Goal: Communication & Community: Answer question/provide support

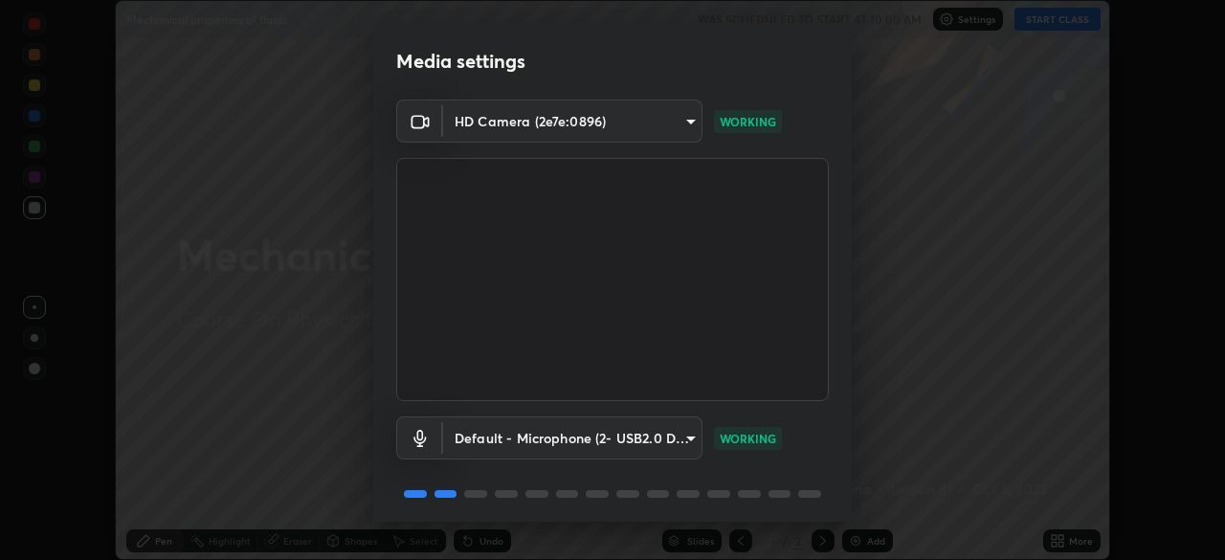
scroll to position [68, 0]
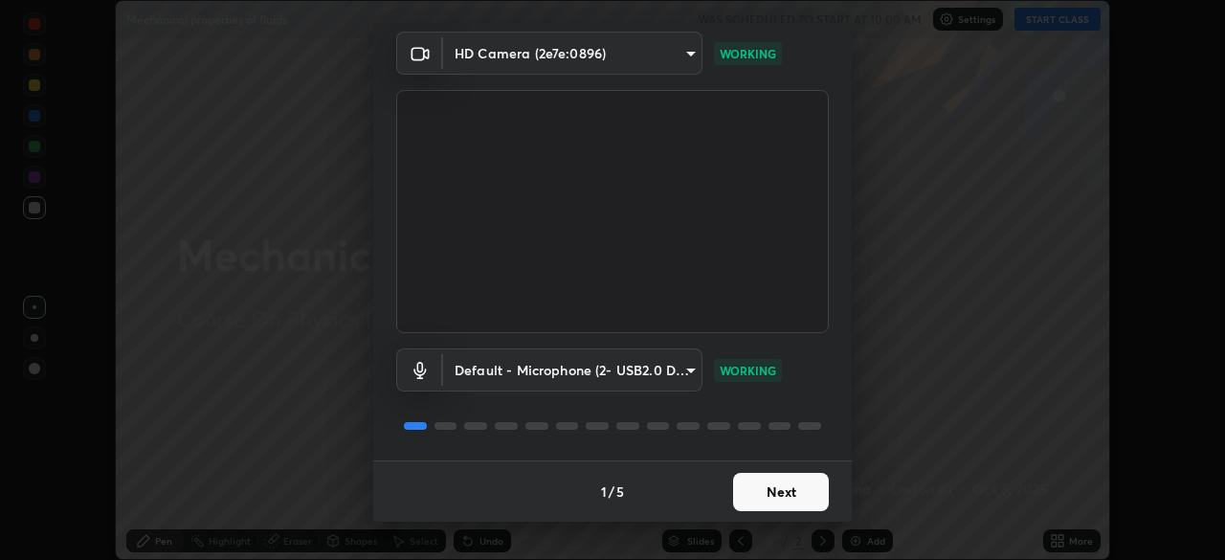
click at [738, 496] on button "Next" at bounding box center [781, 492] width 96 height 38
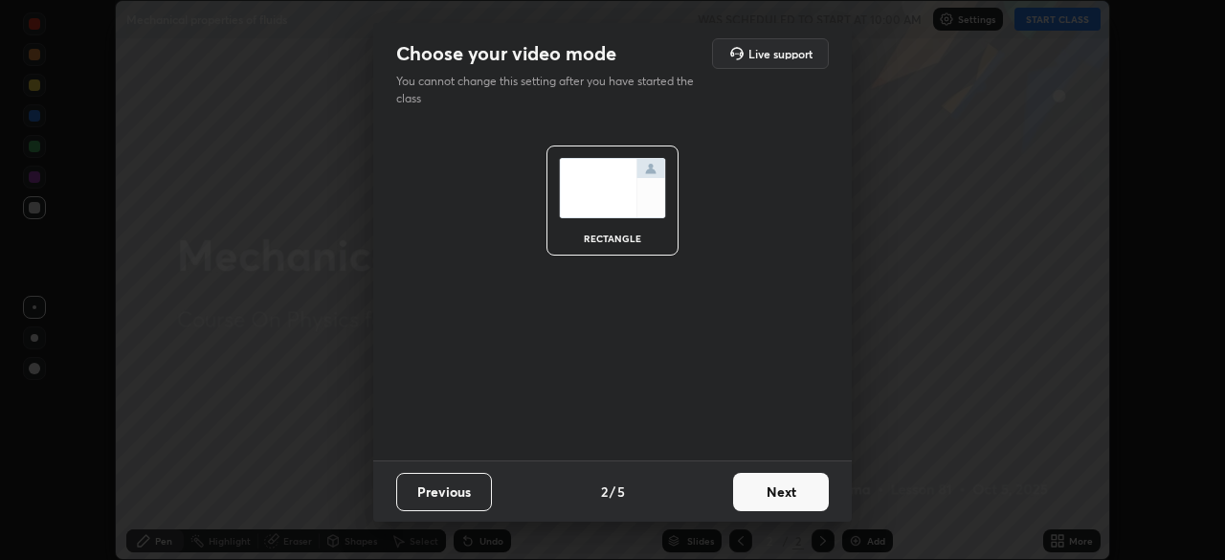
scroll to position [0, 0]
click at [752, 507] on button "Next" at bounding box center [781, 492] width 96 height 38
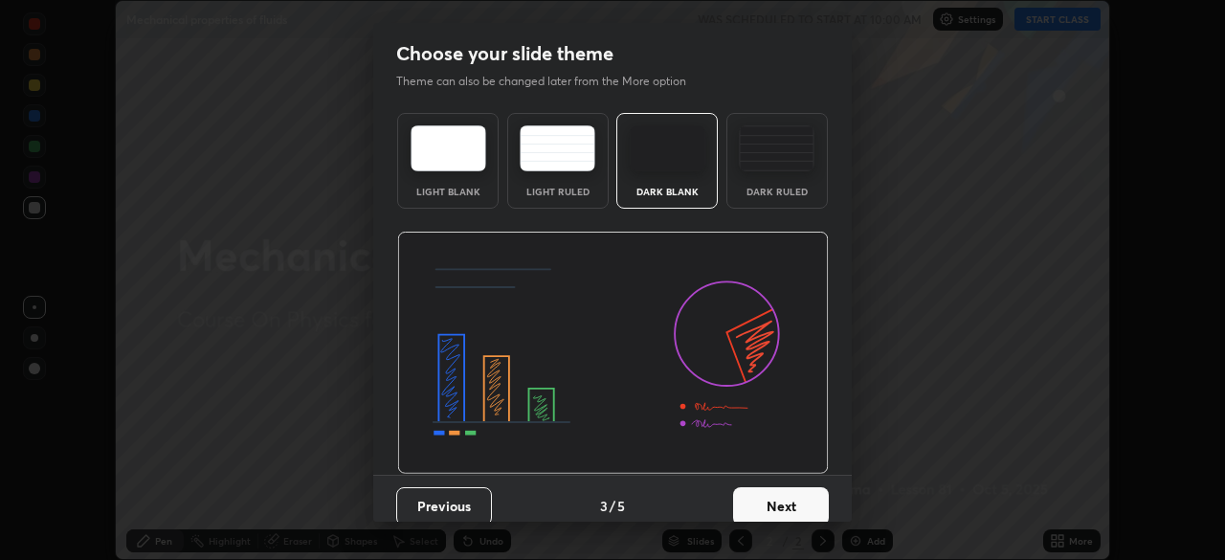
click at [749, 189] on div "Dark Ruled" at bounding box center [777, 192] width 77 height 10
click at [779, 498] on button "Next" at bounding box center [781, 506] width 96 height 38
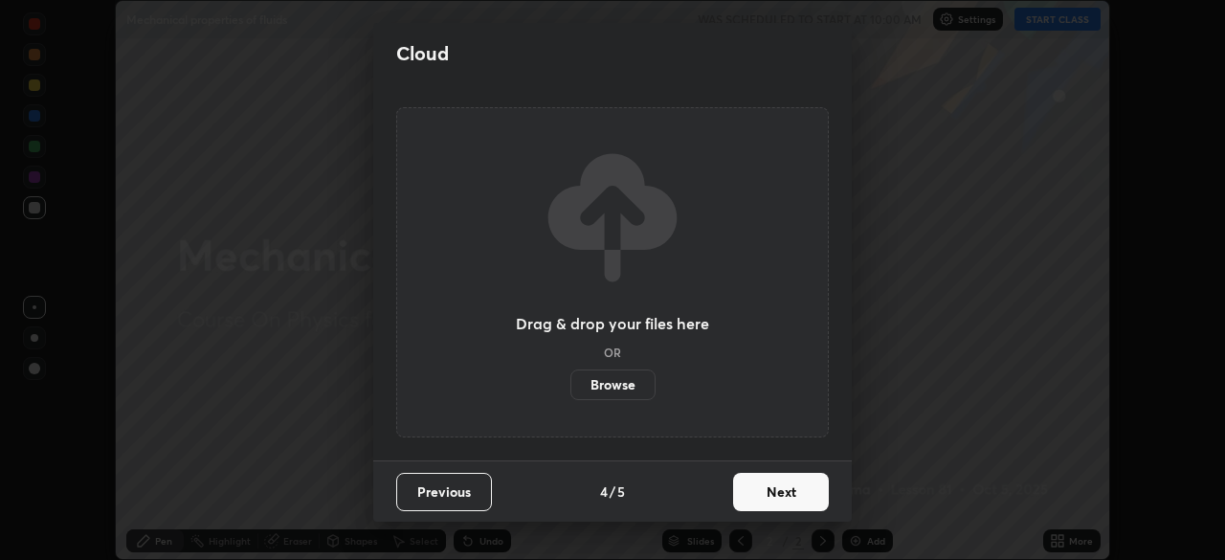
click at [769, 501] on button "Next" at bounding box center [781, 492] width 96 height 38
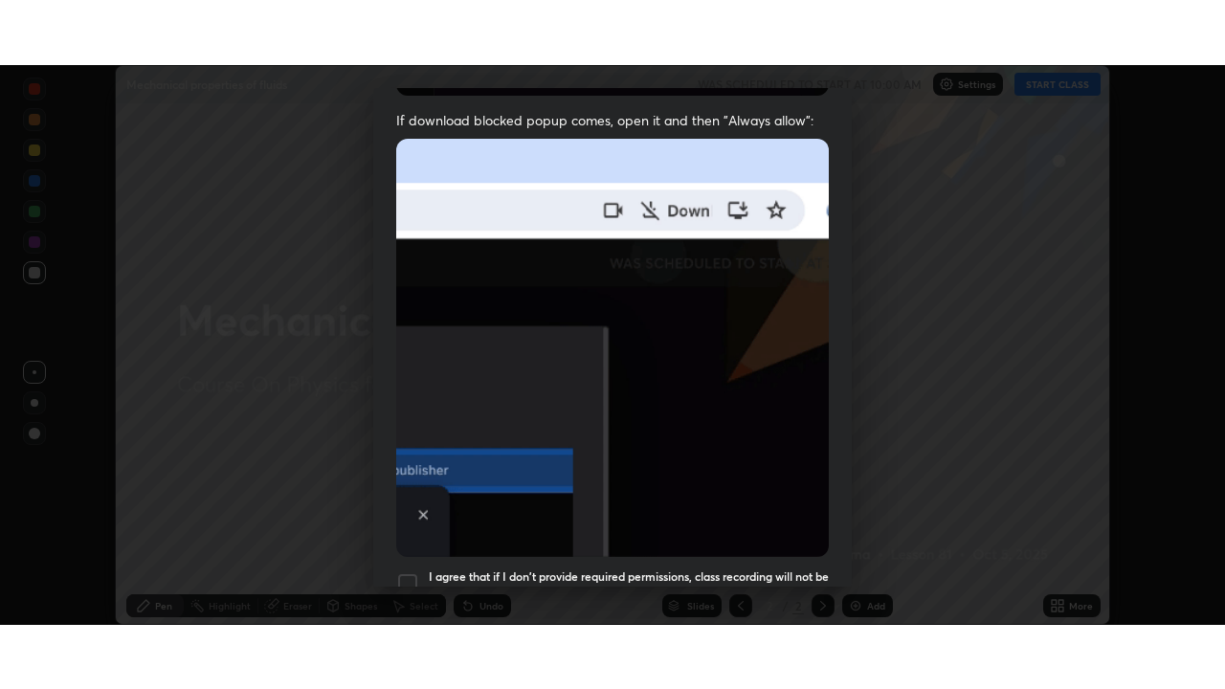
scroll to position [458, 0]
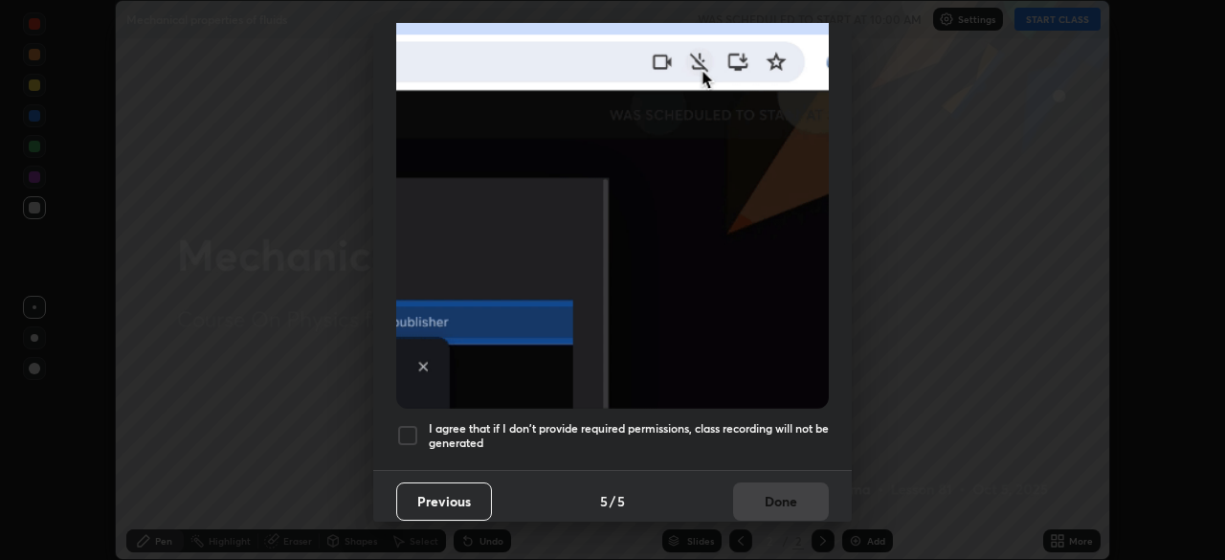
click at [397, 424] on div at bounding box center [407, 435] width 23 height 23
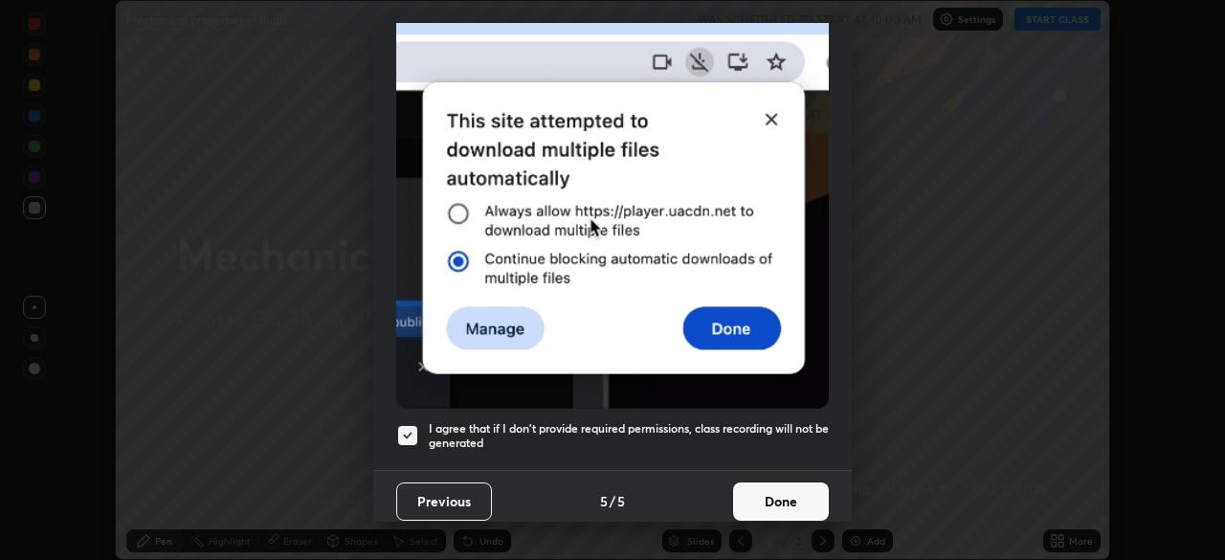
click at [748, 493] on button "Done" at bounding box center [781, 501] width 96 height 38
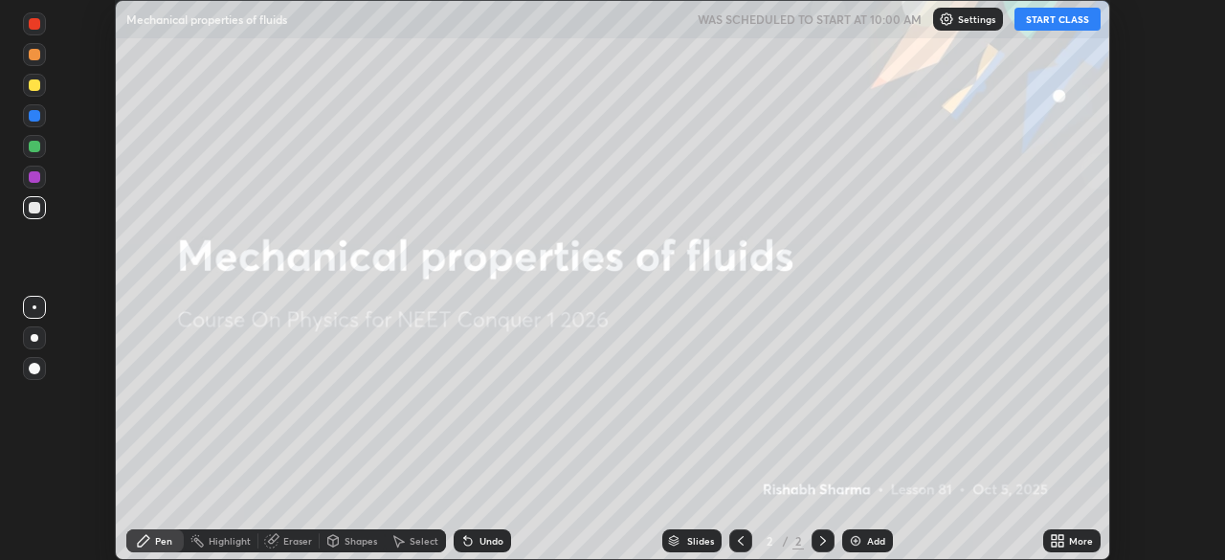
click at [1052, 546] on icon at bounding box center [1054, 544] width 5 height 5
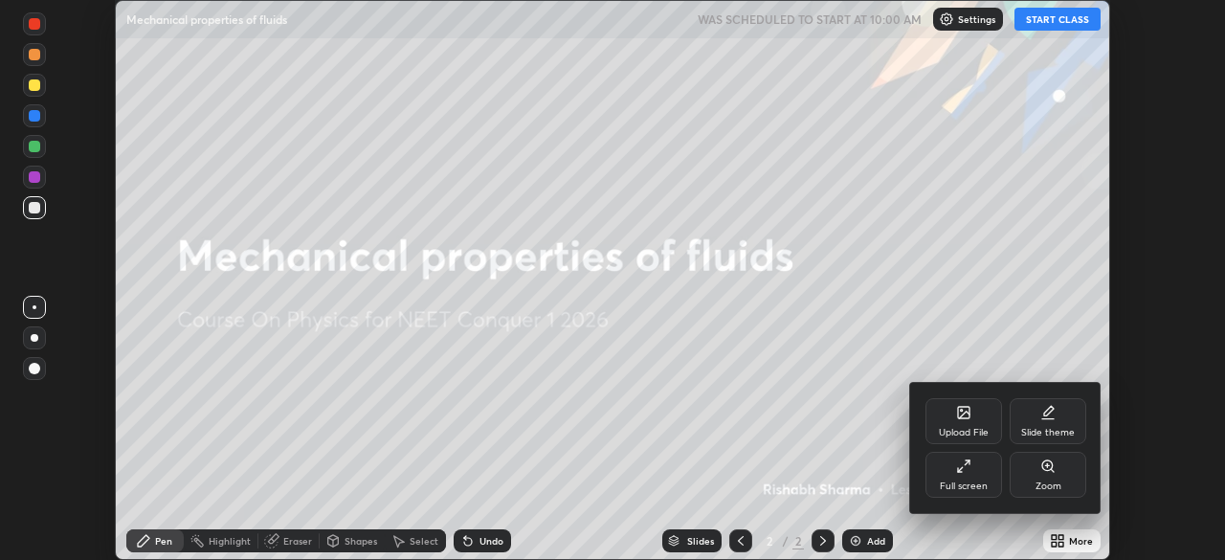
click at [967, 490] on div "Full screen" at bounding box center [964, 486] width 48 height 10
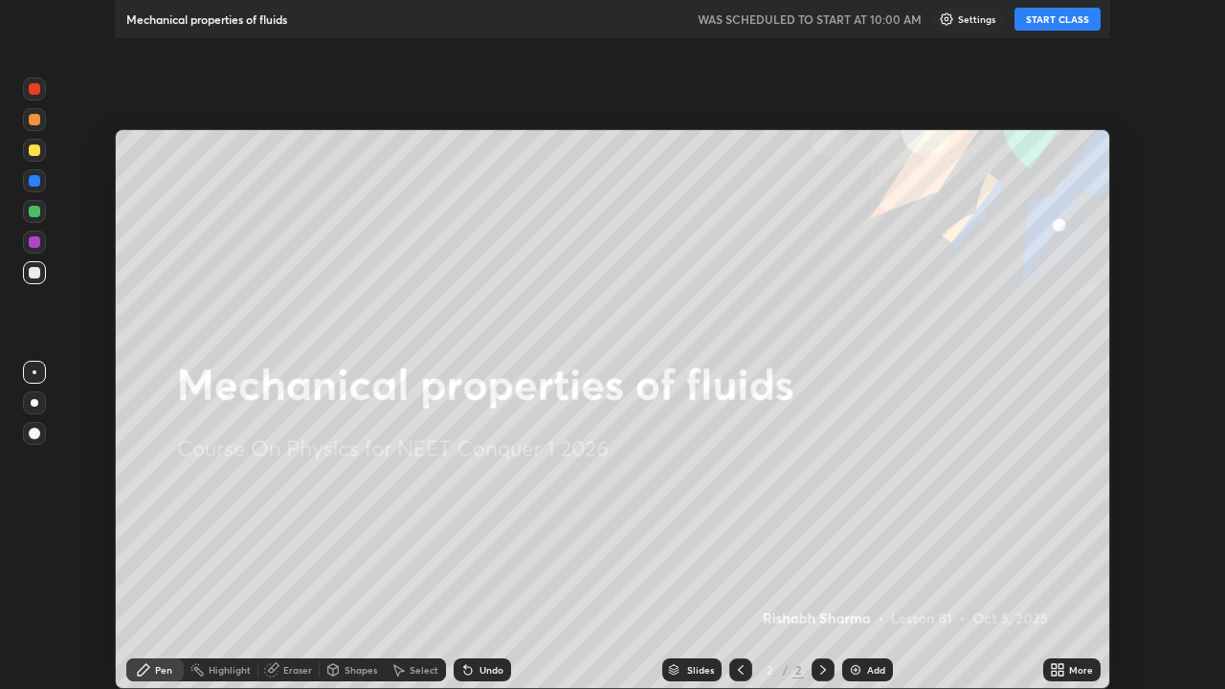
scroll to position [689, 1225]
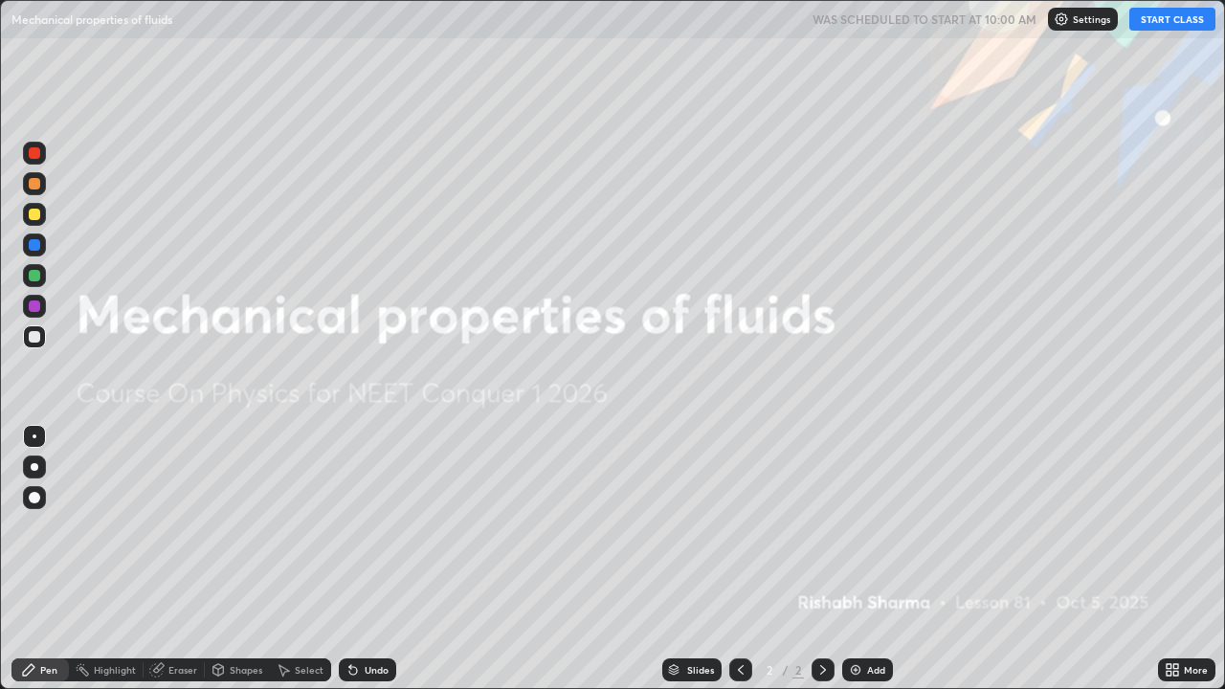
click at [1164, 22] on button "START CLASS" at bounding box center [1172, 19] width 86 height 23
click at [857, 559] on div "Add" at bounding box center [867, 669] width 51 height 23
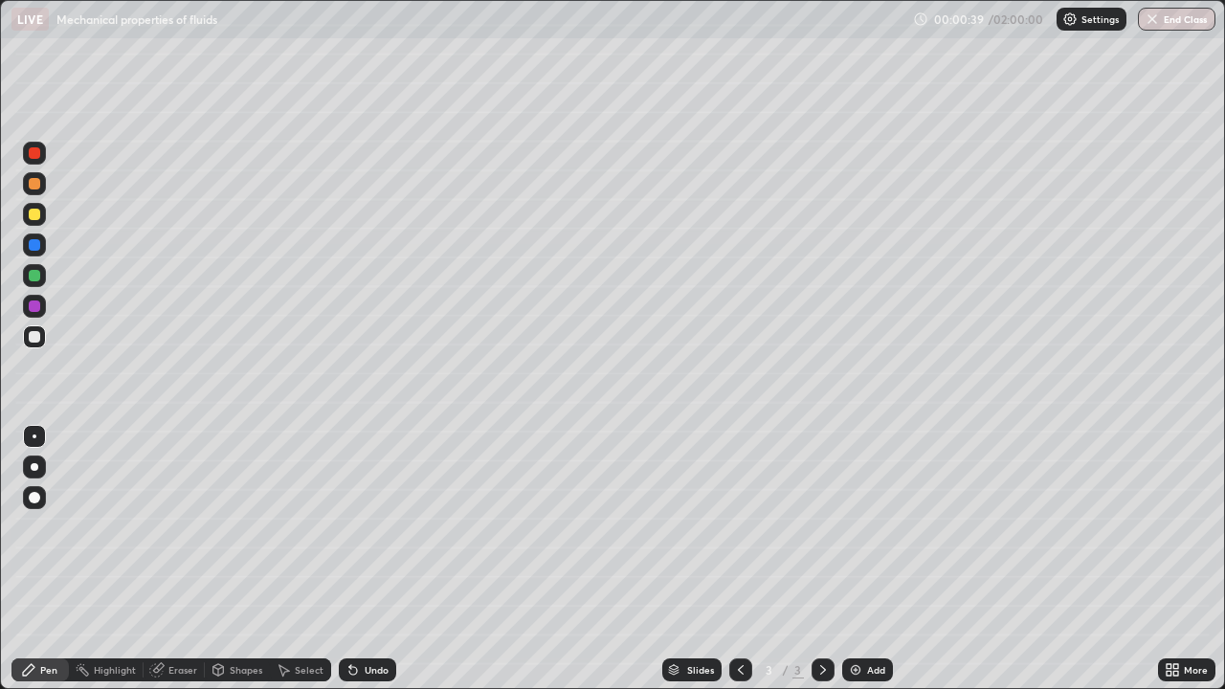
click at [34, 477] on div at bounding box center [34, 467] width 23 height 23
click at [858, 559] on div "Add" at bounding box center [867, 669] width 51 height 23
click at [37, 342] on div at bounding box center [34, 336] width 11 height 11
click at [31, 337] on div at bounding box center [34, 336] width 11 height 11
click at [34, 215] on div at bounding box center [34, 214] width 11 height 11
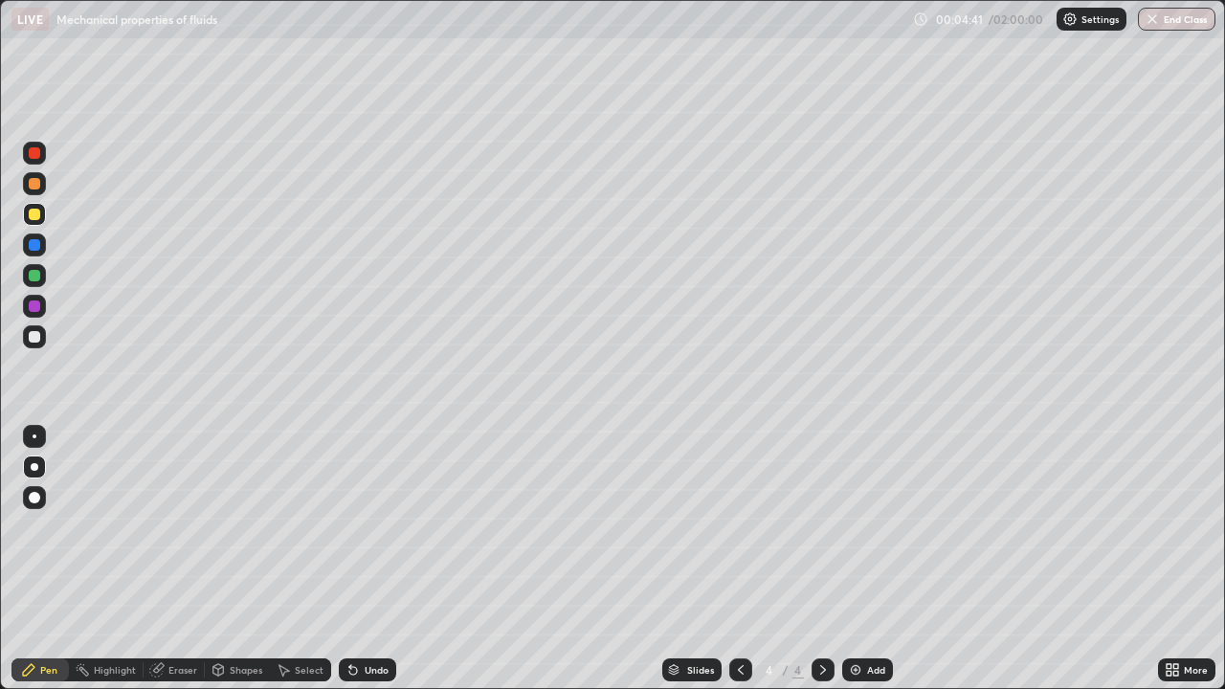
click at [239, 559] on div "Shapes" at bounding box center [246, 670] width 33 height 10
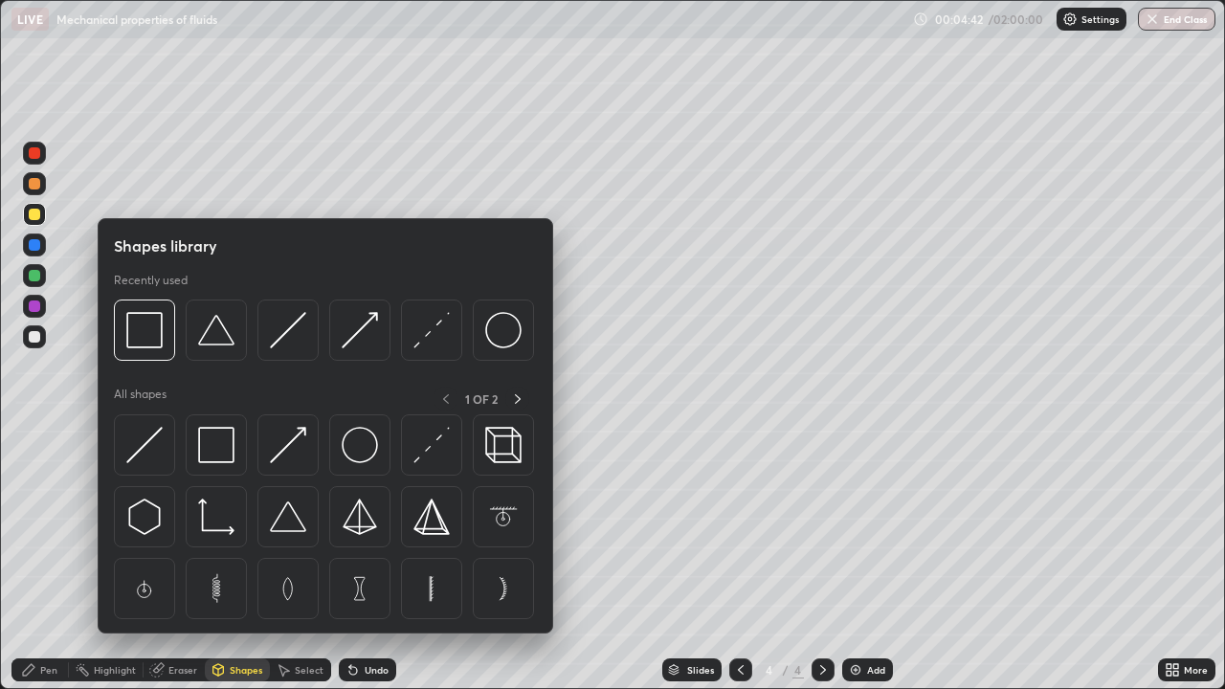
click at [38, 335] on div at bounding box center [34, 336] width 11 height 11
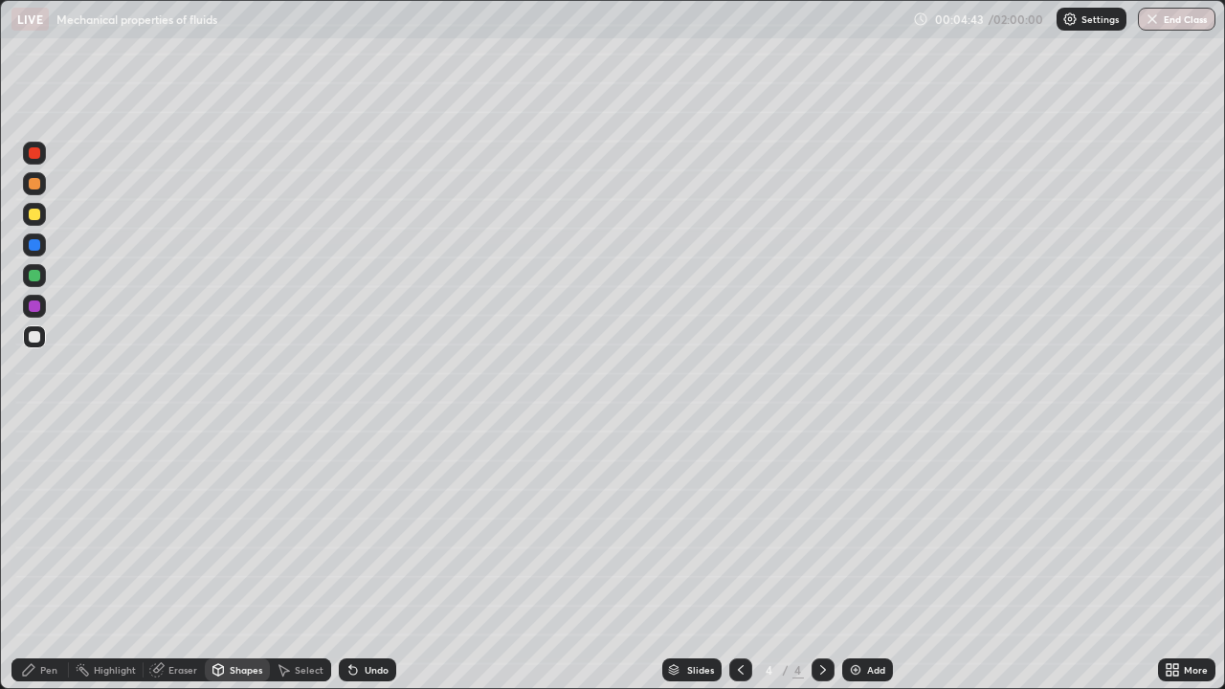
click at [247, 559] on div "Shapes" at bounding box center [246, 670] width 33 height 10
click at [240, 559] on div "Shapes" at bounding box center [246, 670] width 33 height 10
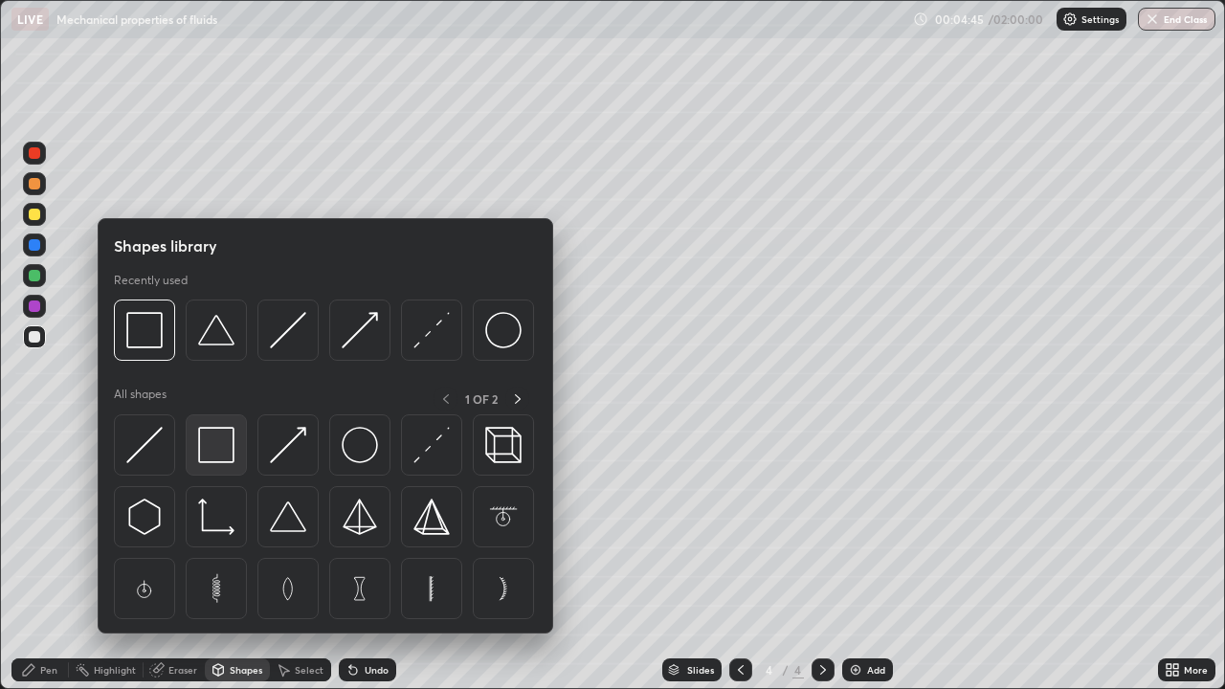
click at [219, 445] on img at bounding box center [216, 445] width 36 height 36
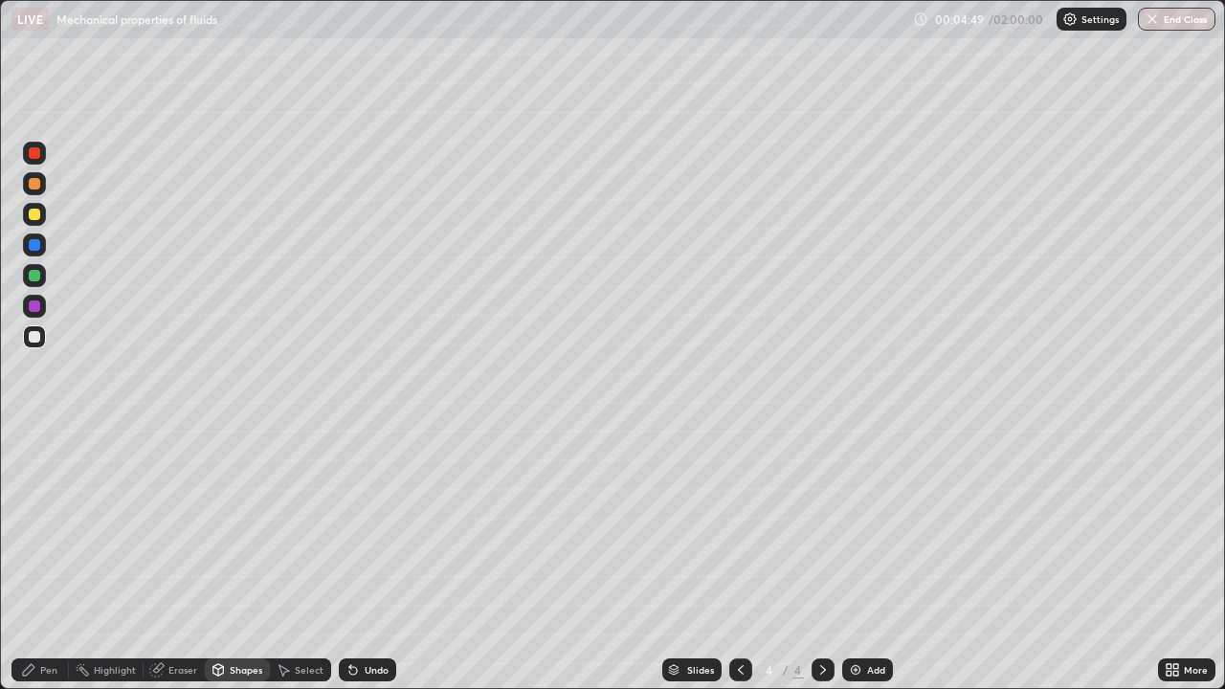
click at [175, 559] on div "Eraser" at bounding box center [182, 670] width 29 height 10
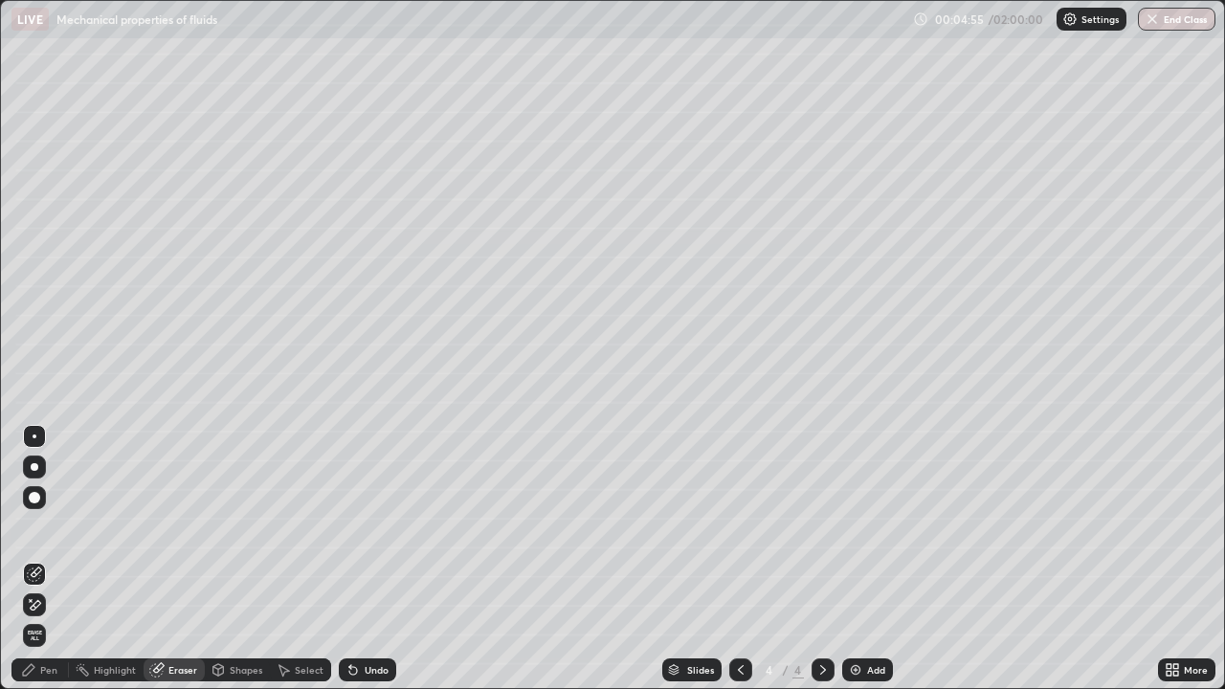
click at [254, 559] on div "Shapes" at bounding box center [246, 670] width 33 height 10
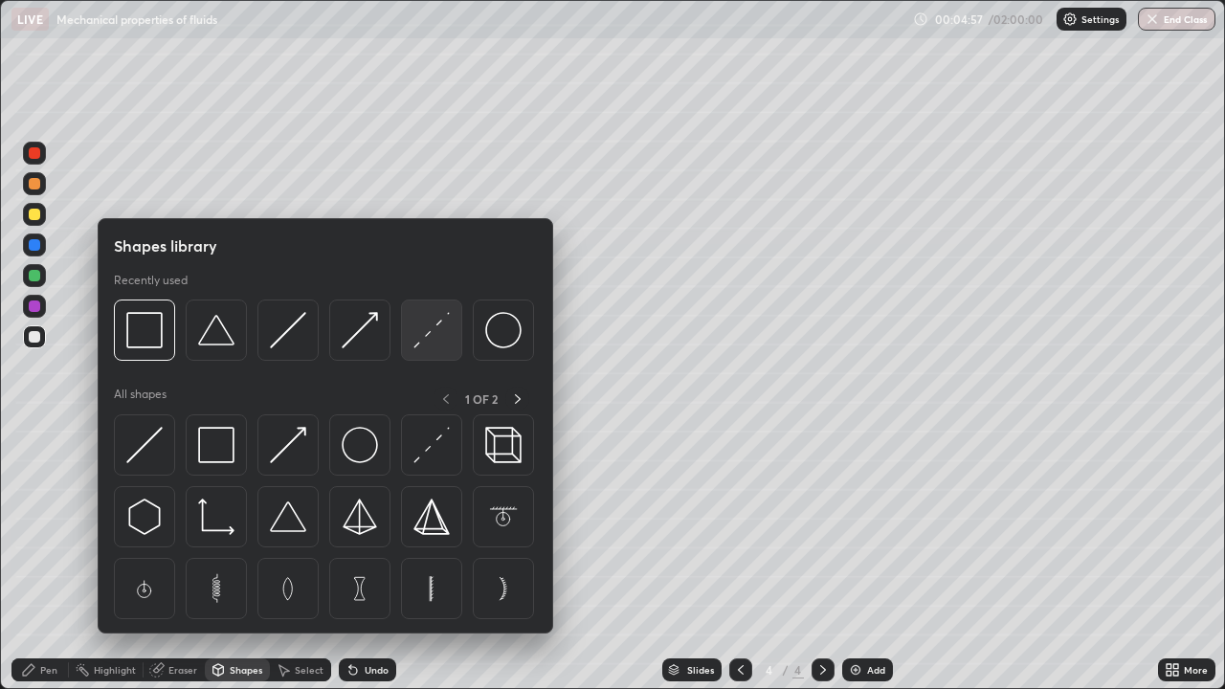
click at [423, 345] on img at bounding box center [431, 330] width 36 height 36
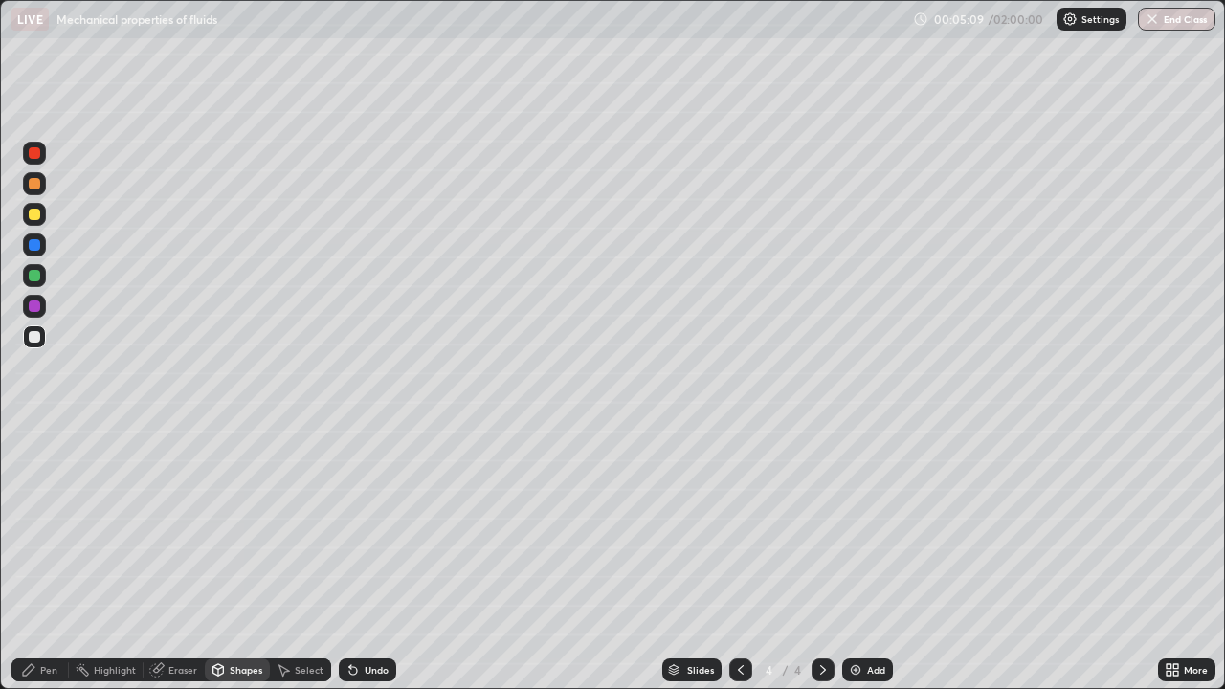
click at [176, 559] on div "Eraser" at bounding box center [182, 670] width 29 height 10
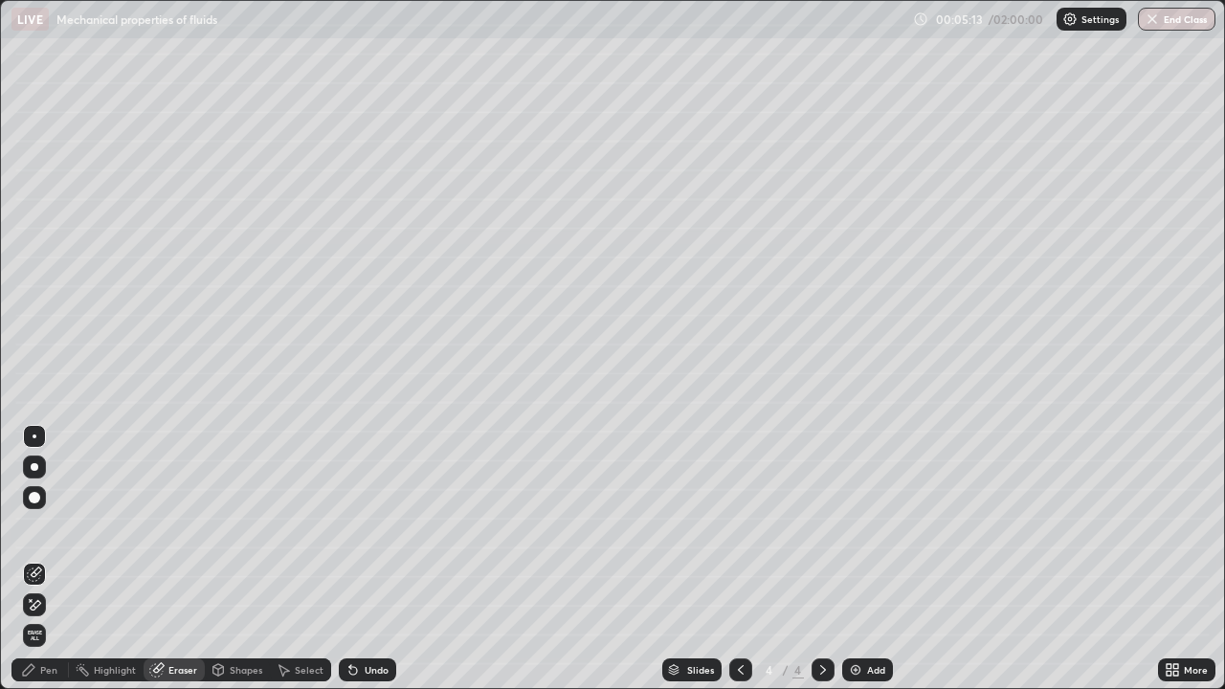
click at [240, 559] on div "Shapes" at bounding box center [237, 669] width 65 height 23
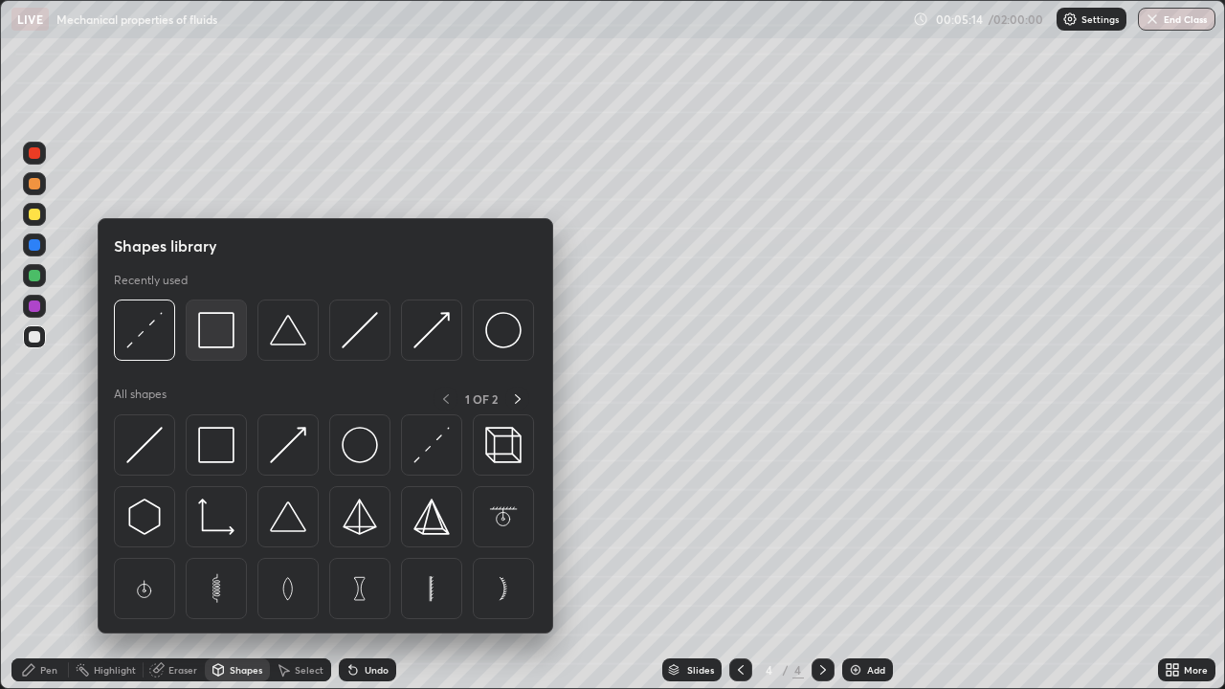
click at [231, 341] on img at bounding box center [216, 330] width 36 height 36
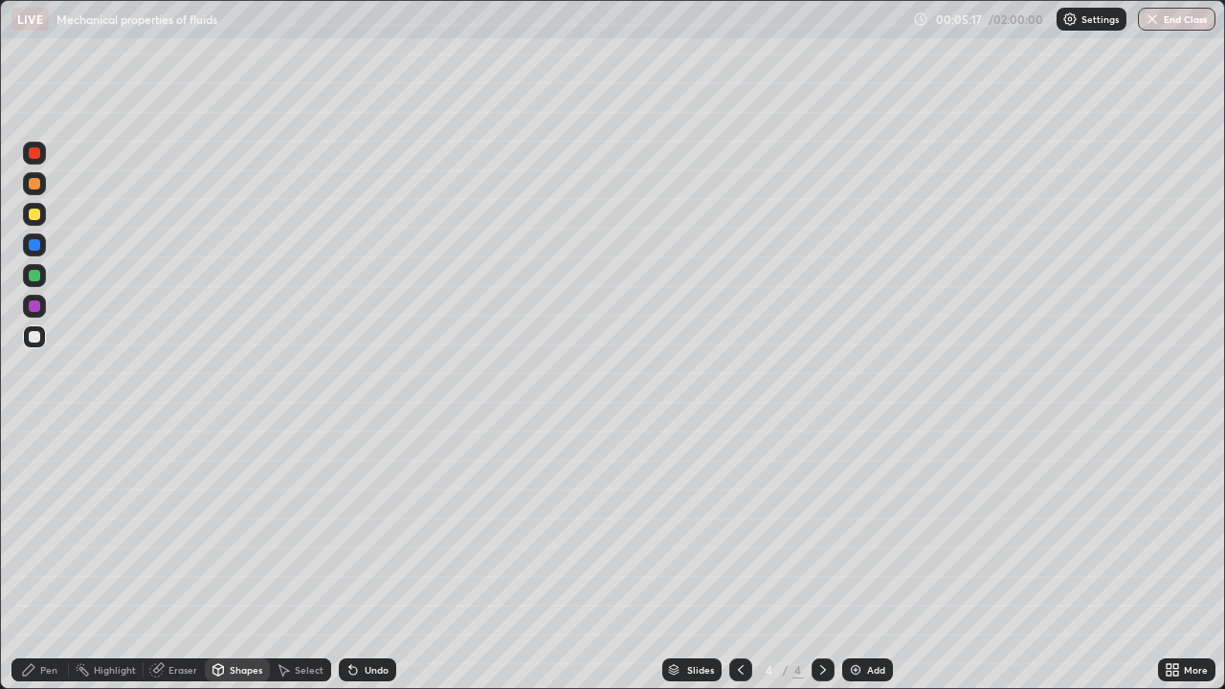
click at [358, 559] on div "Undo" at bounding box center [367, 669] width 57 height 23
click at [47, 559] on div "Pen" at bounding box center [48, 670] width 17 height 10
click at [37, 214] on div at bounding box center [34, 214] width 11 height 11
click at [373, 559] on div "Undo" at bounding box center [377, 670] width 24 height 10
click at [33, 276] on div at bounding box center [34, 275] width 11 height 11
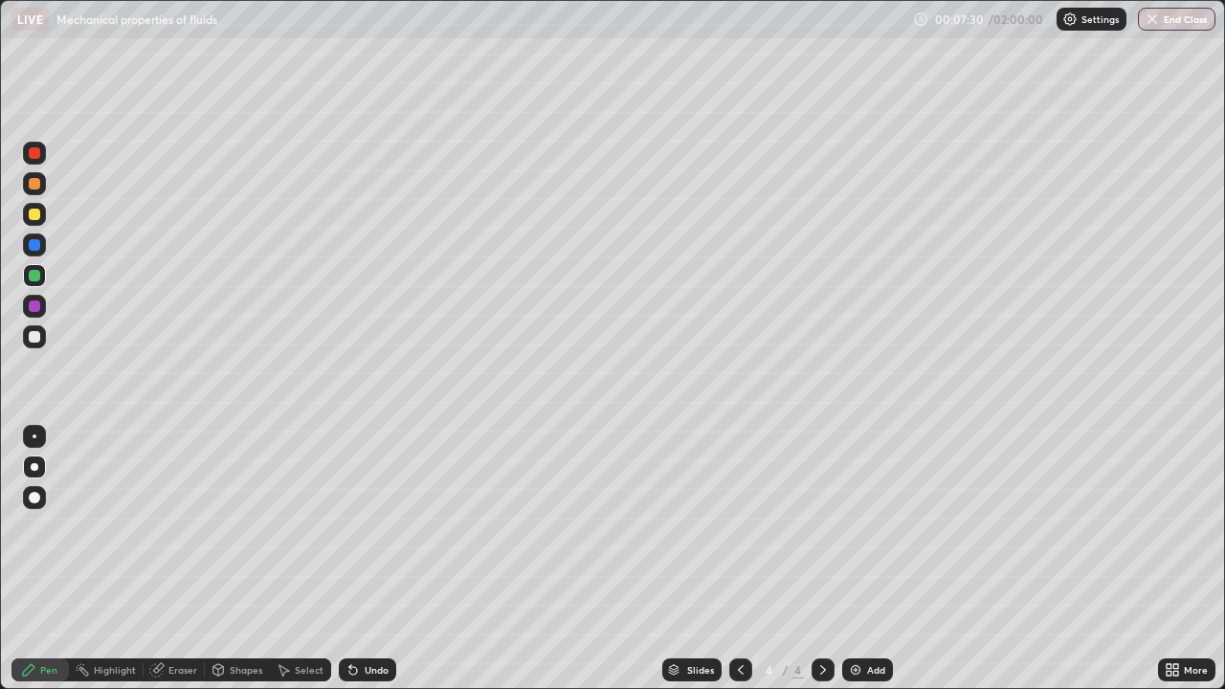
click at [368, 559] on div "Undo" at bounding box center [367, 669] width 57 height 23
click at [234, 559] on div "Shapes" at bounding box center [246, 670] width 33 height 10
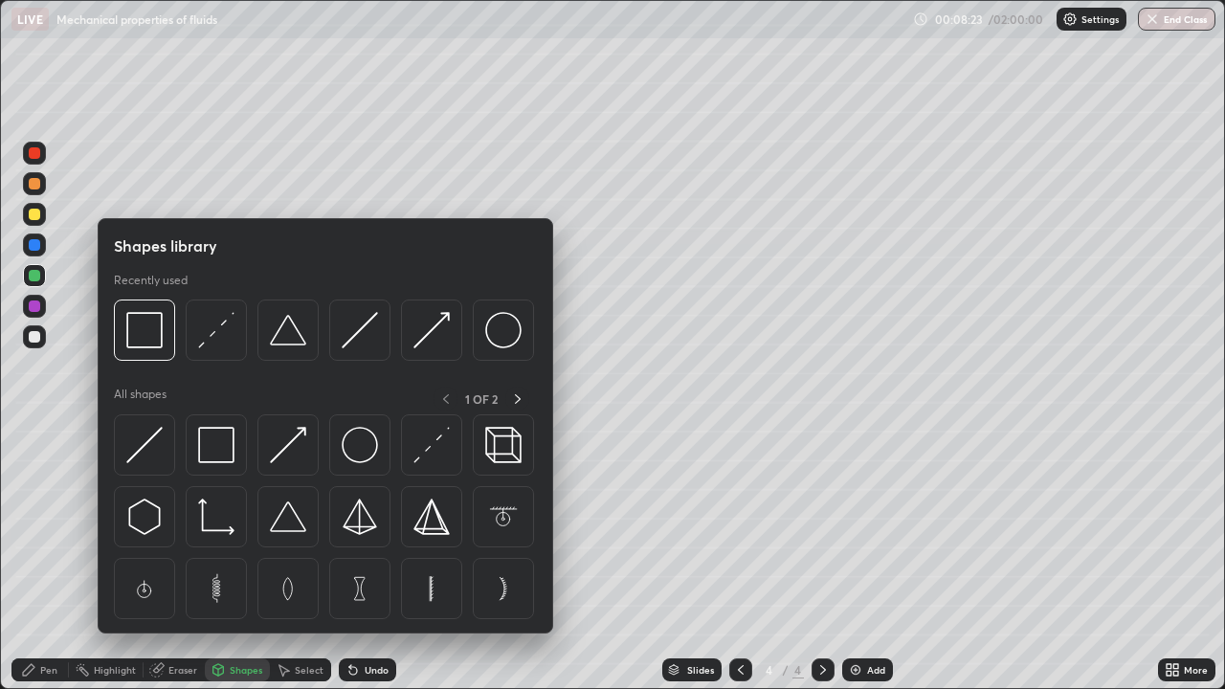
click at [184, 559] on div "Eraser" at bounding box center [182, 670] width 29 height 10
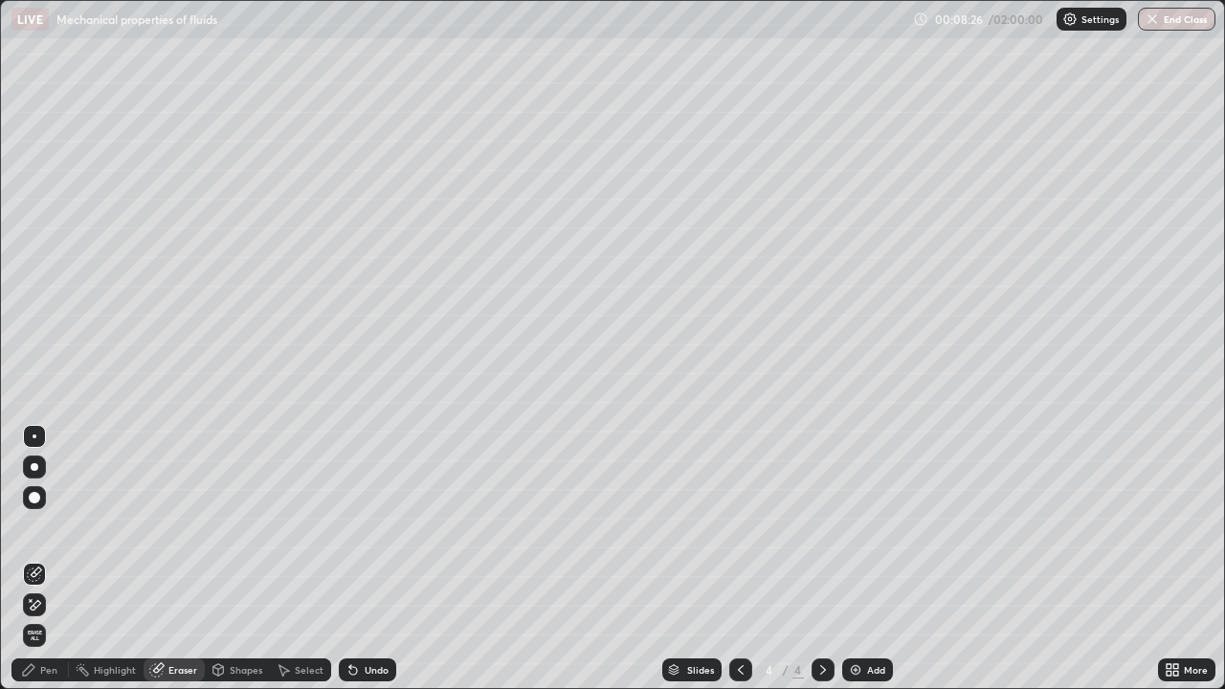
click at [53, 559] on div "Pen" at bounding box center [48, 670] width 17 height 10
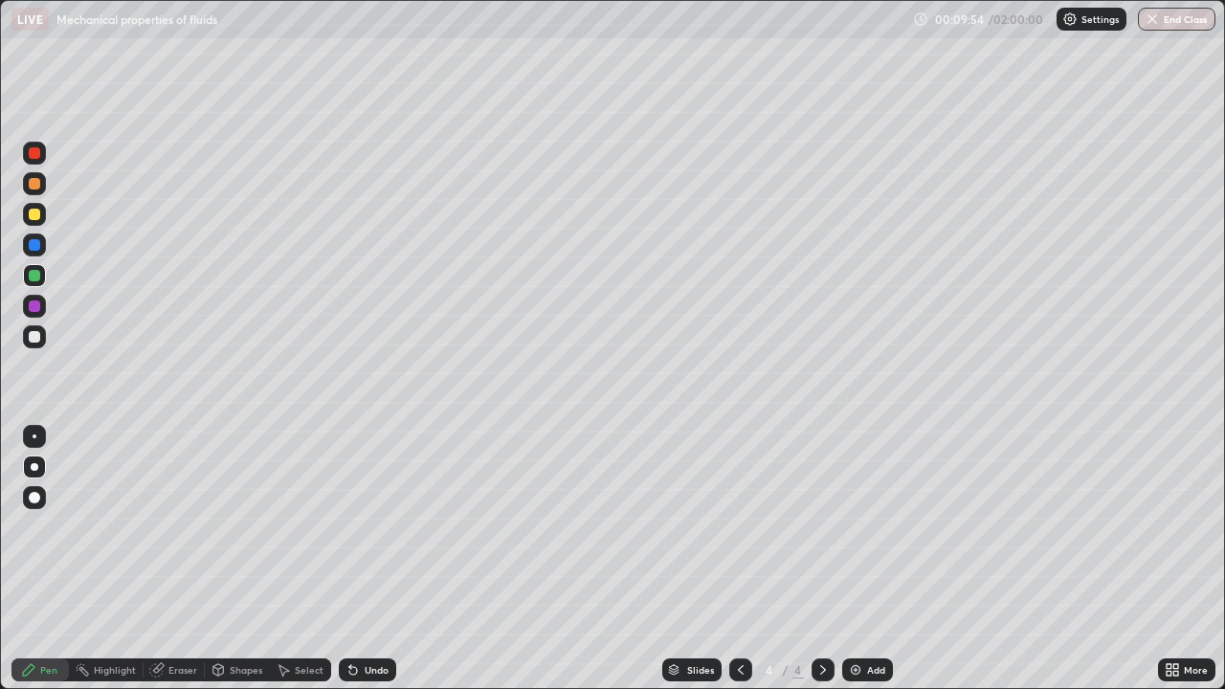
click at [368, 559] on div "Undo" at bounding box center [377, 670] width 24 height 10
click at [369, 559] on div "Undo" at bounding box center [377, 670] width 24 height 10
click at [368, 559] on div "Undo" at bounding box center [377, 670] width 24 height 10
click at [366, 559] on div "Undo" at bounding box center [377, 670] width 24 height 10
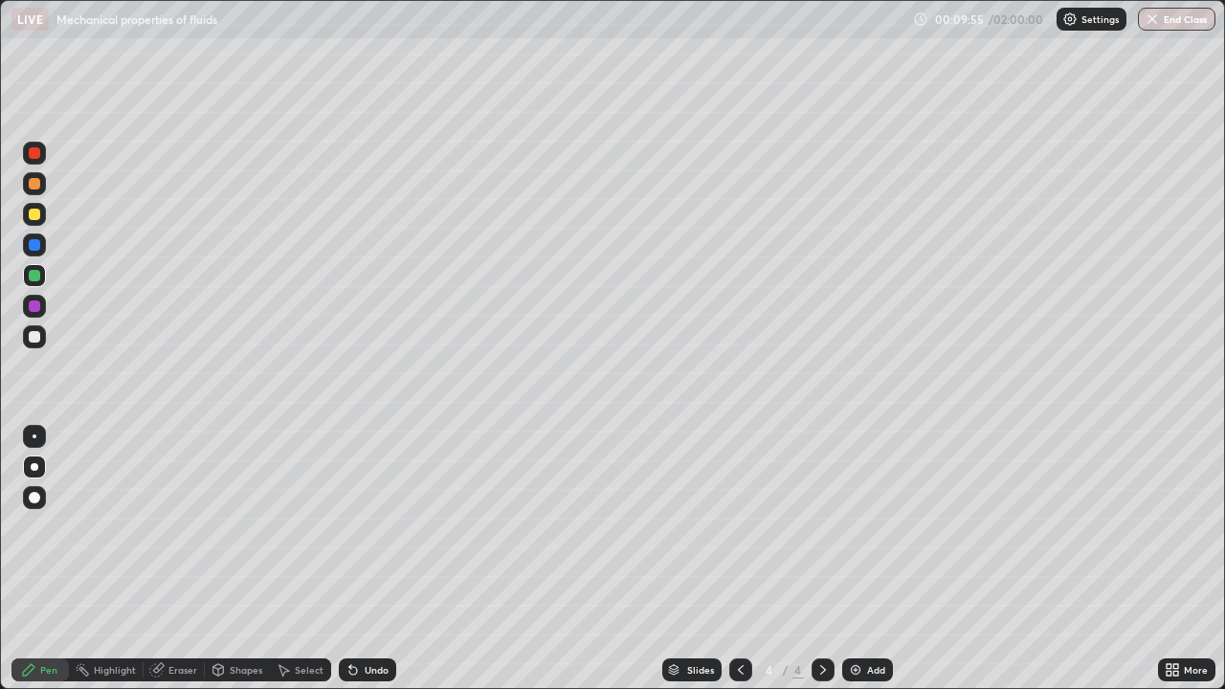
click at [365, 559] on div "Undo" at bounding box center [377, 670] width 24 height 10
click at [370, 559] on div "Undo" at bounding box center [367, 669] width 57 height 23
click at [370, 559] on div "Undo" at bounding box center [377, 670] width 24 height 10
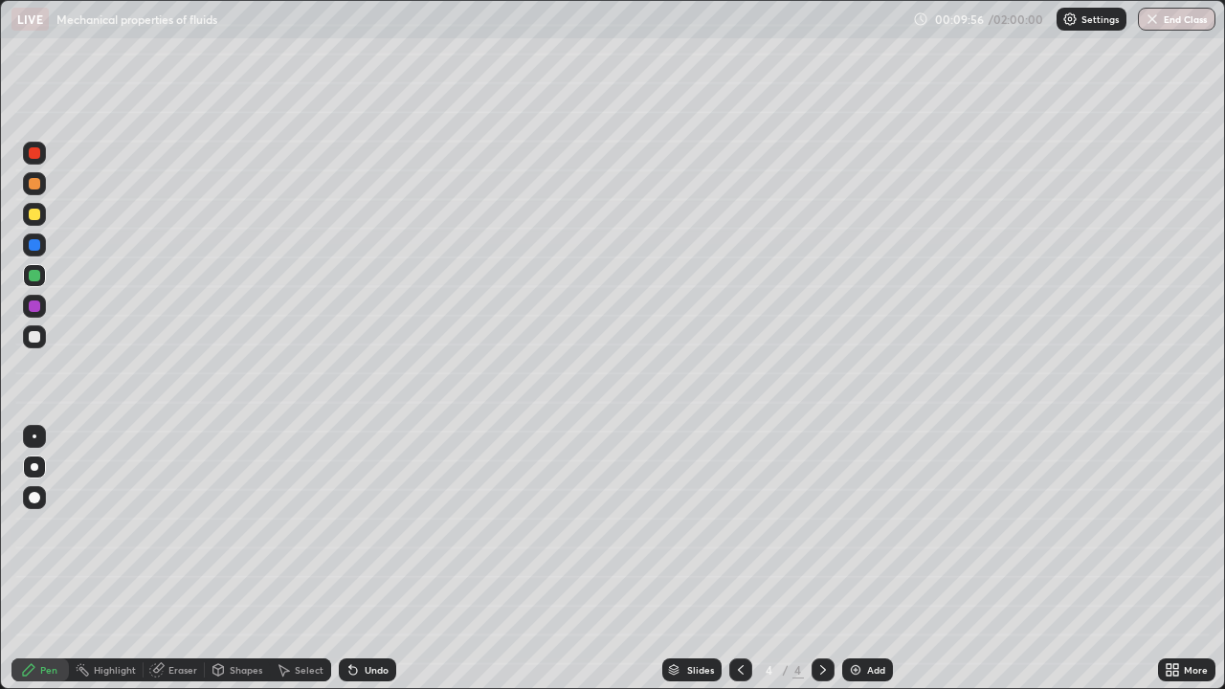
click at [373, 559] on div "Undo" at bounding box center [377, 670] width 24 height 10
click at [372, 559] on div "Undo" at bounding box center [377, 670] width 24 height 10
click at [996, 220] on button "Undo" at bounding box center [1023, 224] width 56 height 23
click at [33, 338] on div at bounding box center [34, 336] width 11 height 11
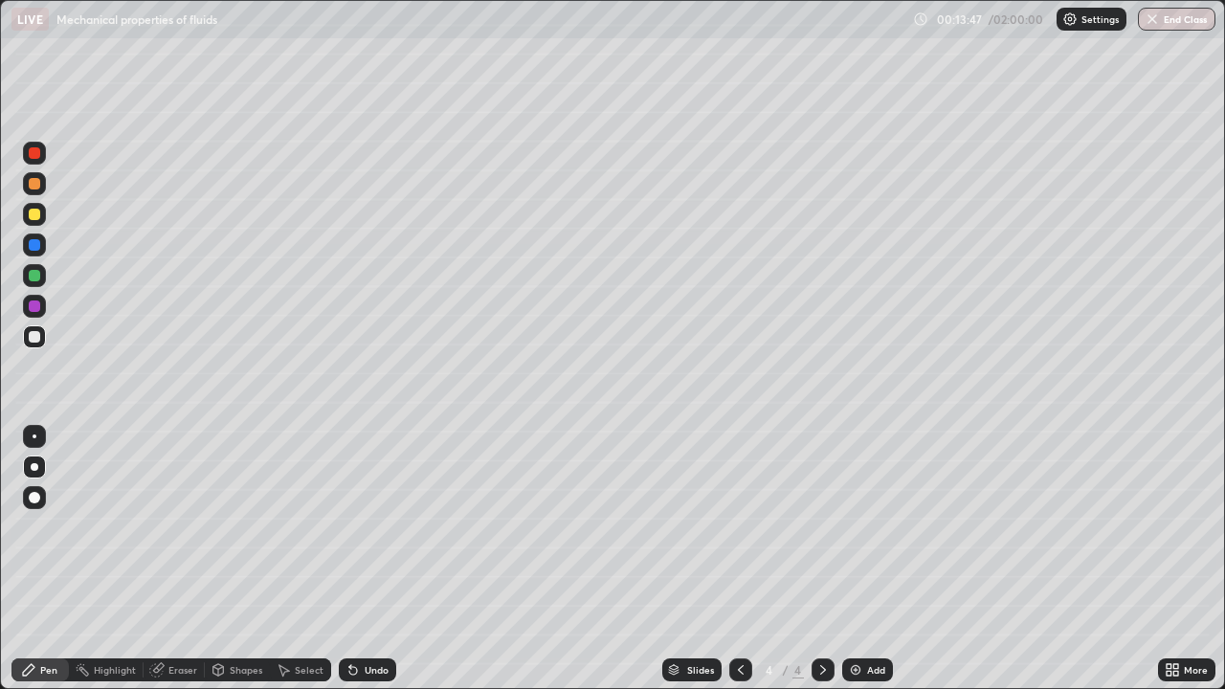
click at [860, 559] on img at bounding box center [855, 669] width 15 height 15
click at [377, 559] on div "Undo" at bounding box center [377, 670] width 24 height 10
click at [377, 559] on div "Undo" at bounding box center [367, 669] width 57 height 23
click at [378, 559] on div "Undo" at bounding box center [367, 669] width 57 height 23
click at [377, 559] on div "Undo" at bounding box center [367, 669] width 57 height 23
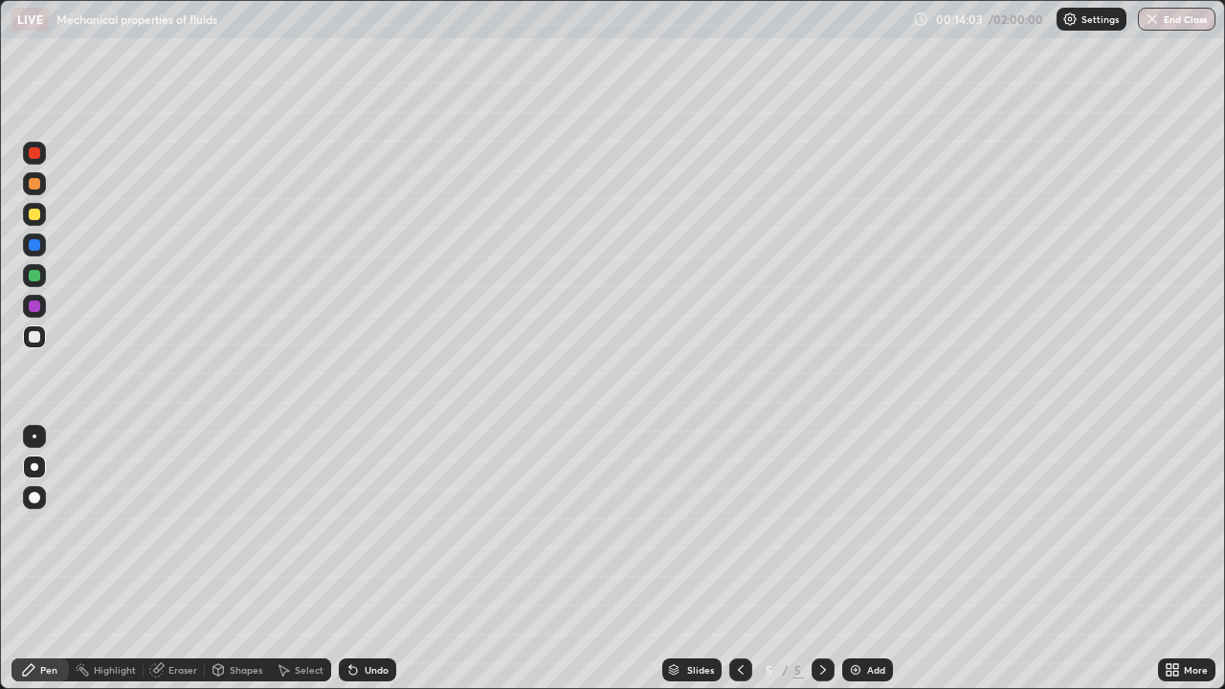
click at [374, 559] on div "Undo" at bounding box center [367, 669] width 57 height 23
click at [372, 559] on div "Undo" at bounding box center [367, 669] width 57 height 23
click at [371, 559] on div "Undo" at bounding box center [367, 669] width 57 height 23
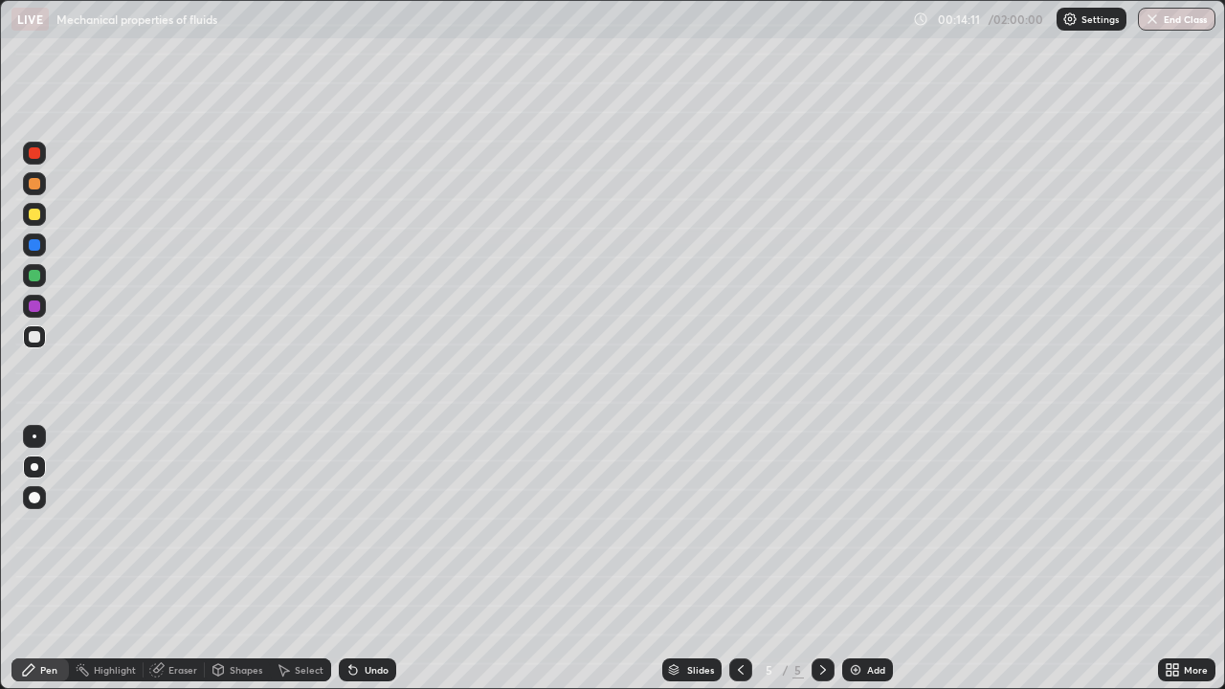
click at [232, 559] on div "Shapes" at bounding box center [246, 670] width 33 height 10
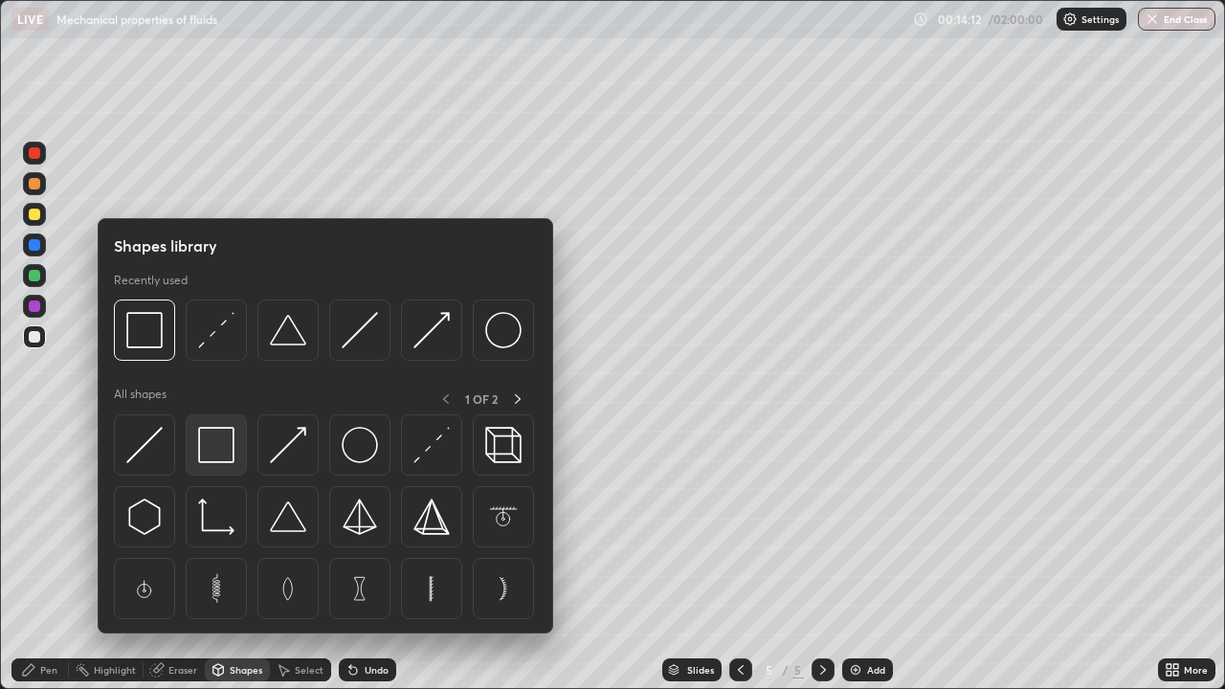
click at [212, 452] on img at bounding box center [216, 445] width 36 height 36
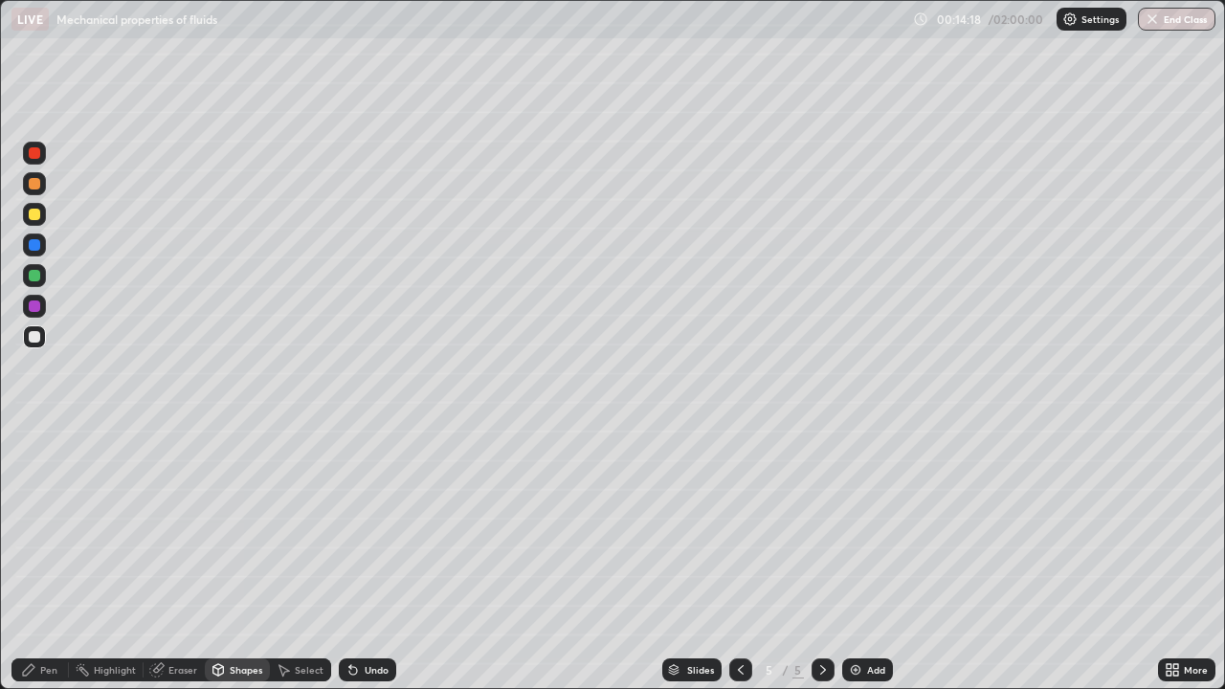
click at [49, 559] on div "Pen" at bounding box center [39, 669] width 57 height 23
click at [35, 216] on div at bounding box center [34, 214] width 11 height 11
click at [35, 337] on div at bounding box center [34, 336] width 11 height 11
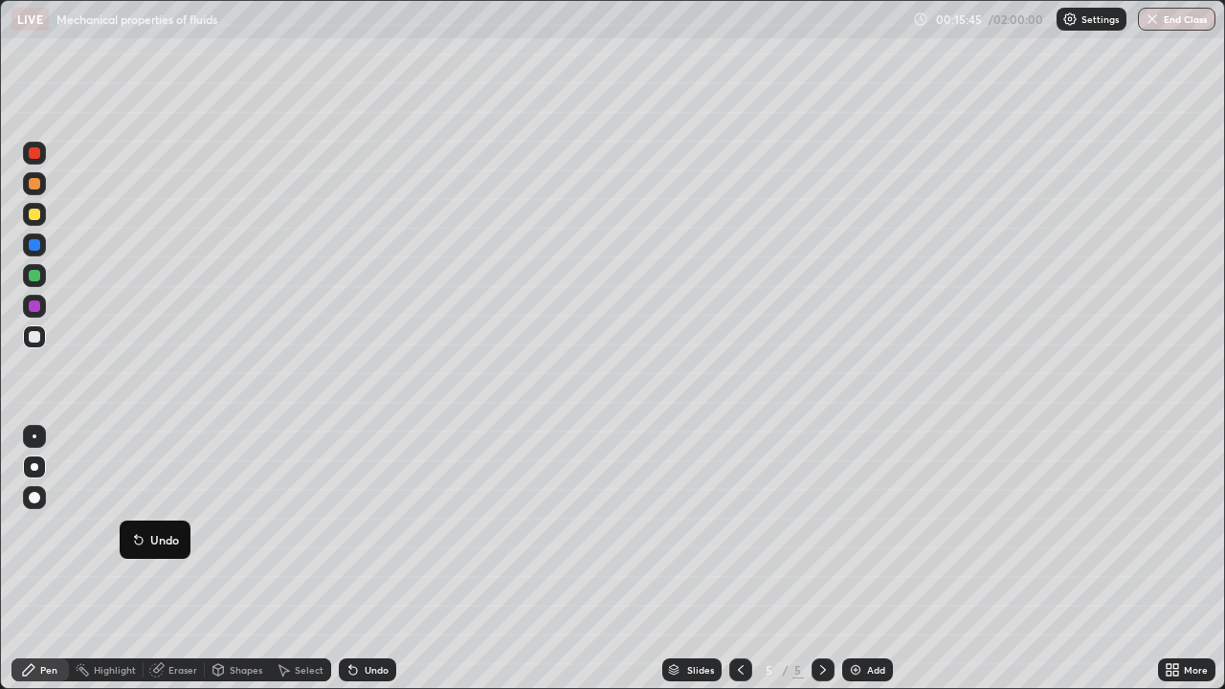
click at [174, 532] on p "Undo" at bounding box center [164, 539] width 29 height 15
click at [375, 559] on div "Undo" at bounding box center [377, 670] width 24 height 10
click at [867, 559] on div "Add" at bounding box center [876, 670] width 18 height 10
click at [367, 559] on div "Undo" at bounding box center [377, 670] width 24 height 10
click at [365, 559] on div "Undo" at bounding box center [377, 670] width 24 height 10
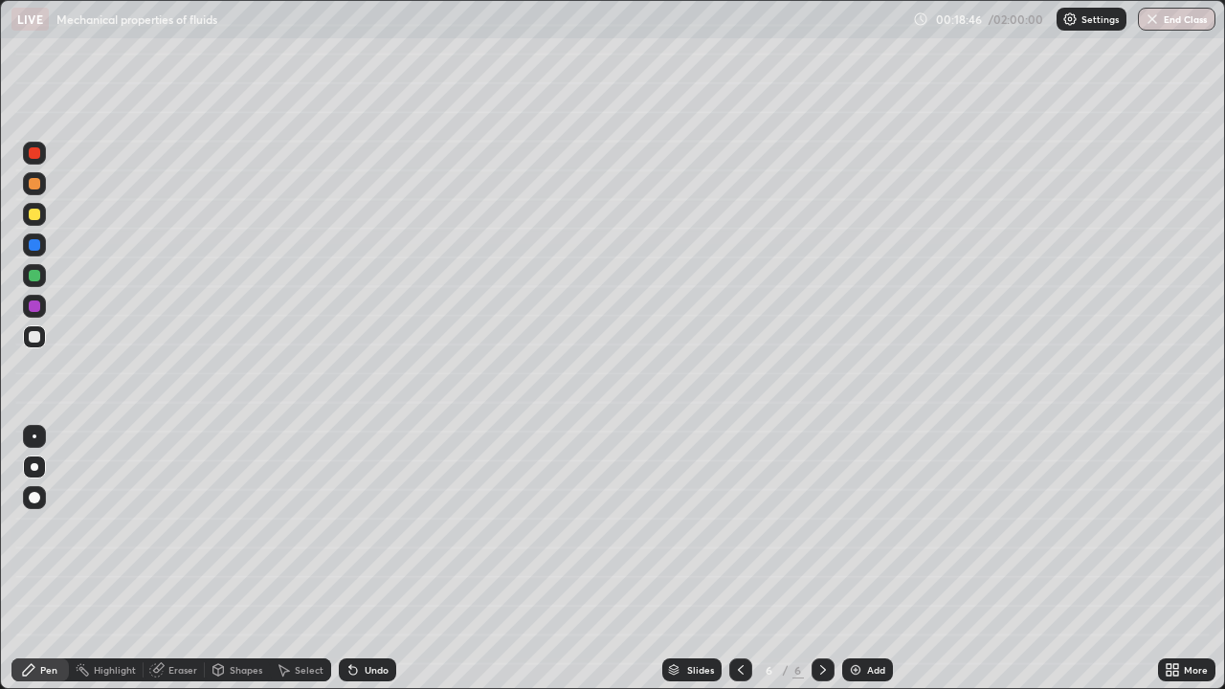
click at [366, 559] on div "Undo" at bounding box center [377, 670] width 24 height 10
click at [368, 559] on div "Undo" at bounding box center [377, 670] width 24 height 10
click at [365, 559] on div "Undo" at bounding box center [377, 670] width 24 height 10
click at [244, 559] on div "Shapes" at bounding box center [246, 670] width 33 height 10
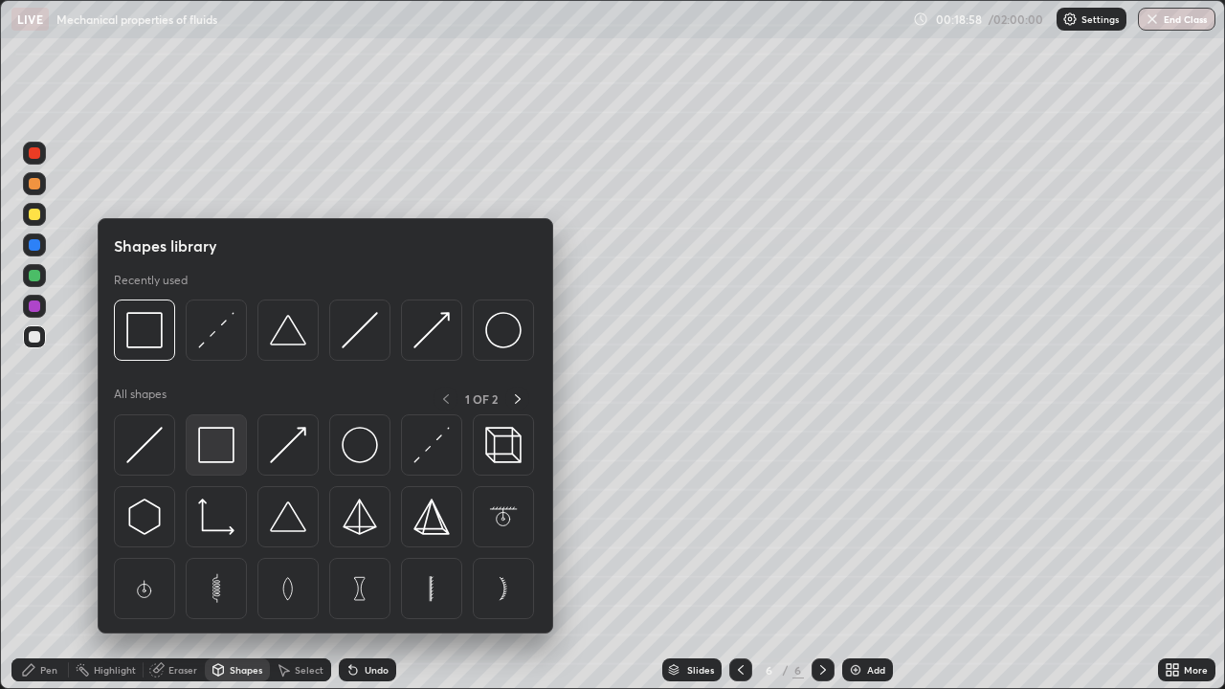
click at [221, 451] on img at bounding box center [216, 445] width 36 height 36
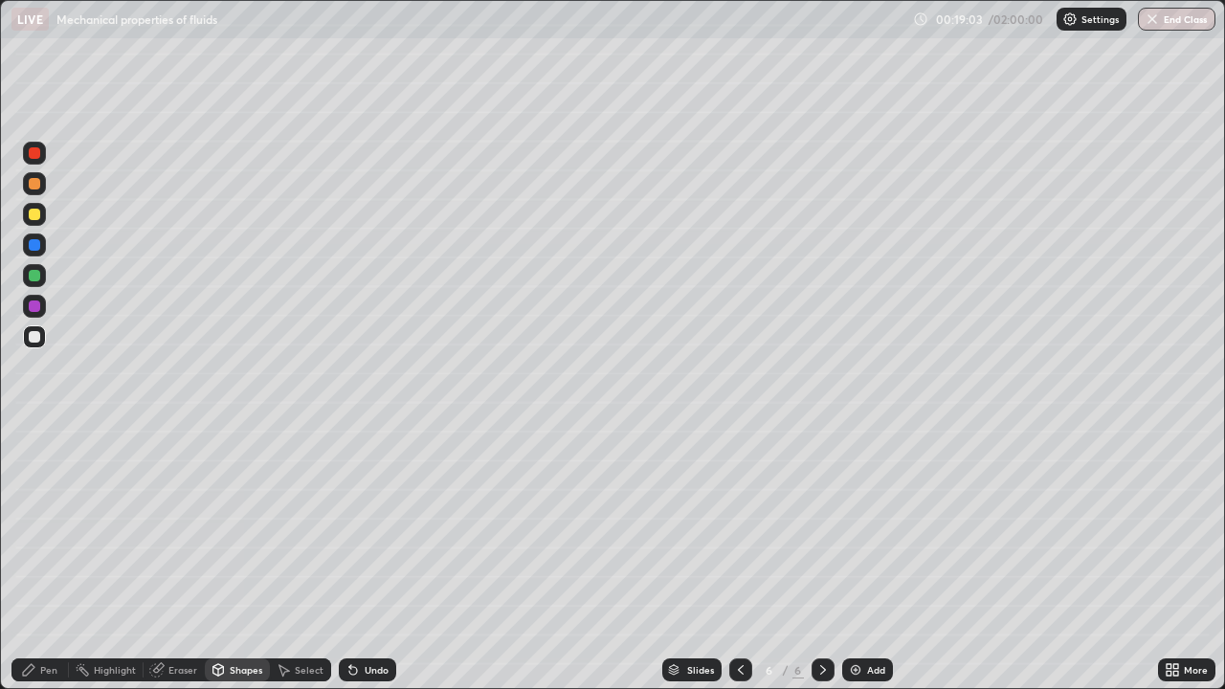
click at [181, 559] on div "Eraser" at bounding box center [182, 670] width 29 height 10
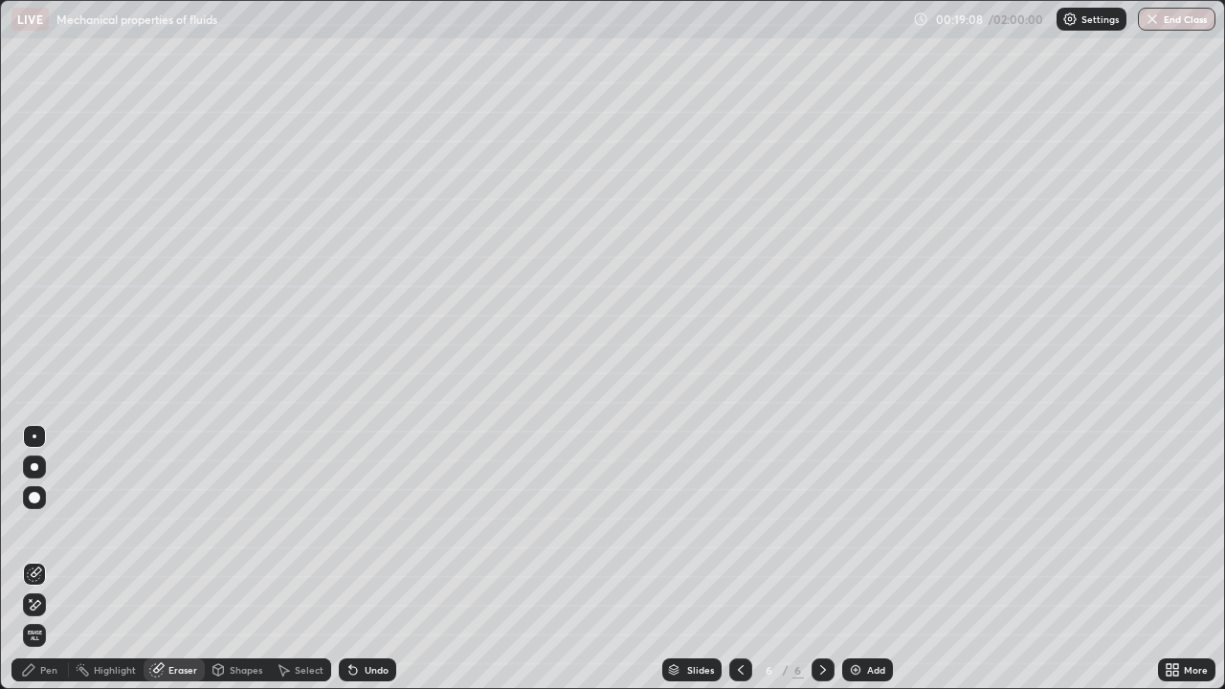
click at [218, 559] on icon at bounding box center [218, 672] width 0 height 7
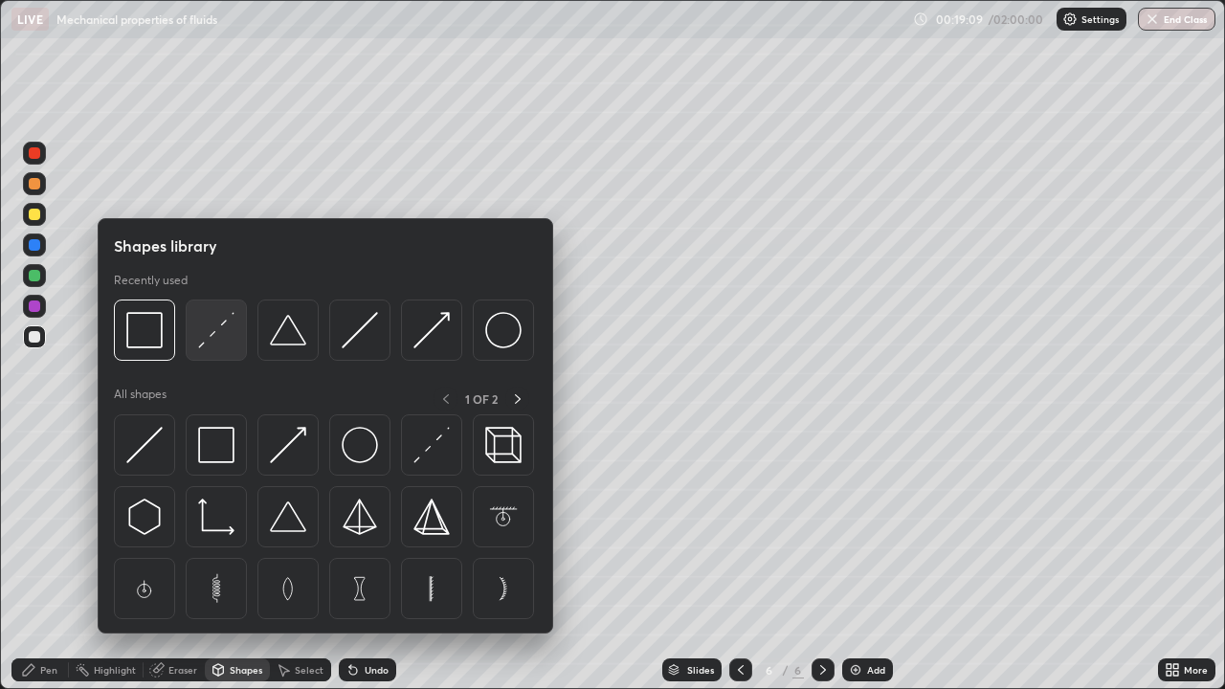
click at [227, 343] on img at bounding box center [216, 330] width 36 height 36
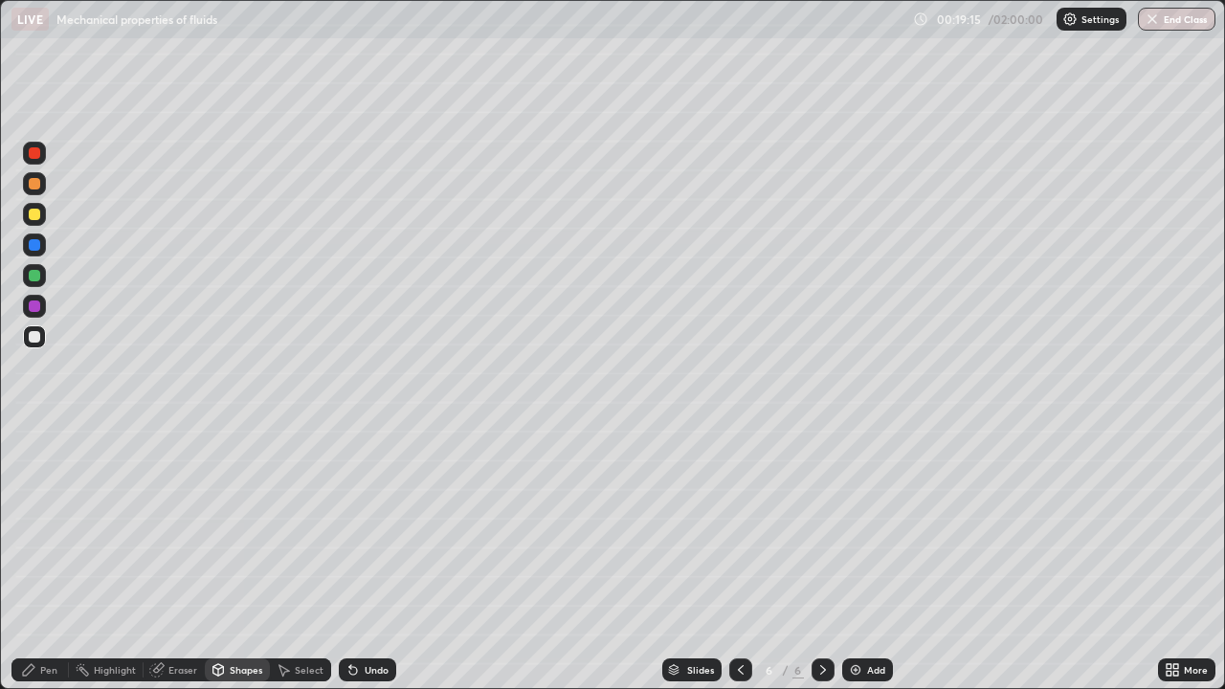
click at [186, 559] on div "Eraser" at bounding box center [182, 670] width 29 height 10
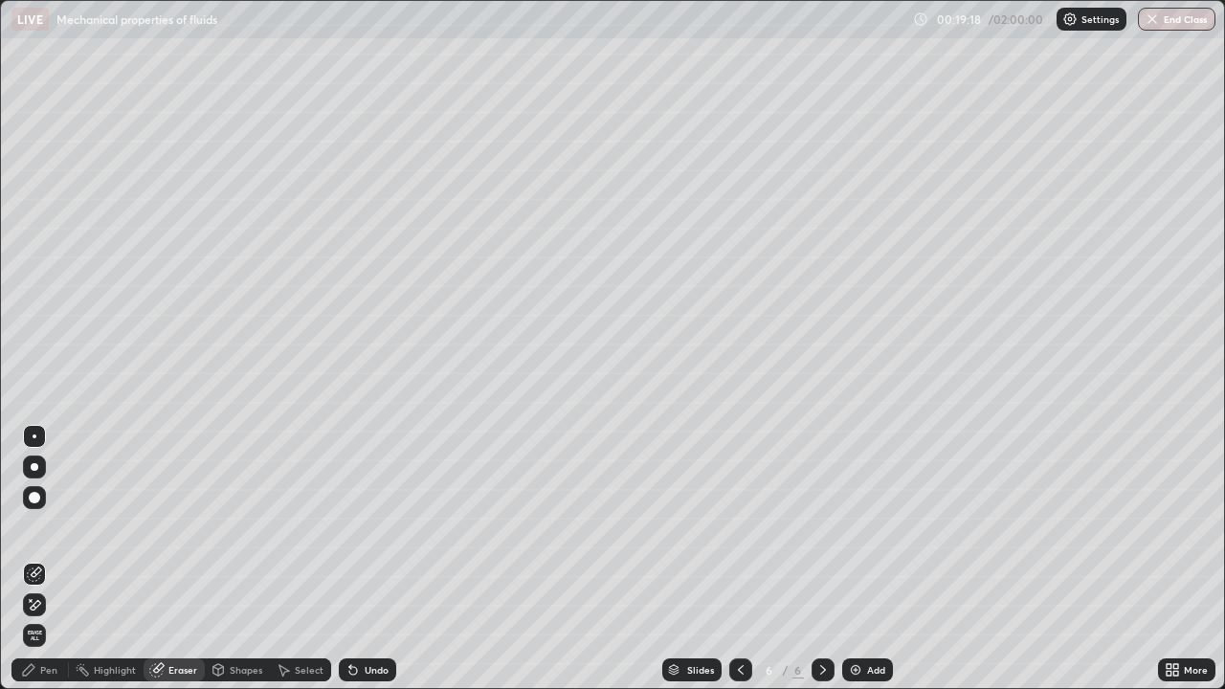
click at [234, 559] on div "Shapes" at bounding box center [246, 670] width 33 height 10
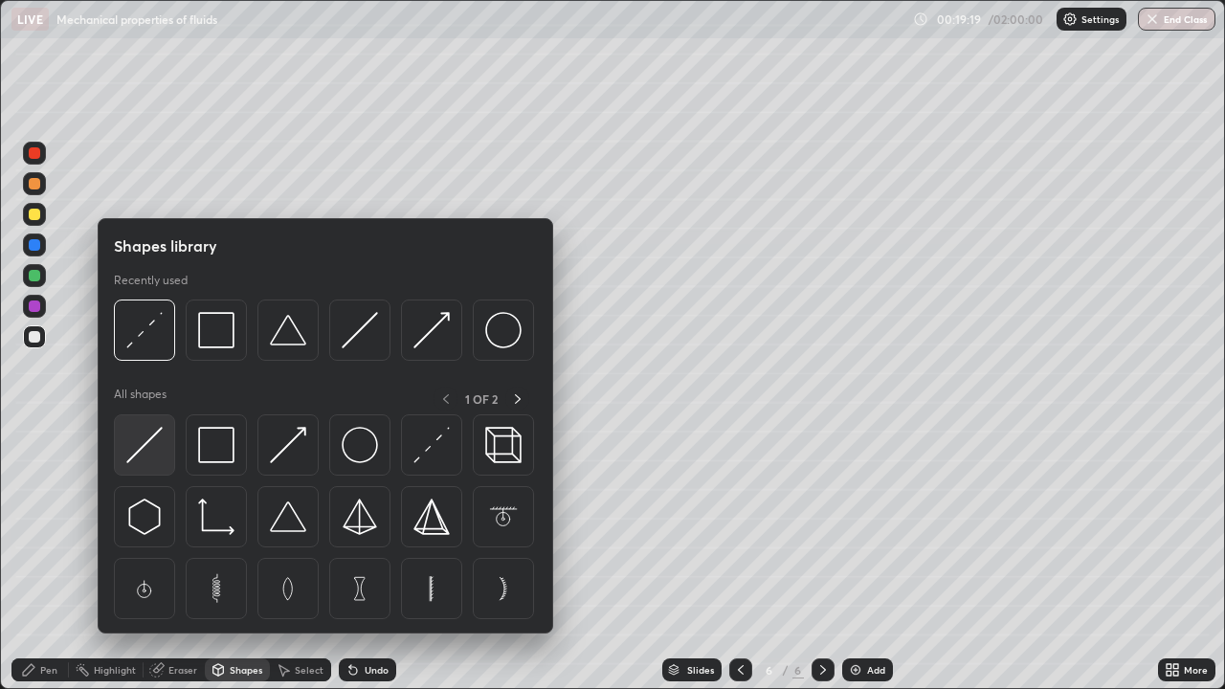
click at [152, 456] on img at bounding box center [144, 445] width 36 height 36
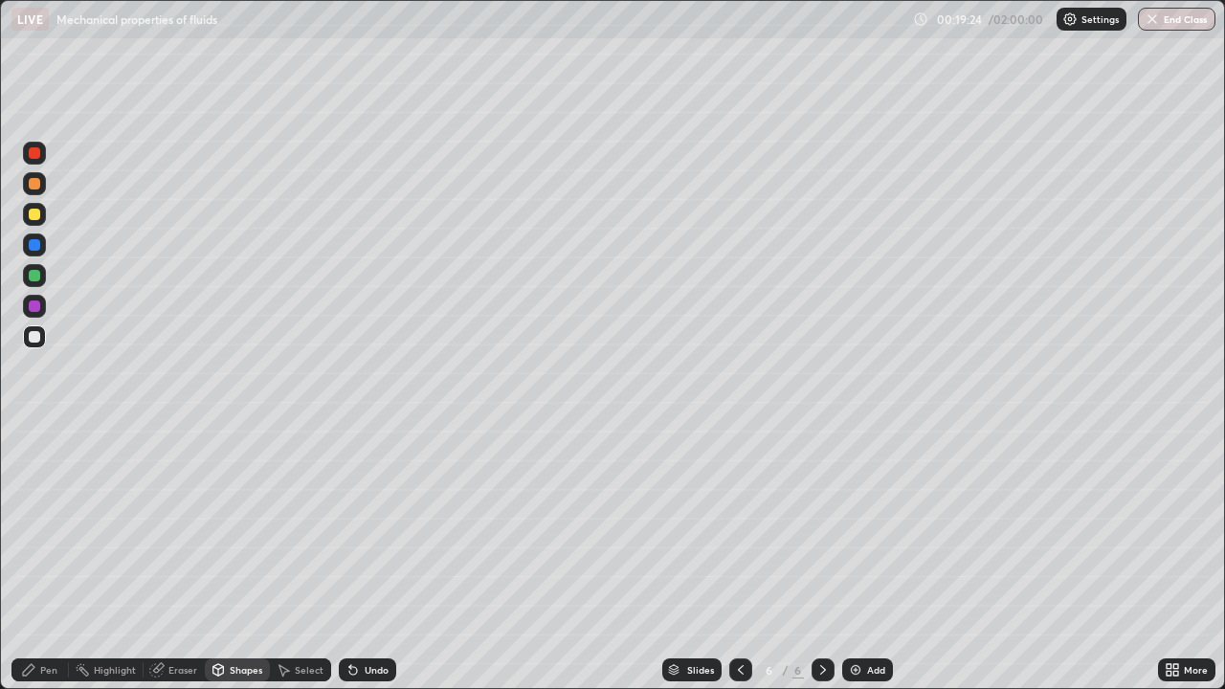
click at [53, 559] on div "Pen" at bounding box center [48, 670] width 17 height 10
click at [35, 276] on div at bounding box center [34, 275] width 11 height 11
click at [35, 337] on div at bounding box center [34, 336] width 11 height 11
click at [384, 559] on div "Undo" at bounding box center [377, 670] width 24 height 10
click at [374, 559] on div "Undo" at bounding box center [377, 670] width 24 height 10
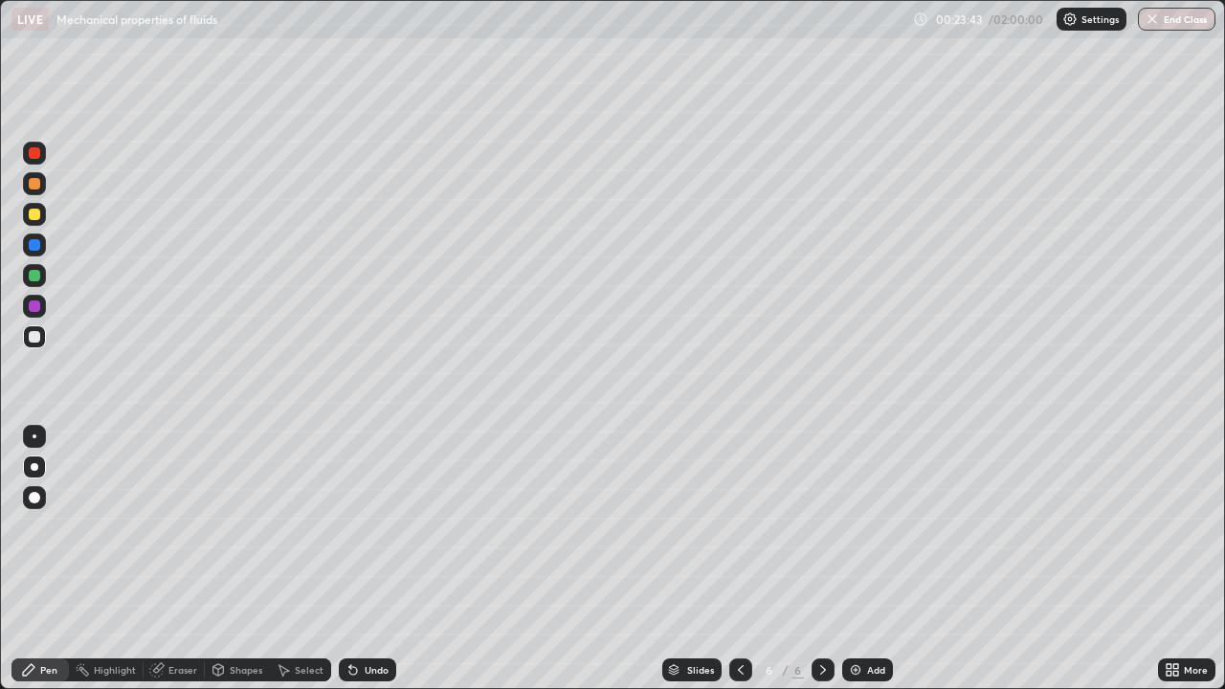
click at [34, 467] on div at bounding box center [35, 467] width 8 height 8
click at [864, 559] on div "Add" at bounding box center [867, 669] width 51 height 23
click at [52, 559] on div "Pen" at bounding box center [48, 670] width 17 height 10
click at [235, 559] on div "Shapes" at bounding box center [246, 670] width 33 height 10
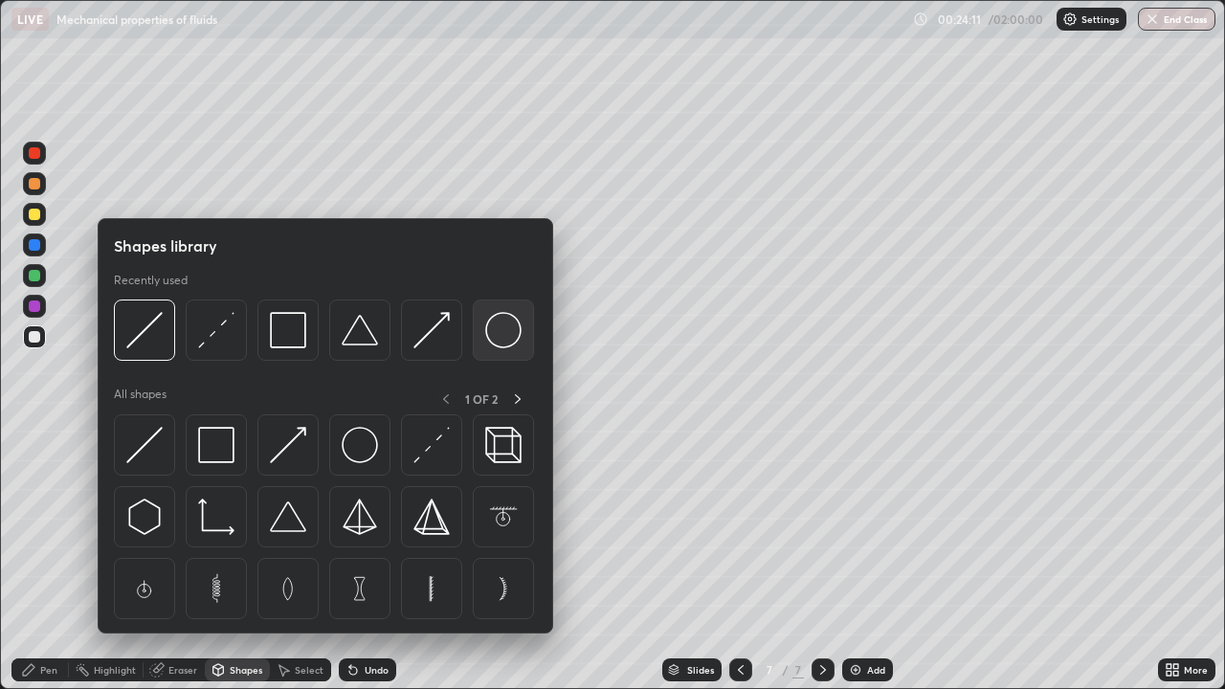
click at [496, 337] on img at bounding box center [503, 330] width 36 height 36
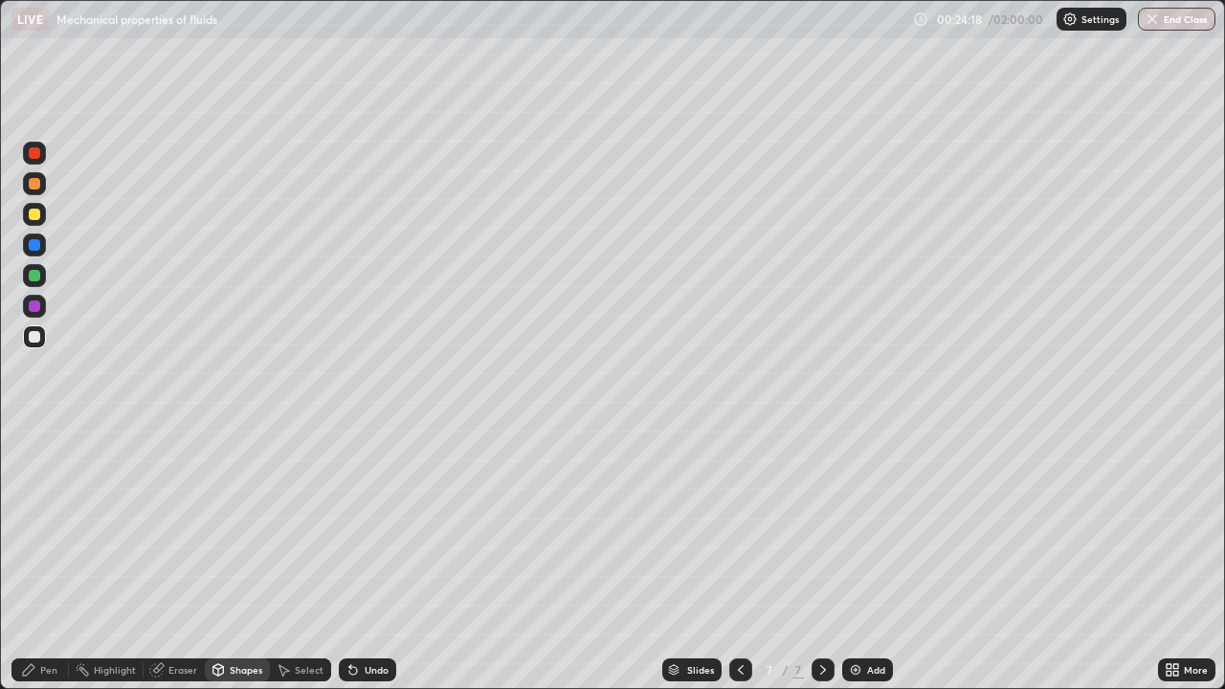
click at [51, 559] on div "Pen" at bounding box center [48, 670] width 17 height 10
click at [238, 559] on div "Shapes" at bounding box center [246, 670] width 33 height 10
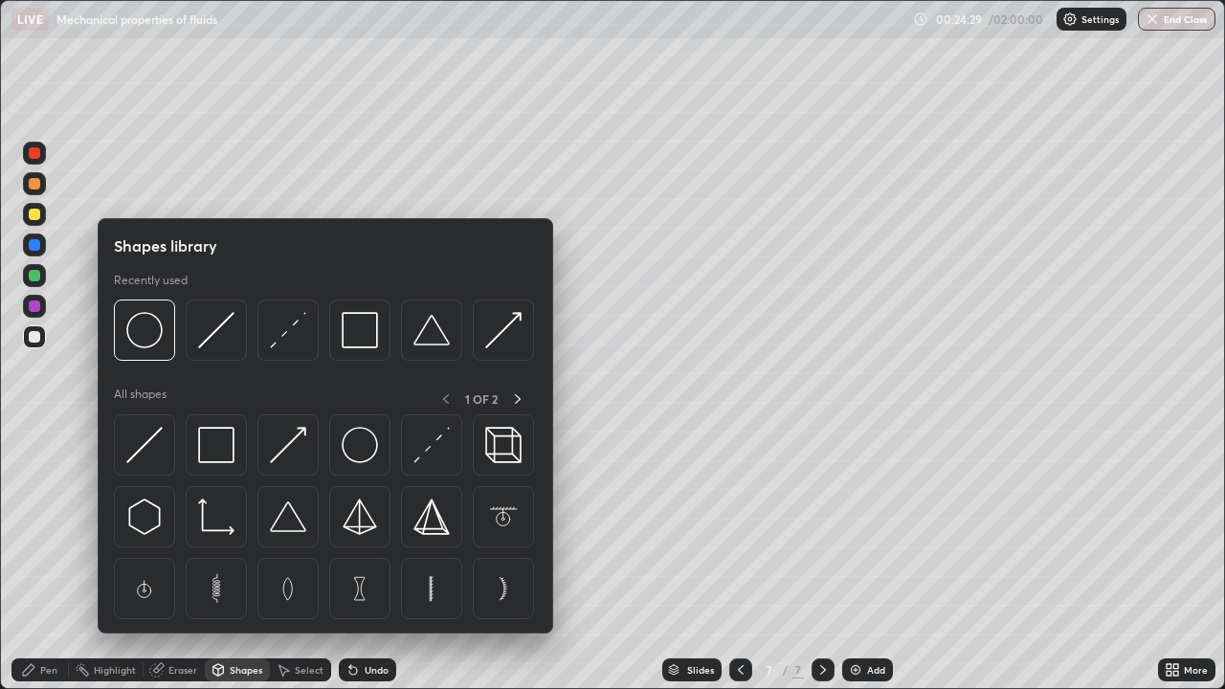
click at [180, 559] on div "Eraser" at bounding box center [182, 670] width 29 height 10
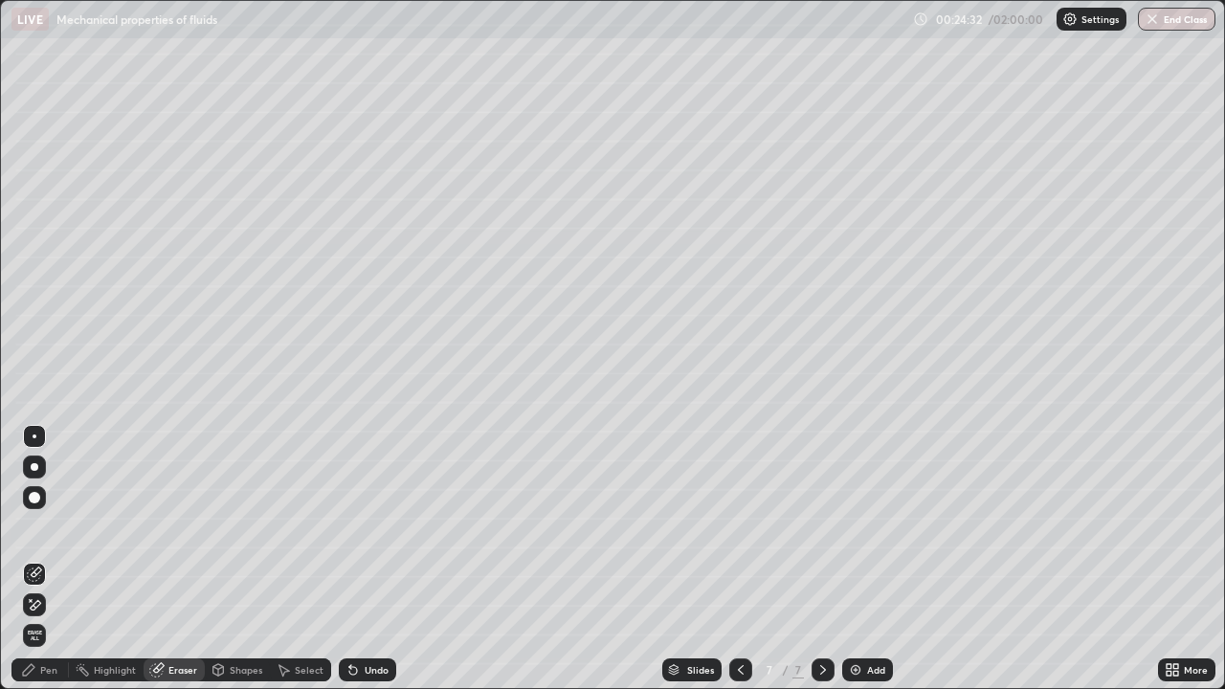
click at [48, 559] on div "Pen" at bounding box center [39, 669] width 57 height 23
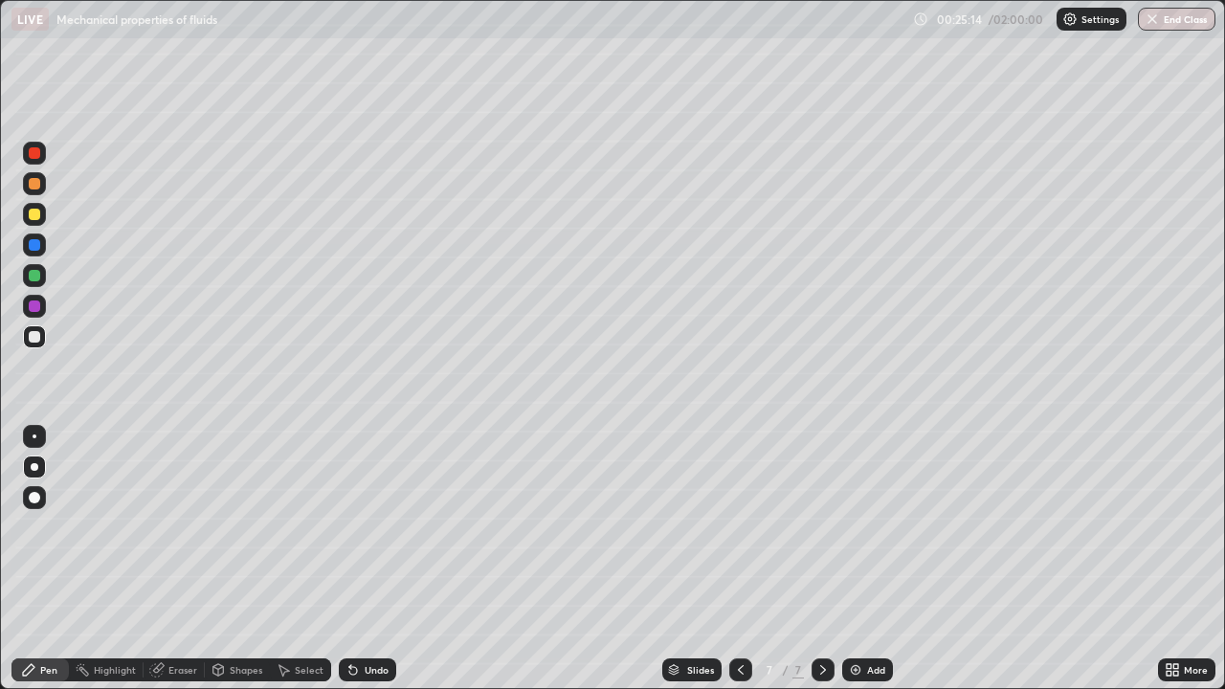
click at [33, 216] on div at bounding box center [34, 214] width 11 height 11
click at [31, 334] on div at bounding box center [34, 336] width 11 height 11
click at [234, 559] on div "Shapes" at bounding box center [246, 670] width 33 height 10
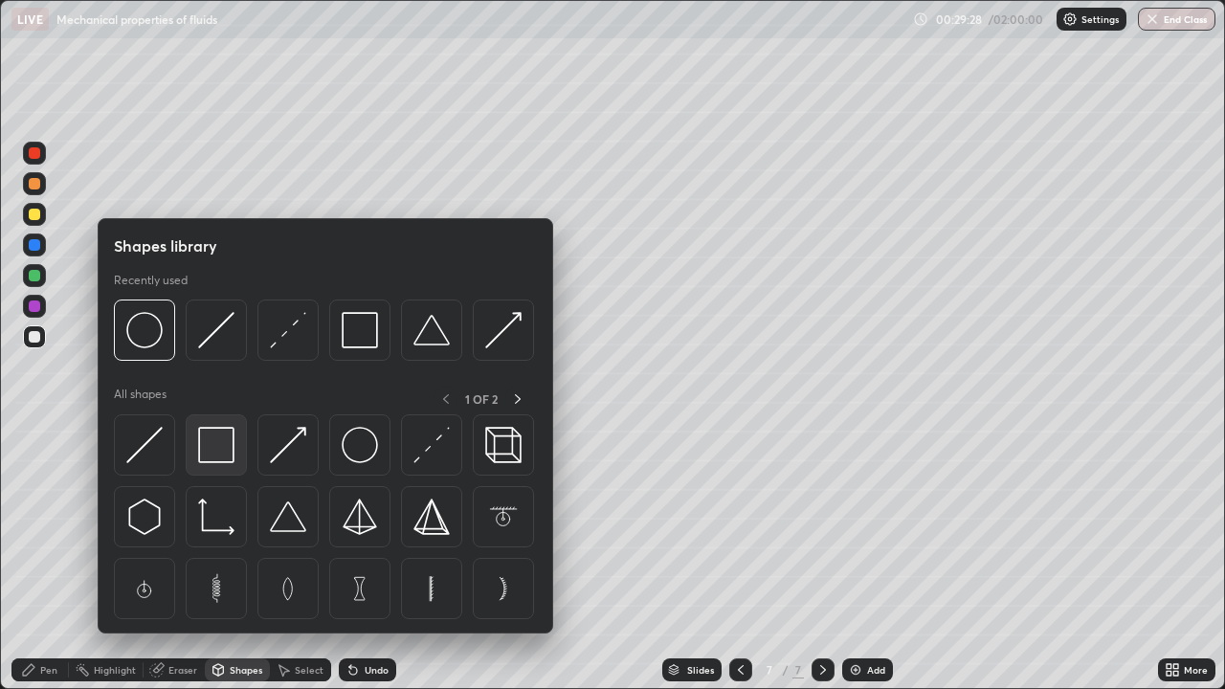
click at [222, 452] on img at bounding box center [216, 445] width 36 height 36
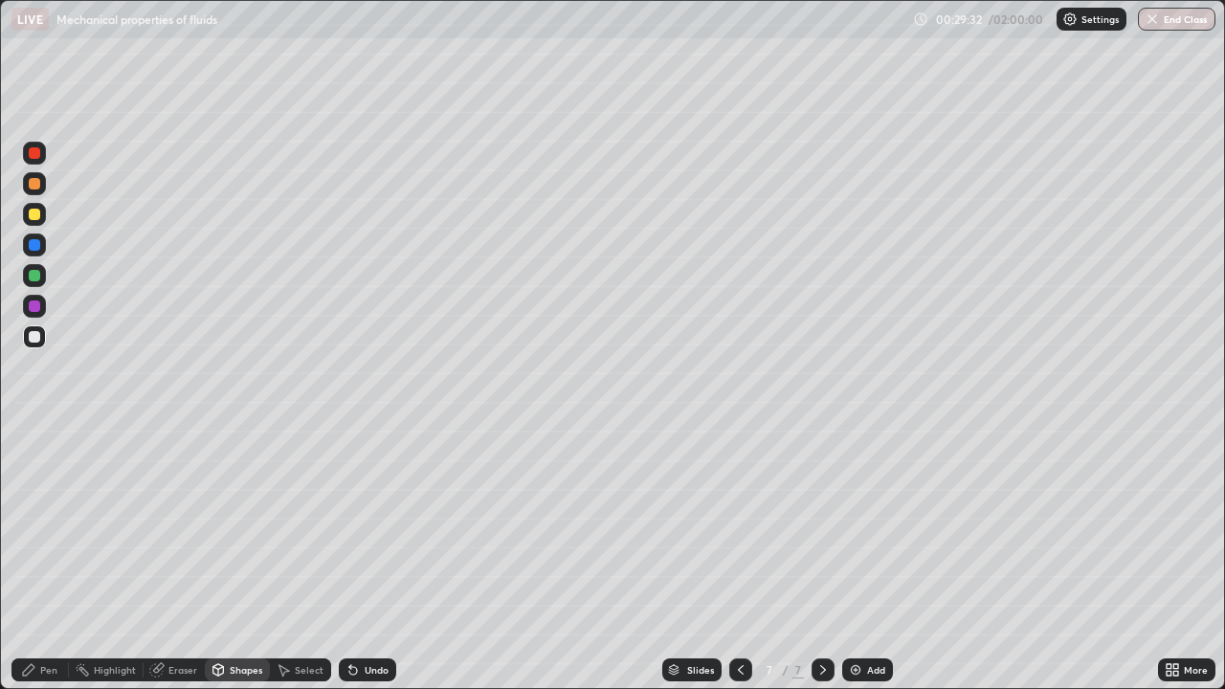
click at [40, 559] on div "Pen" at bounding box center [48, 670] width 17 height 10
click at [366, 559] on div "Undo" at bounding box center [377, 670] width 24 height 10
click at [368, 559] on div "Undo" at bounding box center [377, 670] width 24 height 10
click at [373, 559] on div "Undo" at bounding box center [377, 670] width 24 height 10
click at [41, 217] on div at bounding box center [34, 214] width 23 height 23
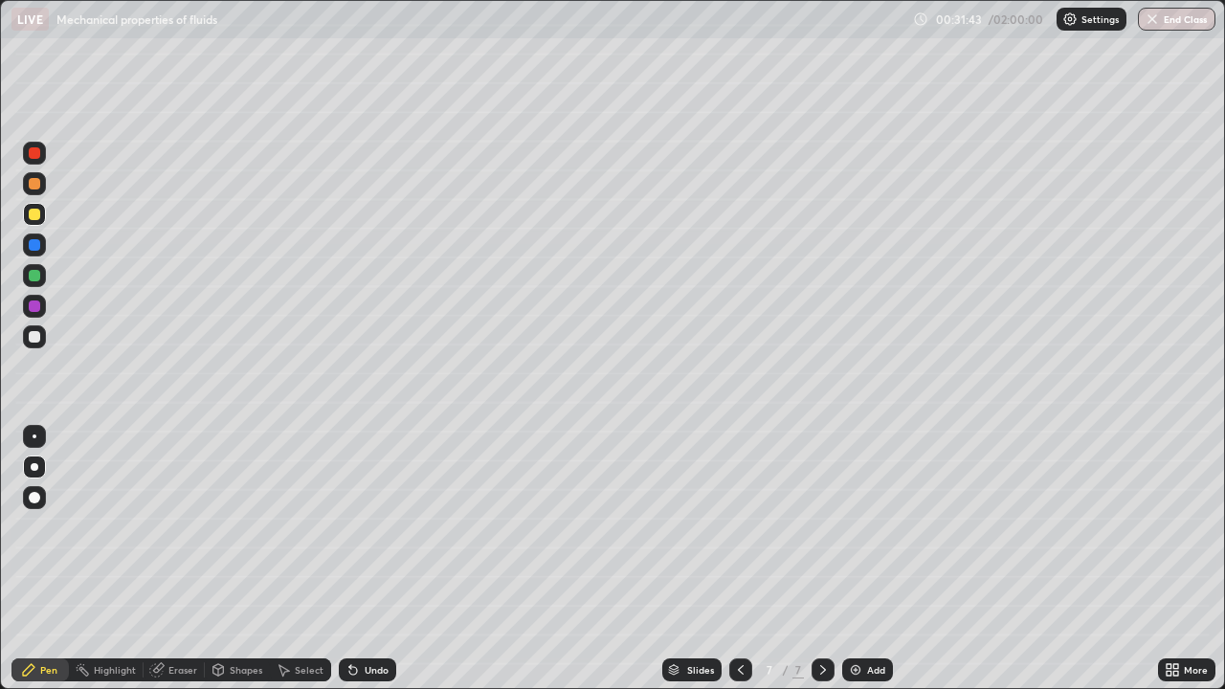
click at [31, 345] on div at bounding box center [34, 336] width 23 height 23
click at [864, 559] on div "Add" at bounding box center [867, 669] width 51 height 23
click at [351, 559] on icon at bounding box center [353, 671] width 8 height 8
click at [173, 559] on div "Eraser" at bounding box center [182, 670] width 29 height 10
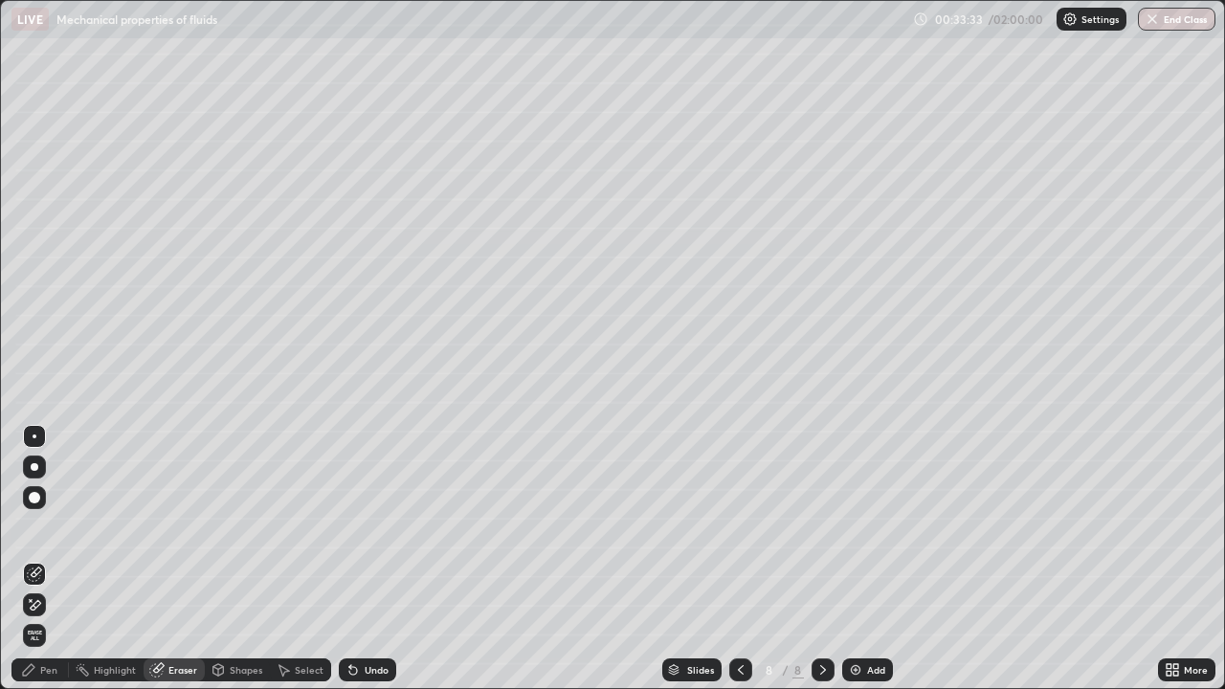
click at [56, 559] on div "Pen" at bounding box center [48, 670] width 17 height 10
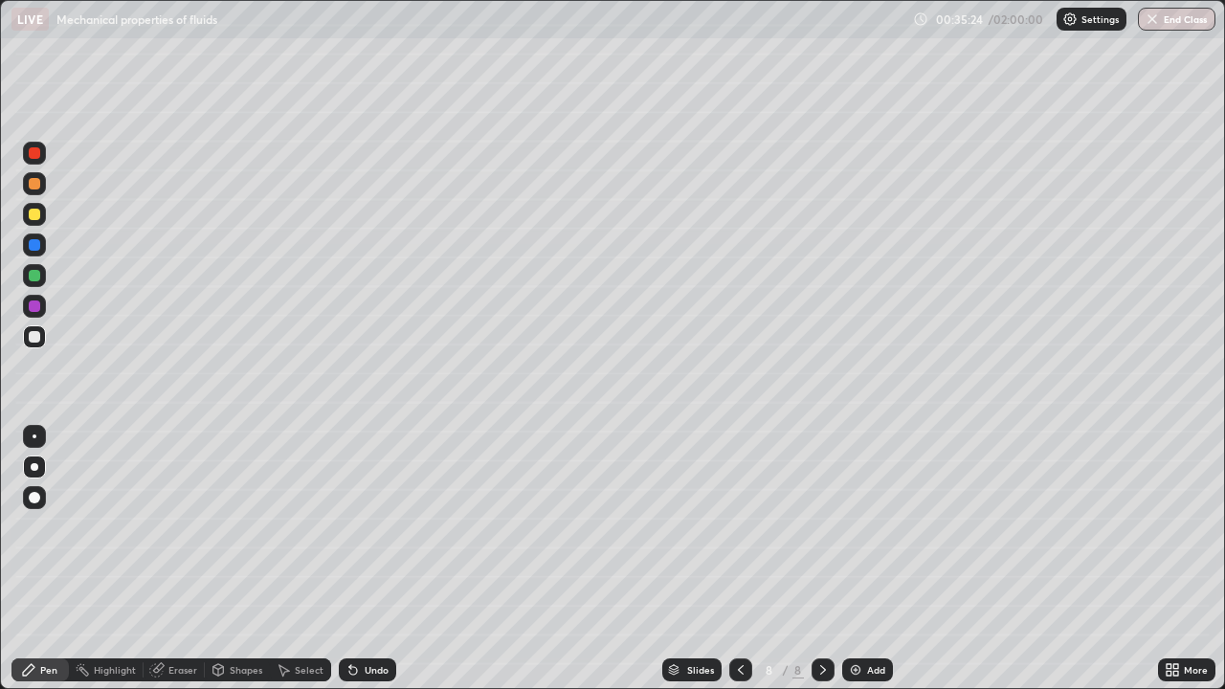
click at [35, 341] on div at bounding box center [34, 336] width 11 height 11
click at [25, 219] on div at bounding box center [34, 214] width 23 height 23
click at [379, 559] on div "Undo" at bounding box center [377, 670] width 24 height 10
click at [375, 559] on div "Undo" at bounding box center [377, 670] width 24 height 10
click at [377, 559] on div "Undo" at bounding box center [377, 670] width 24 height 10
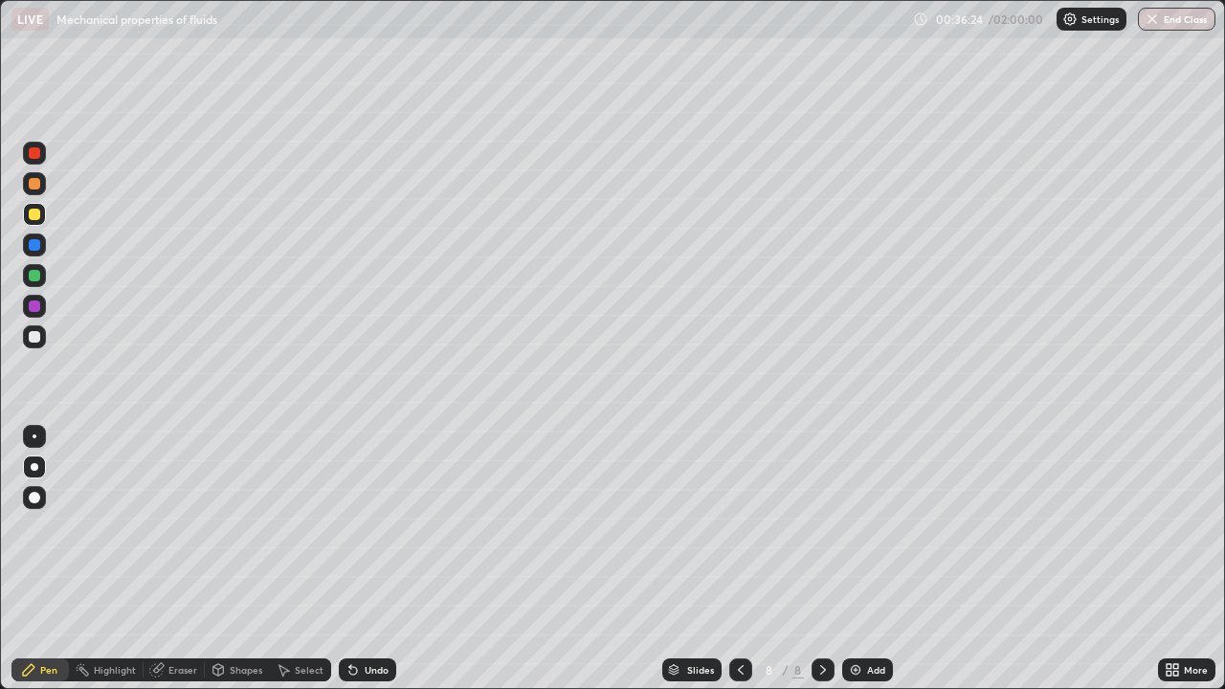
click at [378, 559] on div "Undo" at bounding box center [377, 670] width 24 height 10
click at [179, 559] on div "Eraser" at bounding box center [182, 670] width 29 height 10
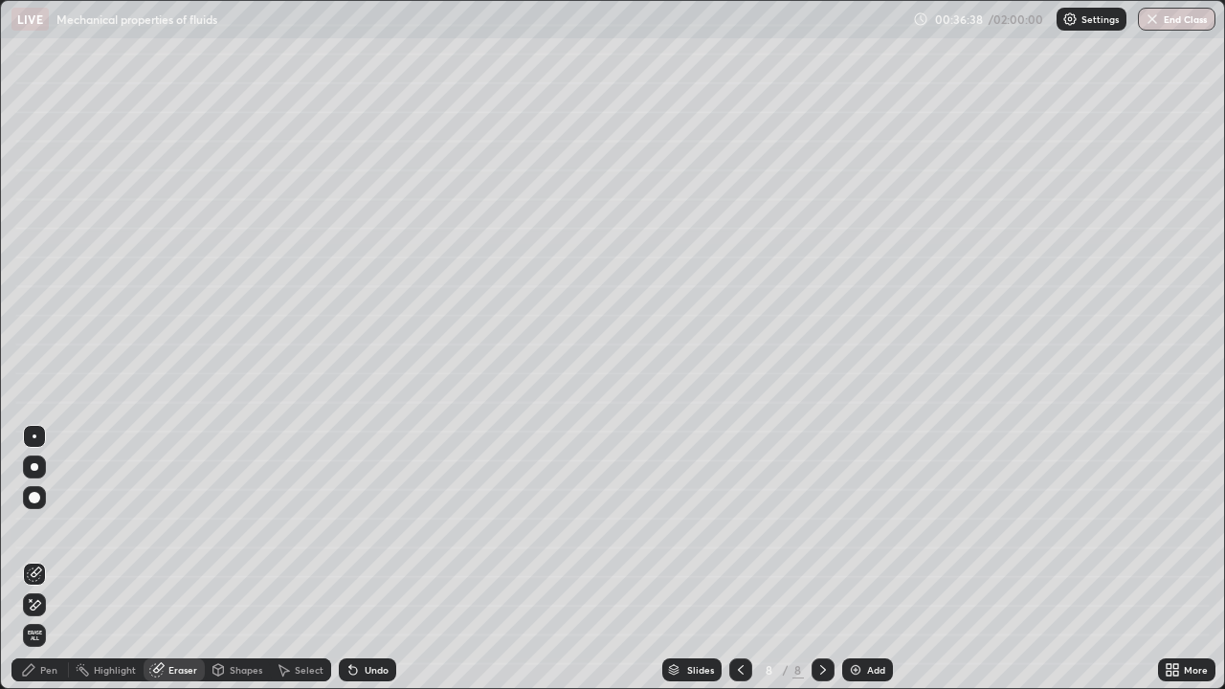
click at [42, 559] on div "Pen" at bounding box center [48, 670] width 17 height 10
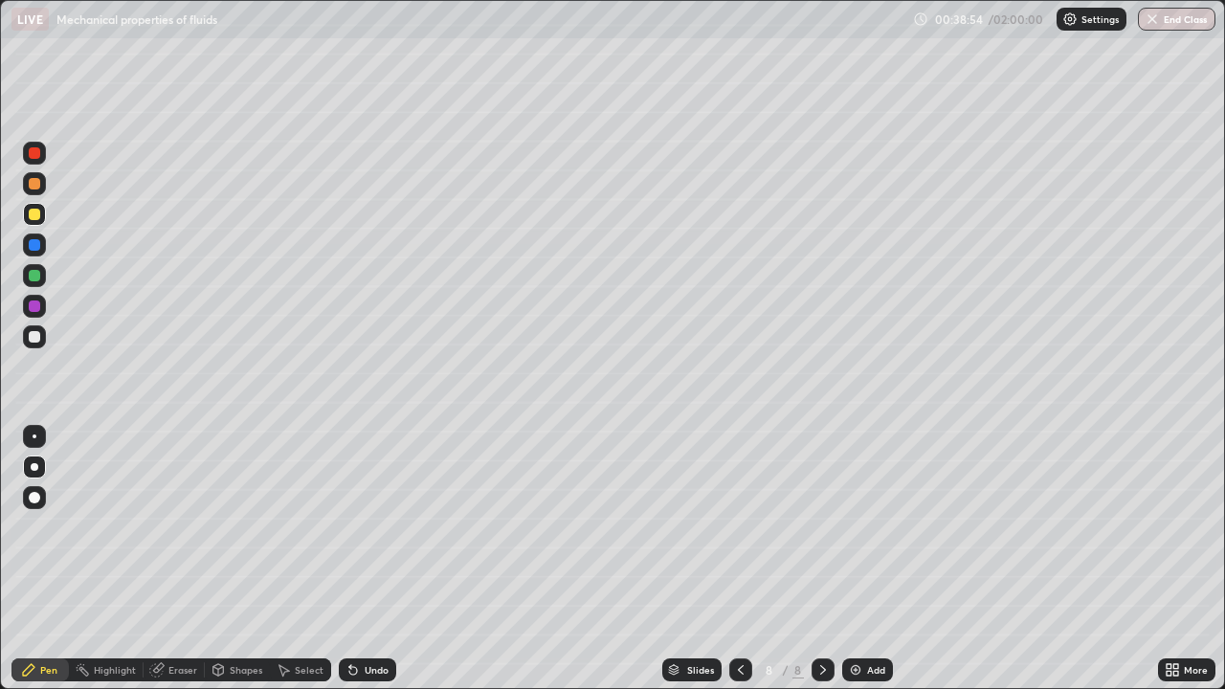
click at [858, 559] on img at bounding box center [855, 669] width 15 height 15
click at [33, 340] on div at bounding box center [34, 336] width 11 height 11
click at [248, 559] on div "Shapes" at bounding box center [237, 669] width 65 height 23
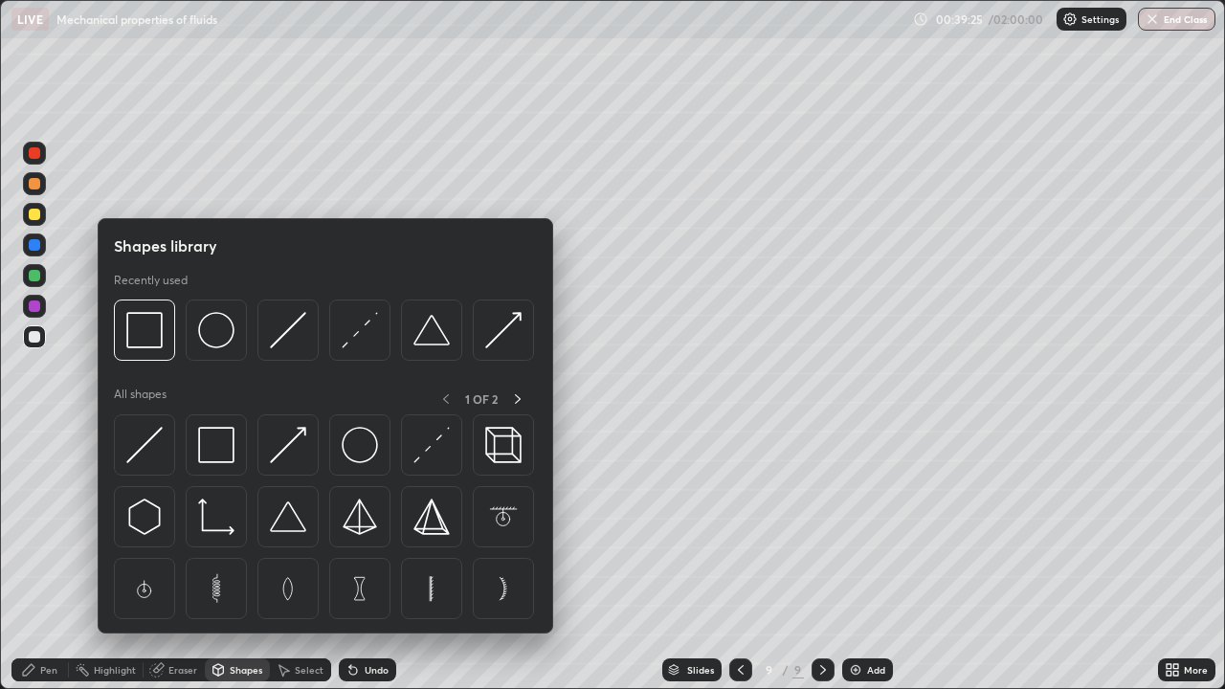
click at [290, 352] on div at bounding box center [287, 330] width 61 height 61
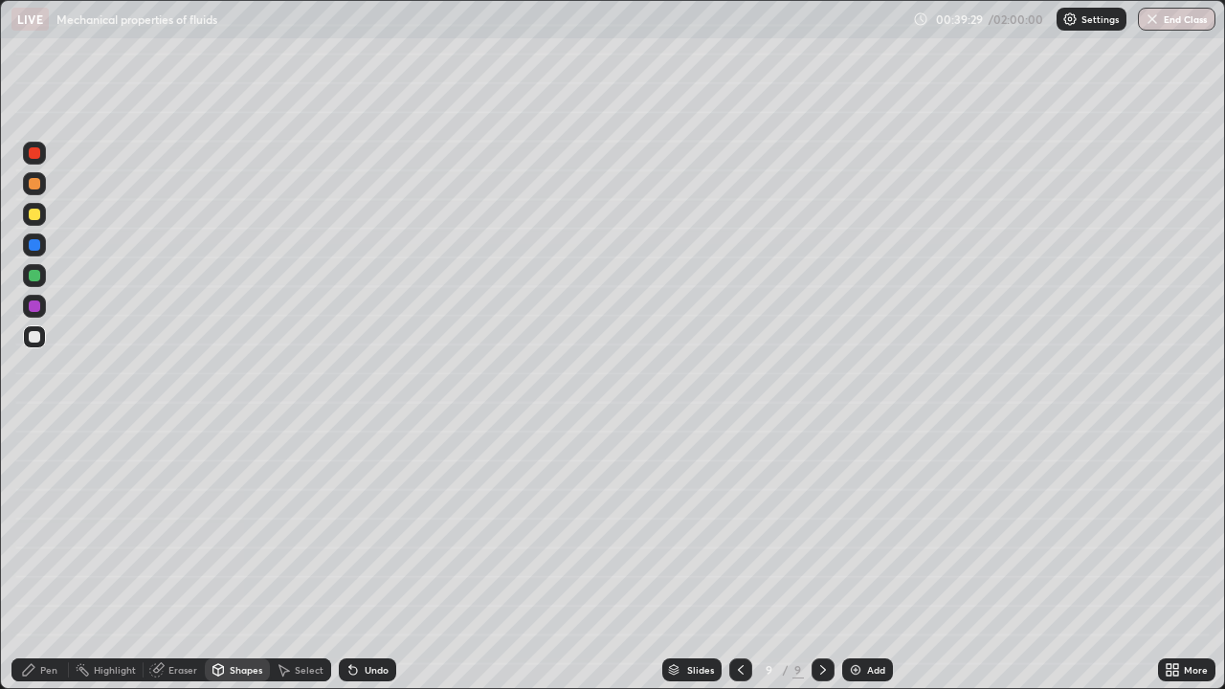
click at [60, 559] on div "Pen" at bounding box center [39, 669] width 57 height 23
click at [37, 218] on div at bounding box center [34, 214] width 11 height 11
click at [245, 559] on div "Shapes" at bounding box center [246, 670] width 33 height 10
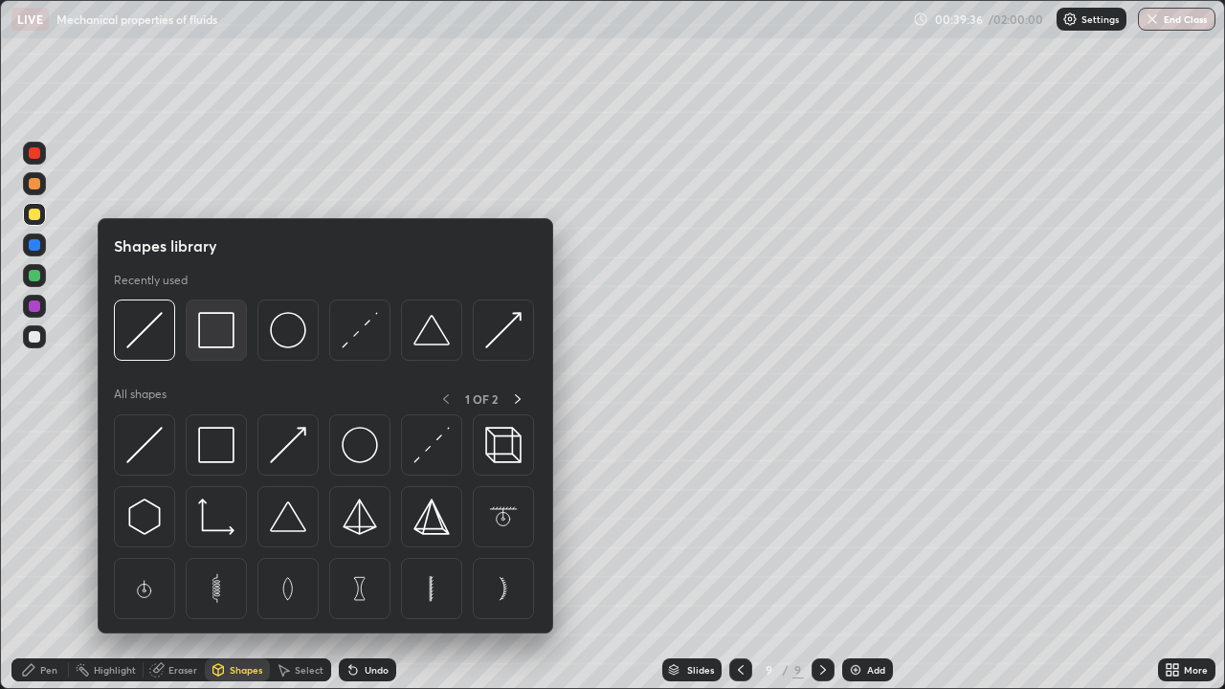
click at [218, 344] on img at bounding box center [216, 330] width 36 height 36
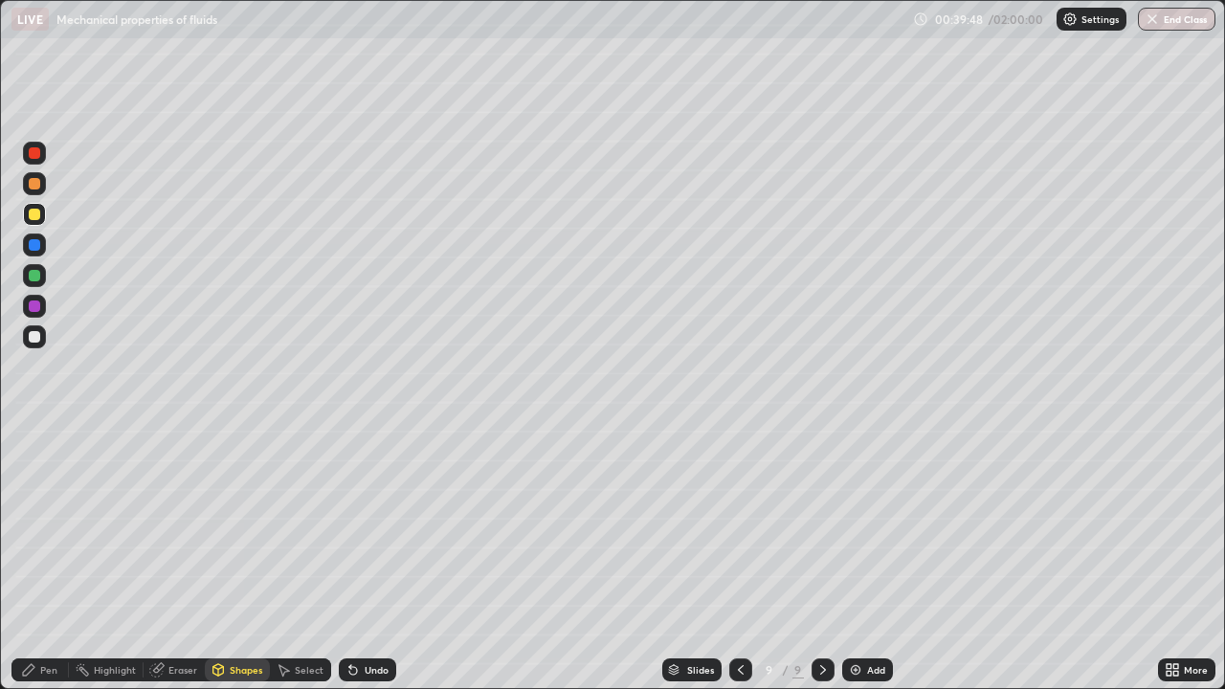
click at [196, 559] on div "Eraser" at bounding box center [174, 669] width 61 height 23
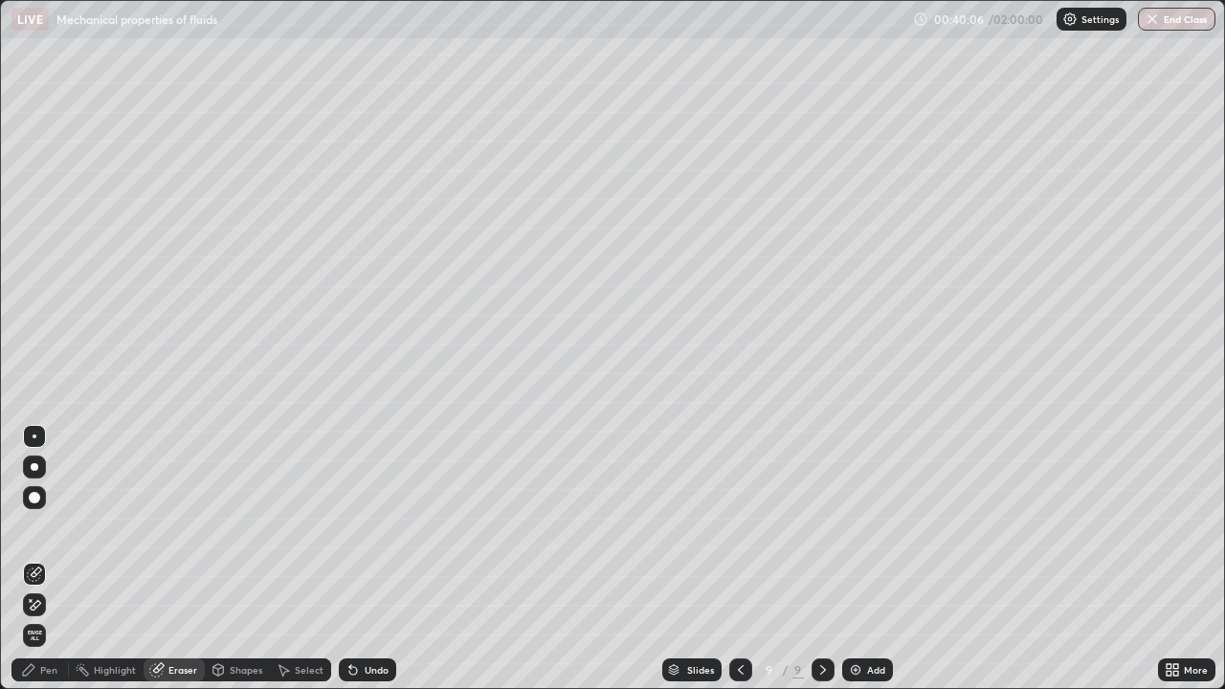
click at [37, 559] on div "Pen" at bounding box center [39, 669] width 57 height 23
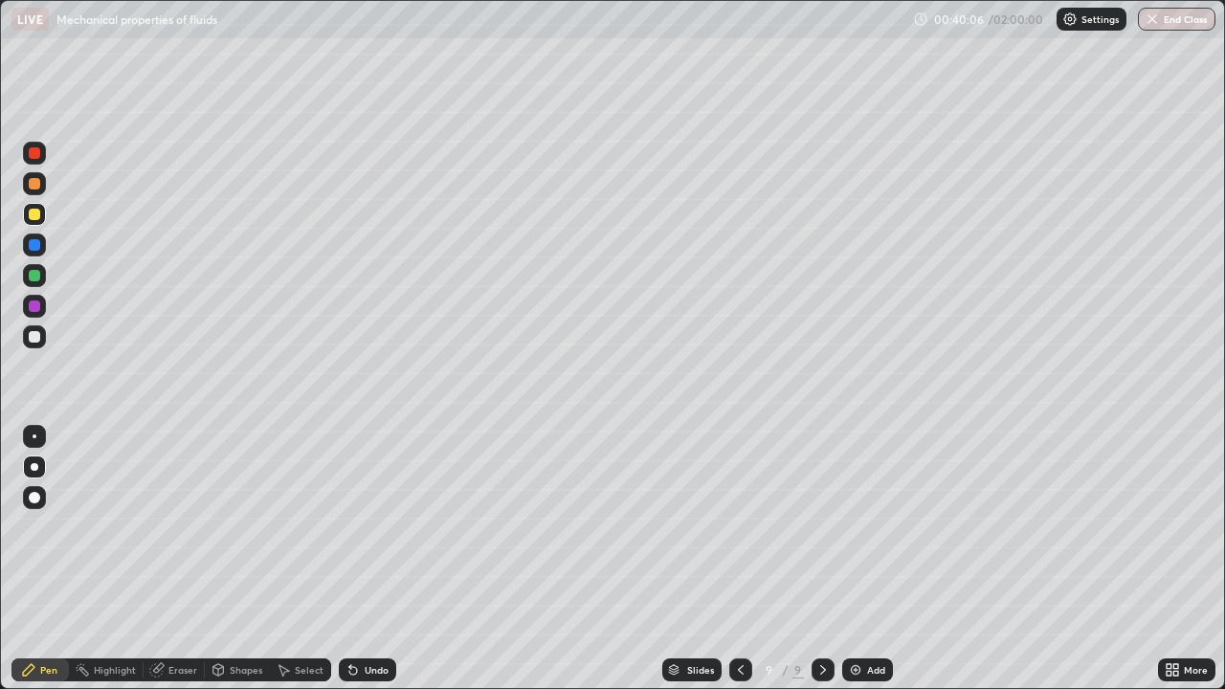
click at [37, 273] on div at bounding box center [34, 275] width 11 height 11
click at [38, 188] on div at bounding box center [34, 183] width 11 height 11
click at [32, 286] on div at bounding box center [34, 275] width 23 height 23
click at [33, 158] on div at bounding box center [34, 152] width 11 height 11
click at [39, 214] on div at bounding box center [34, 214] width 11 height 11
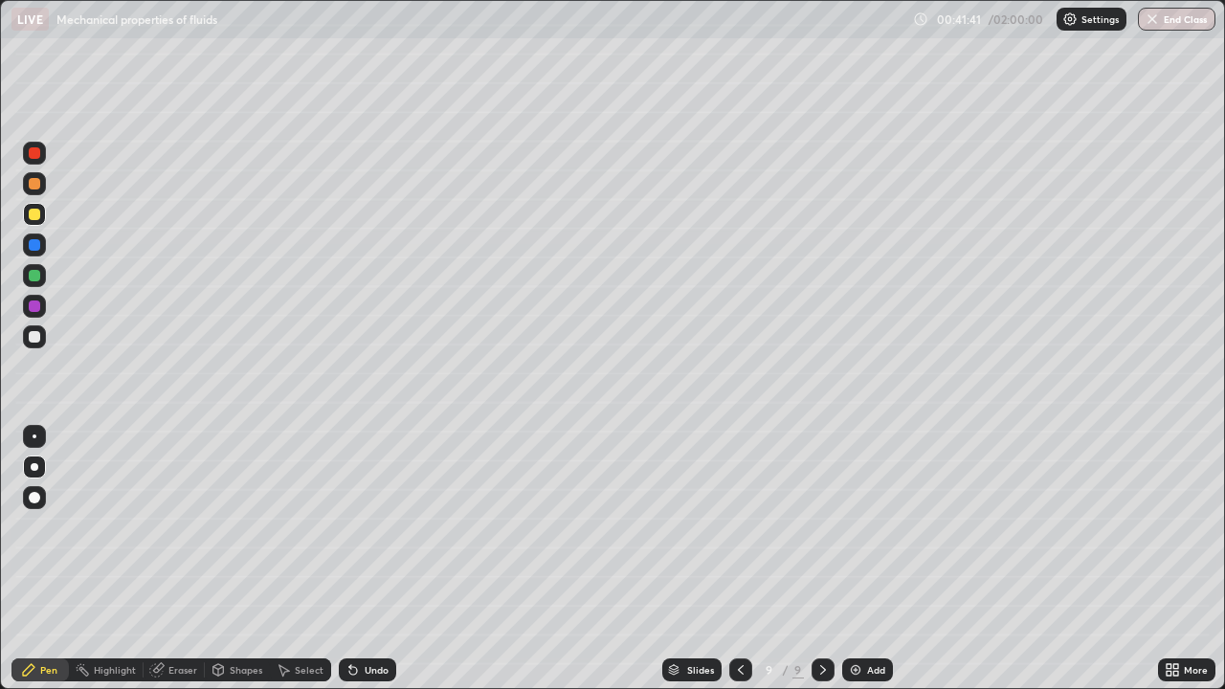
click at [37, 277] on div at bounding box center [34, 275] width 11 height 11
click at [488, 275] on button "Undo" at bounding box center [506, 286] width 56 height 23
click at [43, 193] on div at bounding box center [34, 183] width 23 height 31
click at [35, 338] on div at bounding box center [34, 336] width 11 height 11
click at [233, 559] on div "Shapes" at bounding box center [246, 670] width 33 height 10
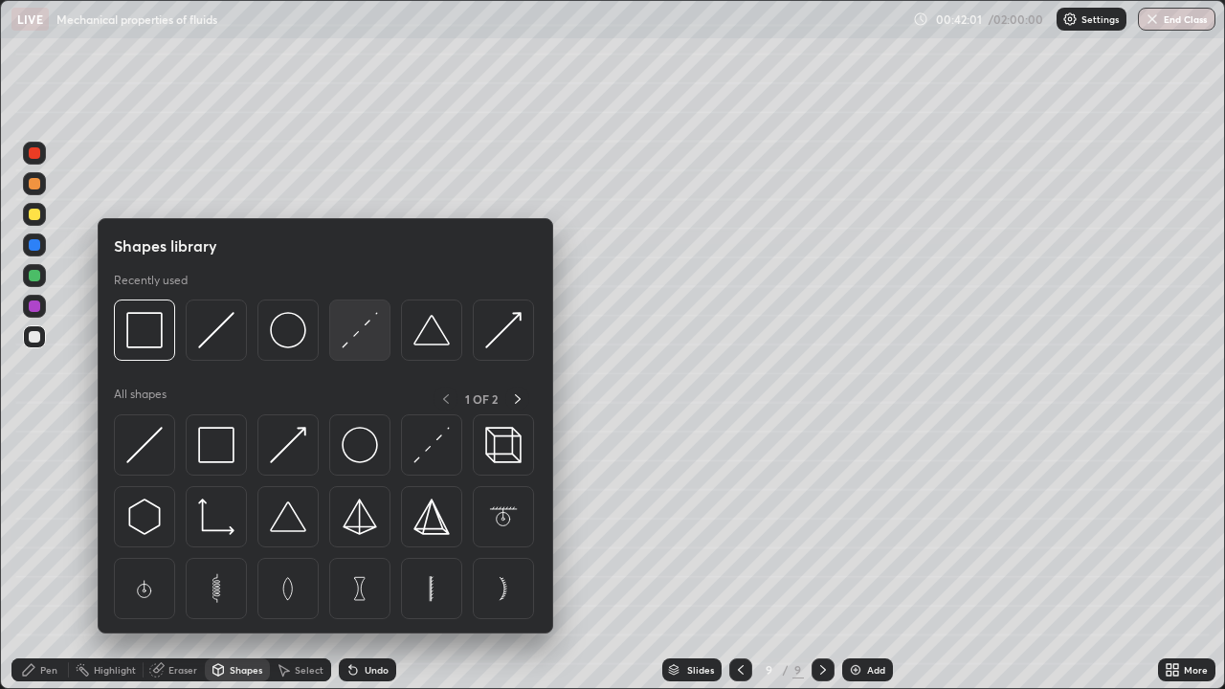
click at [342, 340] on img at bounding box center [360, 330] width 36 height 36
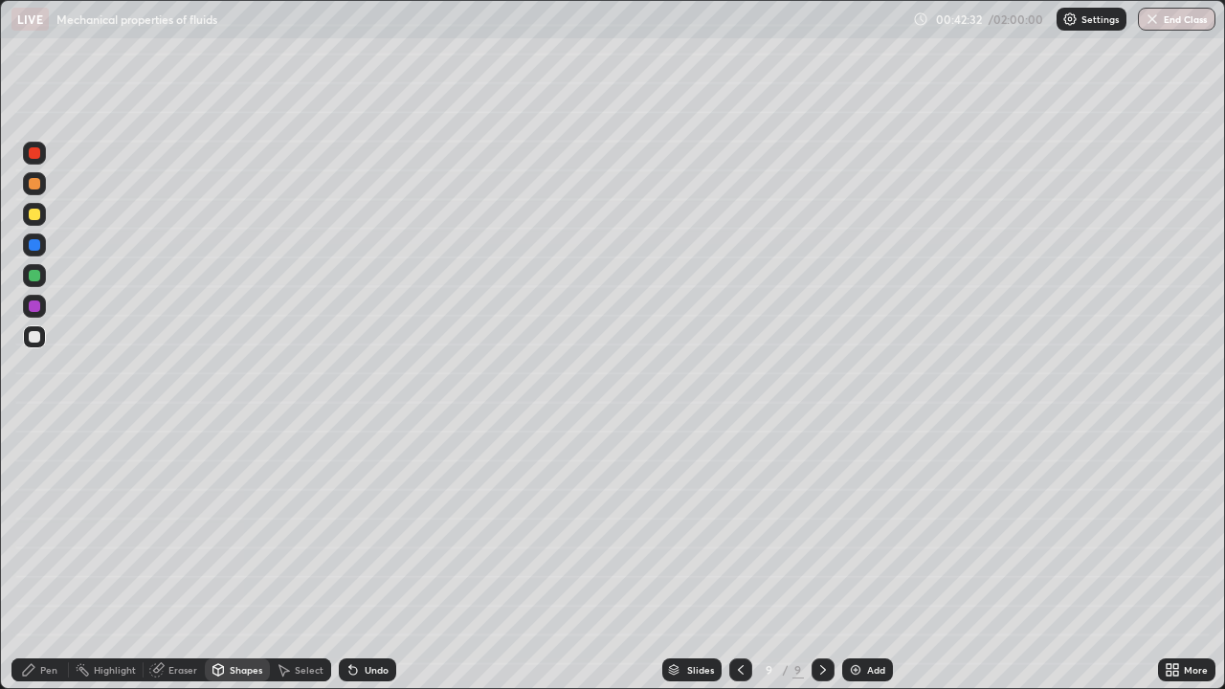
click at [365, 559] on div "Undo" at bounding box center [377, 670] width 24 height 10
click at [53, 559] on div "Pen" at bounding box center [39, 669] width 57 height 23
click at [179, 559] on div "Eraser" at bounding box center [182, 670] width 29 height 10
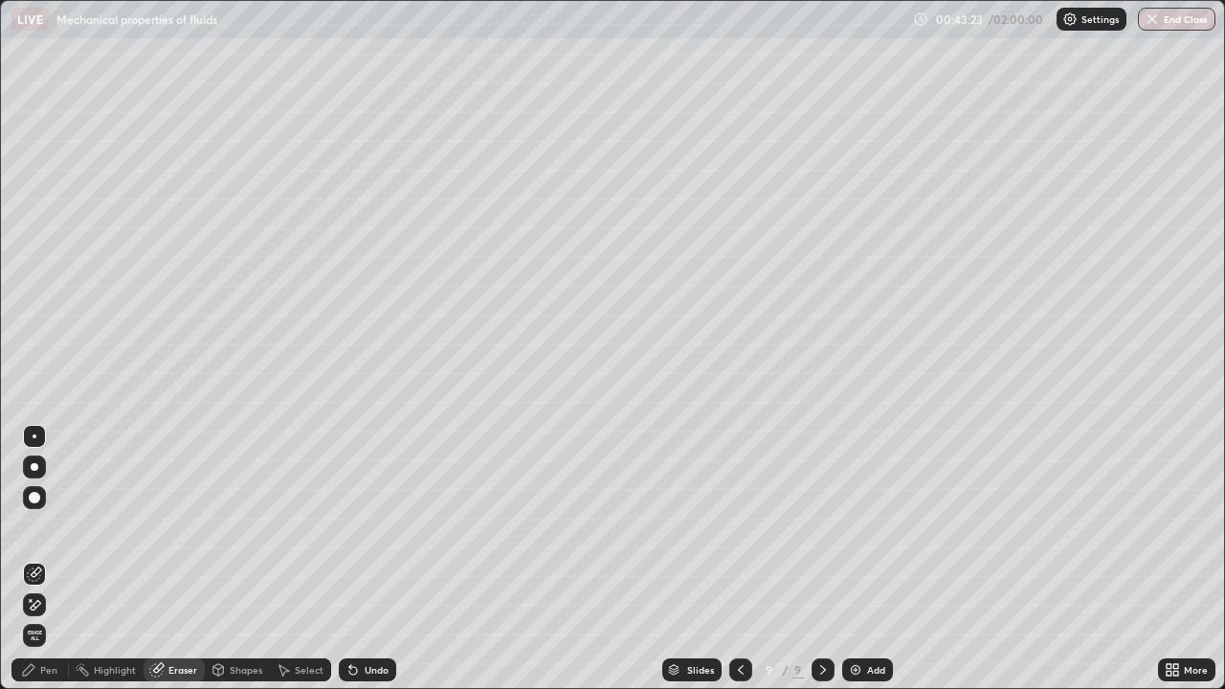
click at [52, 559] on div "Pen" at bounding box center [39, 669] width 57 height 23
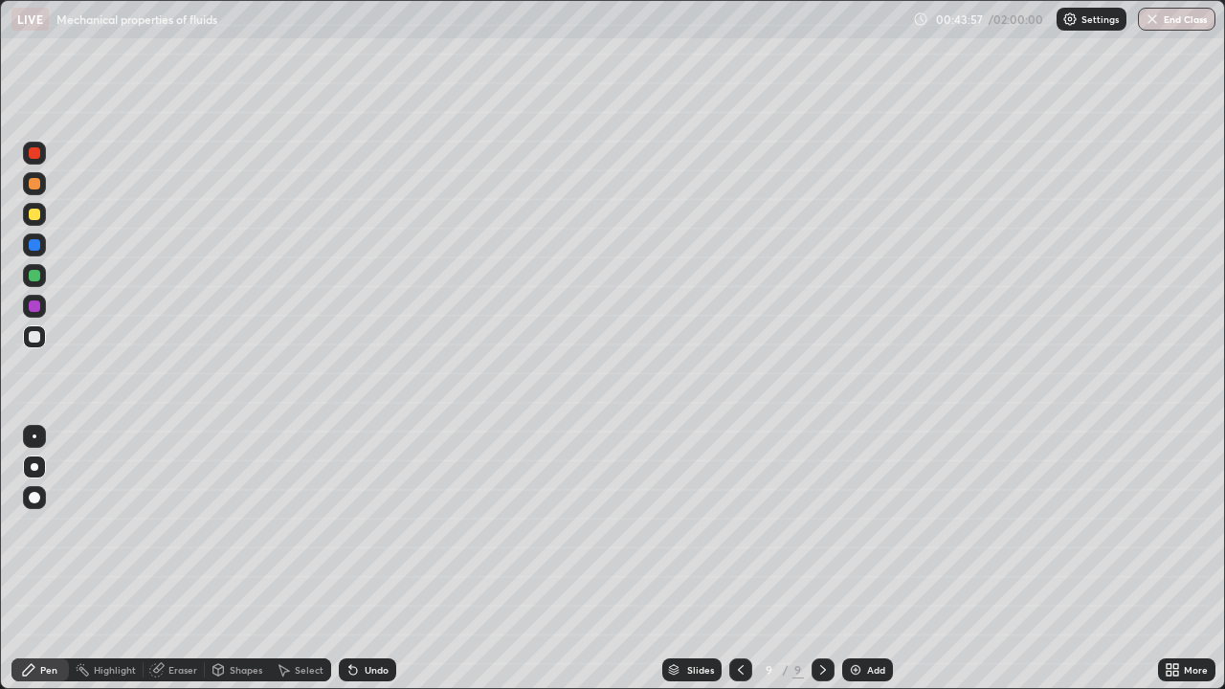
click at [170, 559] on div "Eraser" at bounding box center [182, 670] width 29 height 10
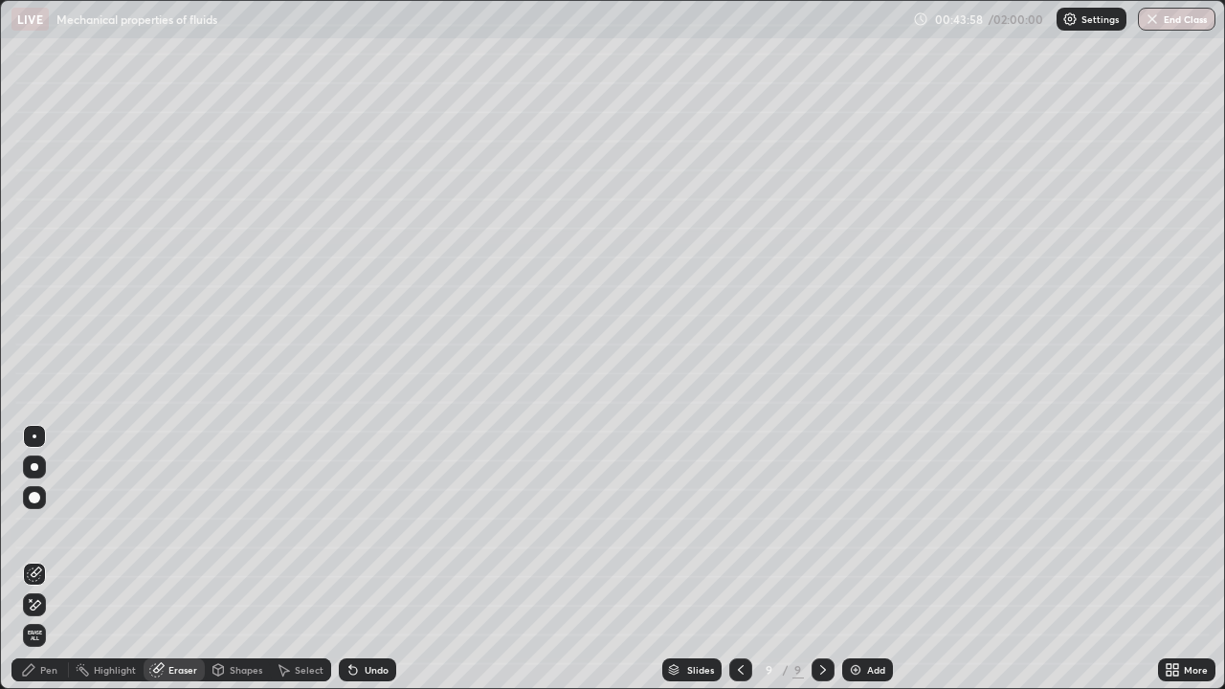
click at [36, 559] on icon at bounding box center [34, 605] width 15 height 16
click at [182, 559] on div "Eraser" at bounding box center [182, 670] width 29 height 10
click at [239, 559] on div "Shapes" at bounding box center [246, 670] width 33 height 10
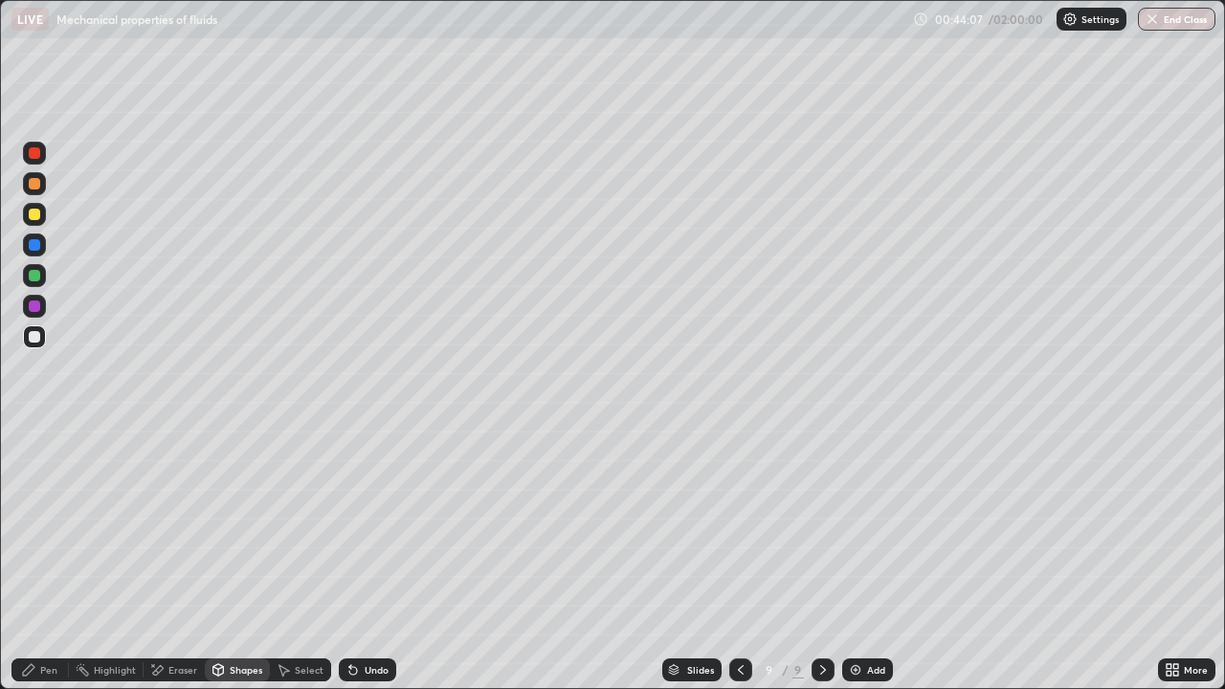
click at [43, 559] on div "Pen" at bounding box center [48, 670] width 17 height 10
click at [185, 559] on div "Eraser" at bounding box center [182, 670] width 29 height 10
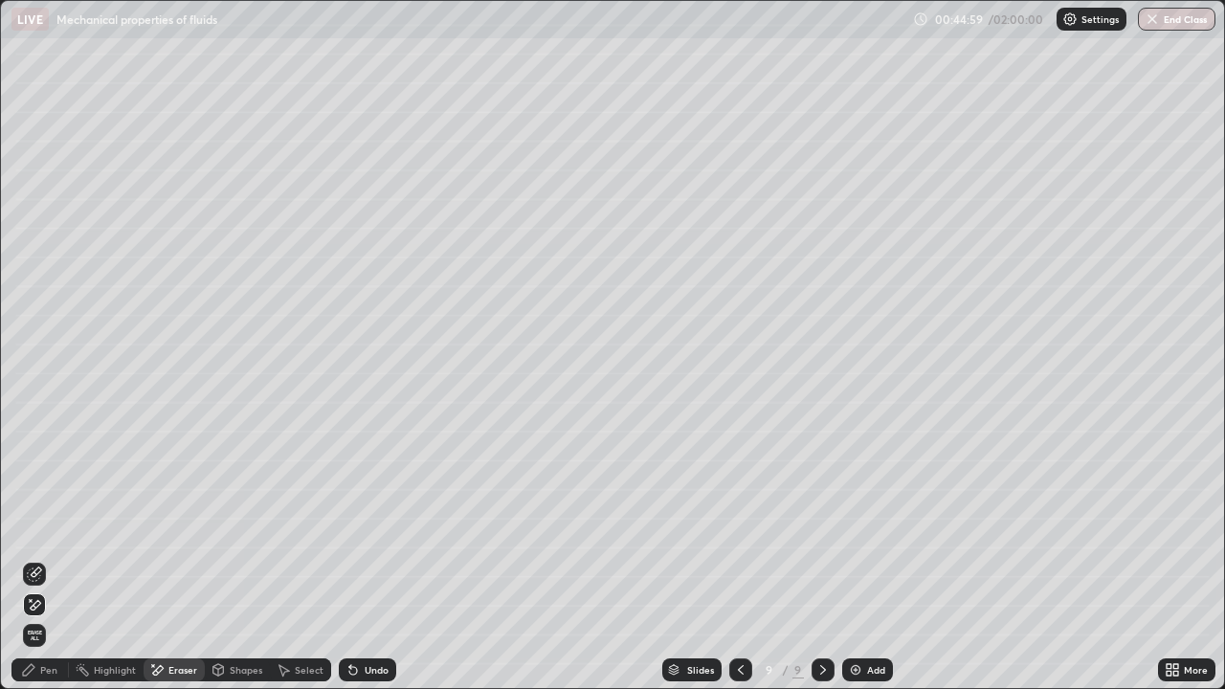
click at [36, 559] on icon at bounding box center [34, 574] width 15 height 15
click at [42, 559] on div "Pen" at bounding box center [48, 670] width 17 height 10
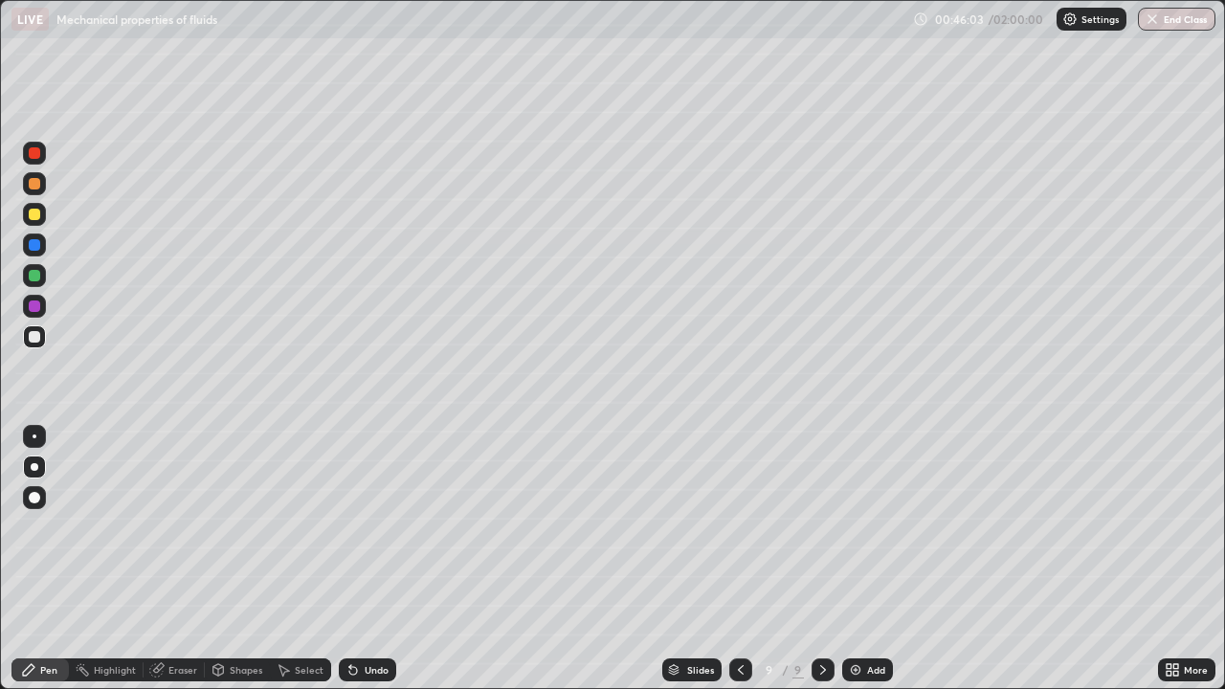
click at [177, 559] on div "Eraser" at bounding box center [182, 670] width 29 height 10
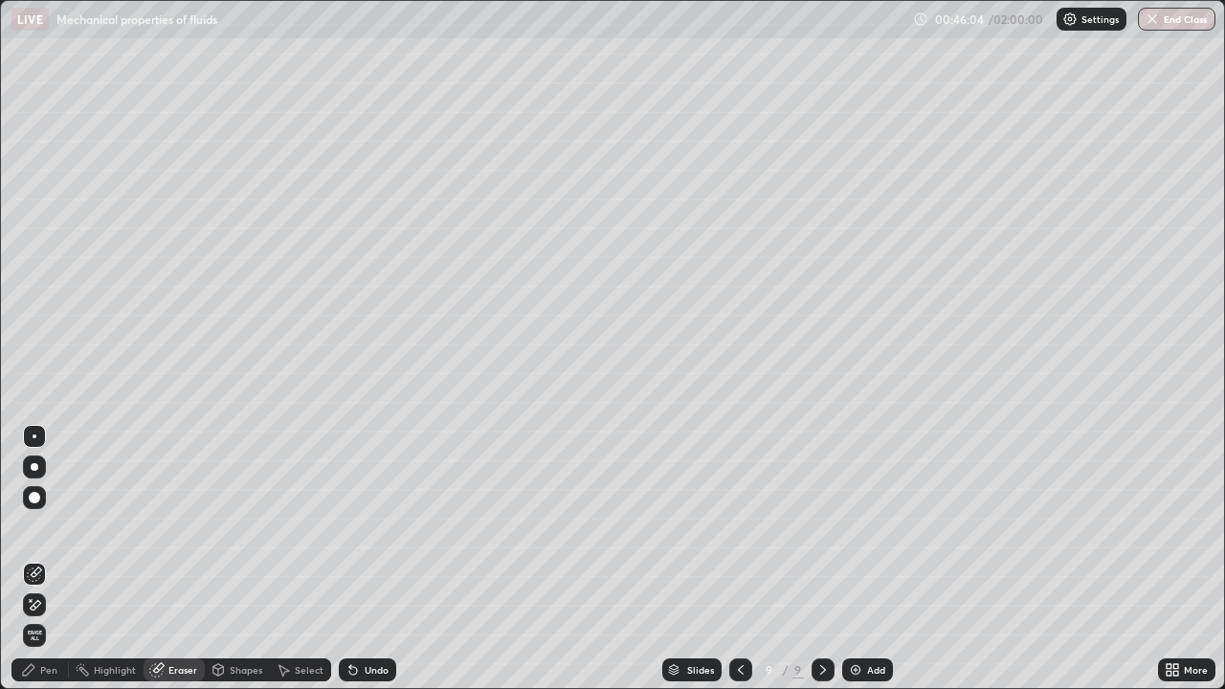
click at [36, 559] on icon at bounding box center [34, 605] width 15 height 16
click at [50, 559] on div "Pen" at bounding box center [48, 670] width 17 height 10
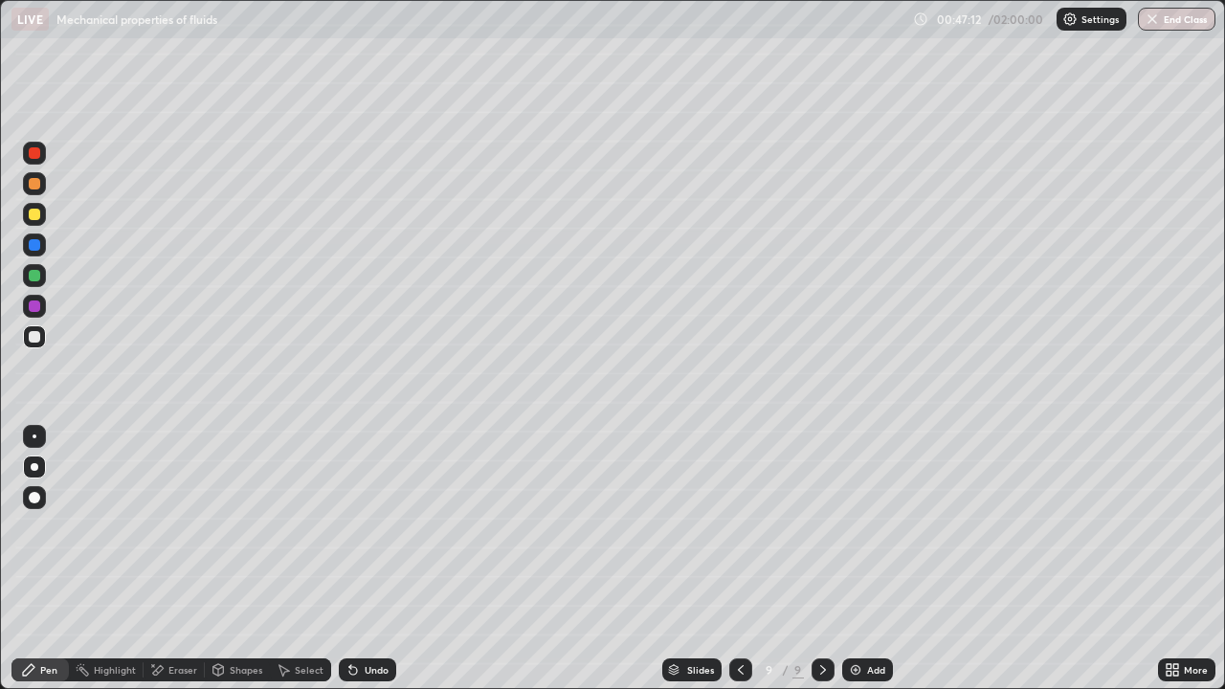
click at [368, 559] on div "Undo" at bounding box center [367, 669] width 57 height 23
click at [365, 559] on div "Undo" at bounding box center [377, 670] width 24 height 10
click at [368, 559] on div "Undo" at bounding box center [367, 669] width 57 height 23
click at [358, 559] on div "Undo" at bounding box center [367, 669] width 57 height 23
click at [353, 559] on icon at bounding box center [352, 669] width 15 height 15
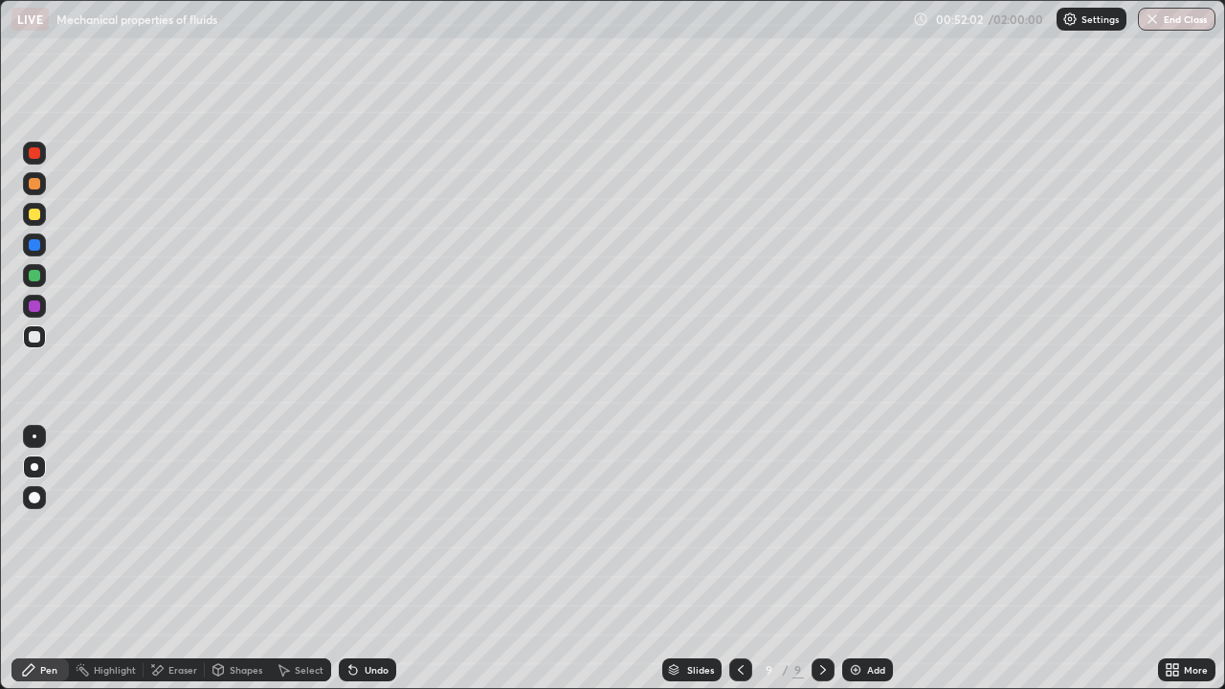
click at [353, 559] on icon at bounding box center [352, 669] width 15 height 15
click at [858, 559] on img at bounding box center [855, 669] width 15 height 15
click at [38, 314] on div at bounding box center [34, 306] width 23 height 23
click at [38, 328] on div at bounding box center [34, 336] width 23 height 23
click at [370, 559] on div "Undo" at bounding box center [377, 670] width 24 height 10
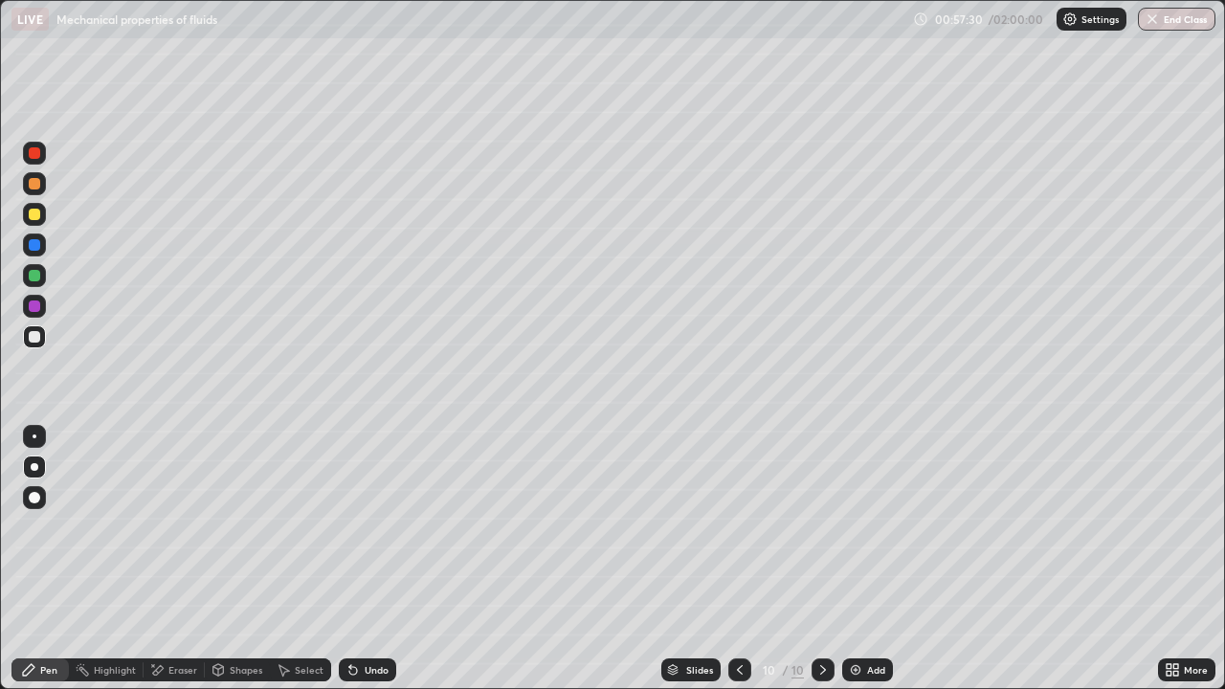
click at [36, 468] on div at bounding box center [35, 467] width 8 height 8
click at [36, 337] on div at bounding box center [34, 336] width 11 height 11
click at [34, 215] on div at bounding box center [34, 214] width 11 height 11
click at [237, 559] on div "Shapes" at bounding box center [246, 670] width 33 height 10
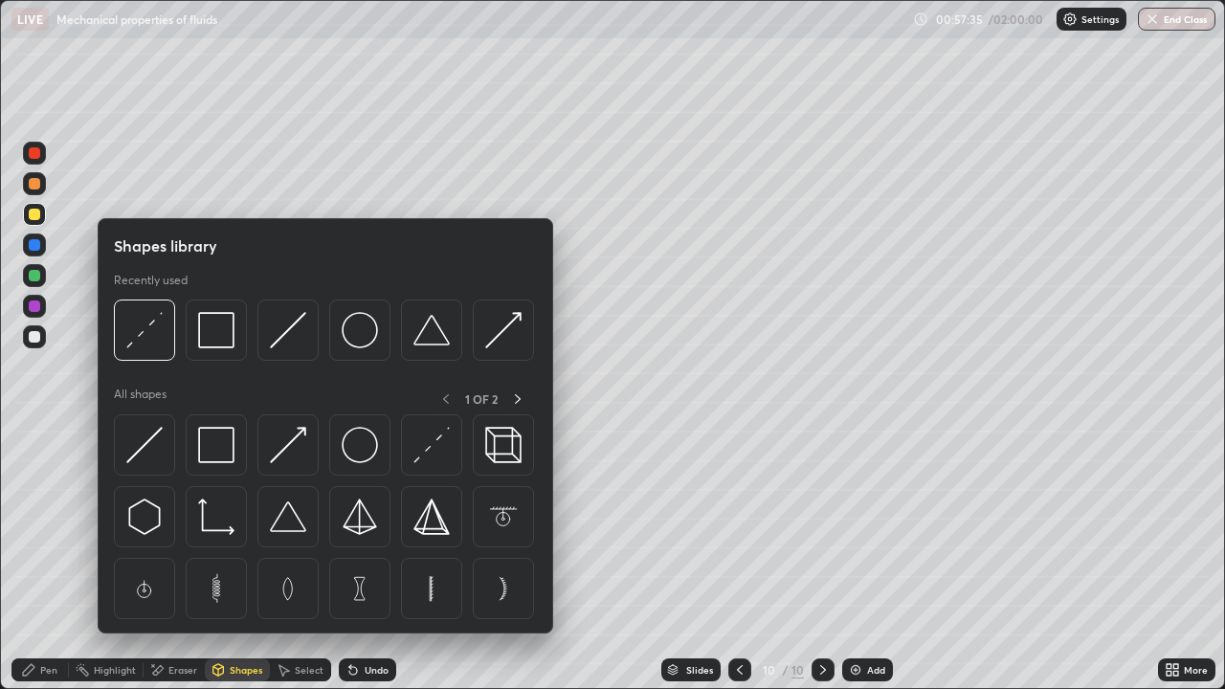
click at [234, 559] on div "Shapes" at bounding box center [246, 670] width 33 height 10
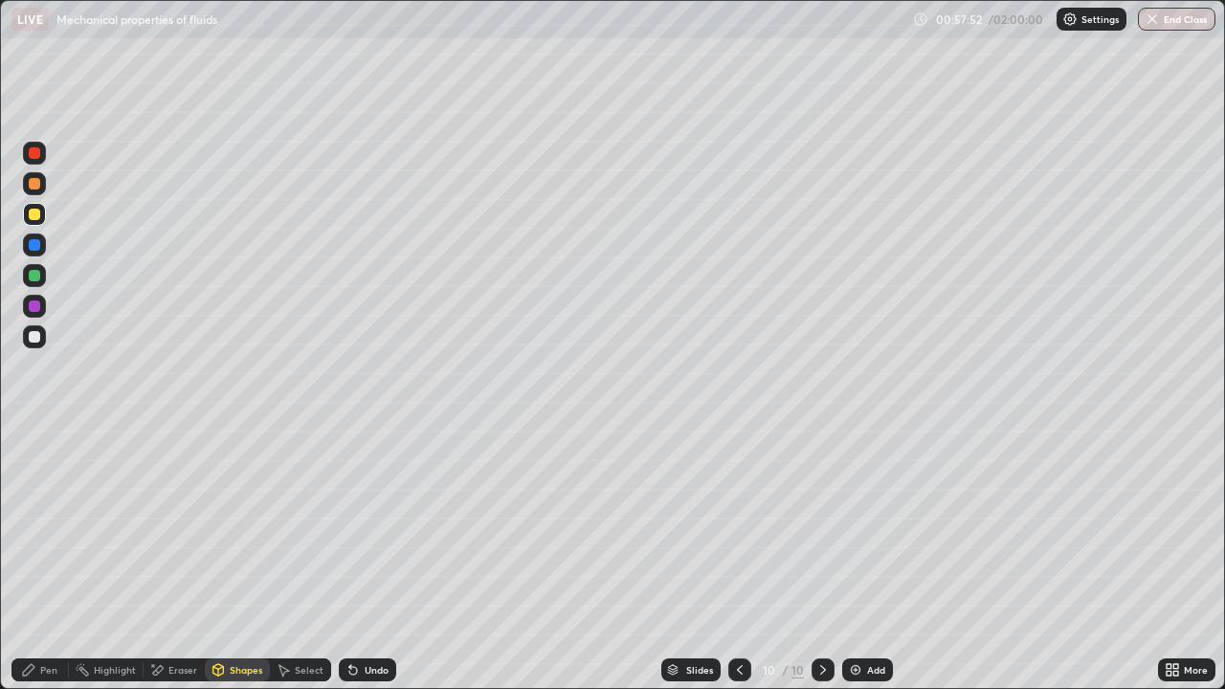
click at [738, 559] on icon at bounding box center [739, 669] width 15 height 15
click at [820, 559] on icon at bounding box center [822, 669] width 15 height 15
click at [351, 559] on icon at bounding box center [353, 671] width 8 height 8
click at [386, 559] on div "Undo" at bounding box center [367, 669] width 57 height 23
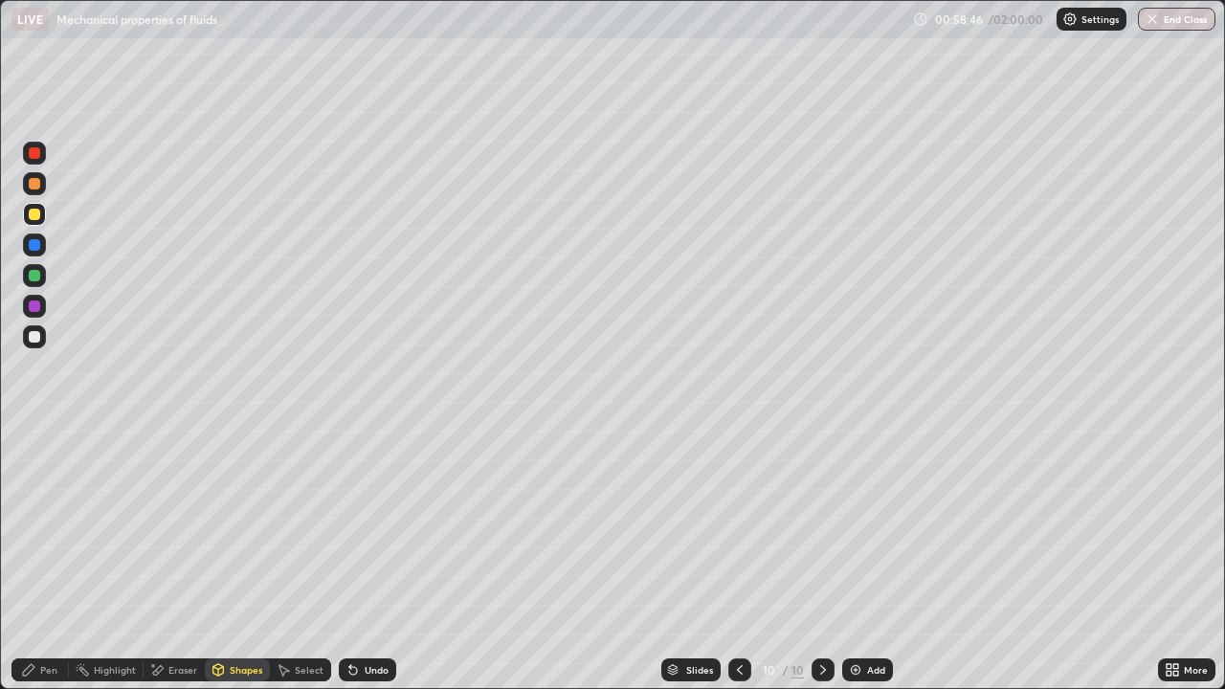
click at [372, 559] on div "Undo" at bounding box center [377, 670] width 24 height 10
click at [373, 559] on div "Undo" at bounding box center [367, 669] width 57 height 23
click at [368, 559] on div "Undo" at bounding box center [367, 669] width 57 height 23
click at [376, 559] on div "Undo" at bounding box center [377, 670] width 24 height 10
click at [367, 559] on div "Undo" at bounding box center [377, 670] width 24 height 10
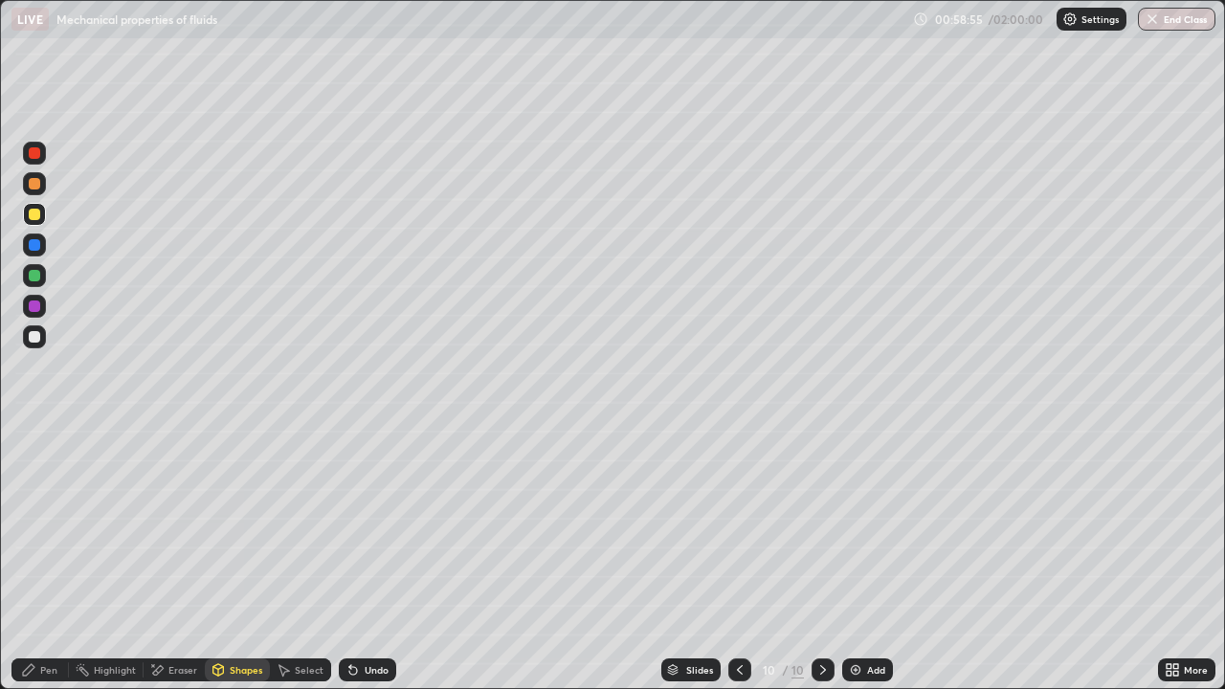
click at [50, 559] on div "Pen" at bounding box center [48, 670] width 17 height 10
click at [373, 559] on div "Undo" at bounding box center [367, 669] width 57 height 23
click at [374, 559] on div "Undo" at bounding box center [367, 669] width 57 height 23
click at [365, 559] on div "Undo" at bounding box center [377, 670] width 24 height 10
click at [366, 559] on div "Undo" at bounding box center [367, 669] width 57 height 23
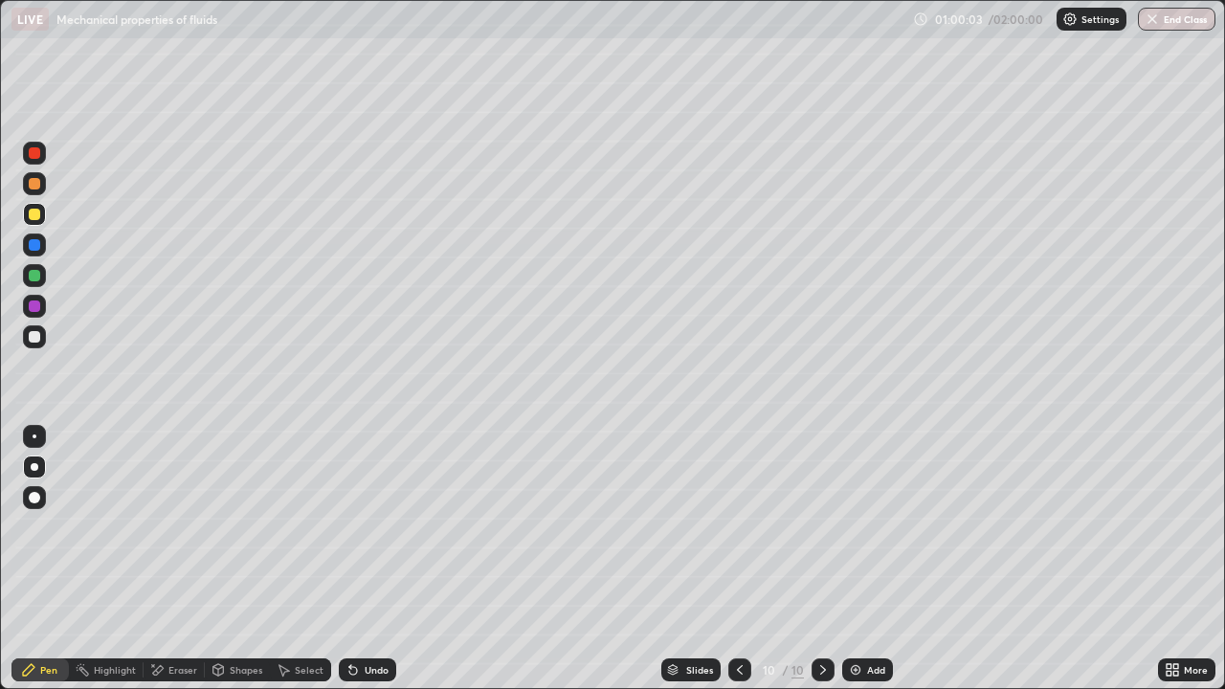
click at [368, 559] on div "Undo" at bounding box center [367, 669] width 57 height 23
click at [379, 559] on div "Undo" at bounding box center [377, 670] width 24 height 10
click at [34, 338] on div at bounding box center [34, 336] width 11 height 11
click at [862, 559] on div "Add" at bounding box center [867, 669] width 51 height 23
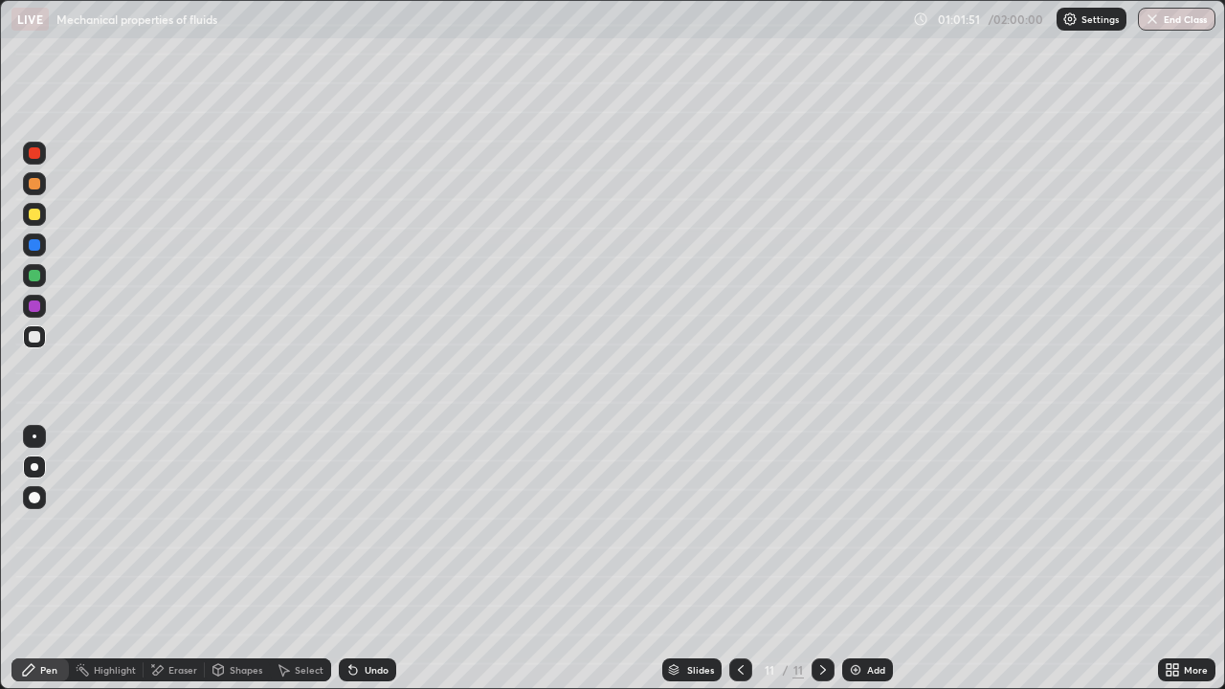
click at [35, 214] on div at bounding box center [34, 214] width 11 height 11
click at [38, 341] on div at bounding box center [34, 336] width 11 height 11
click at [29, 214] on div at bounding box center [34, 214] width 11 height 11
click at [34, 186] on div at bounding box center [34, 183] width 11 height 11
click at [234, 559] on div "Shapes" at bounding box center [246, 670] width 33 height 10
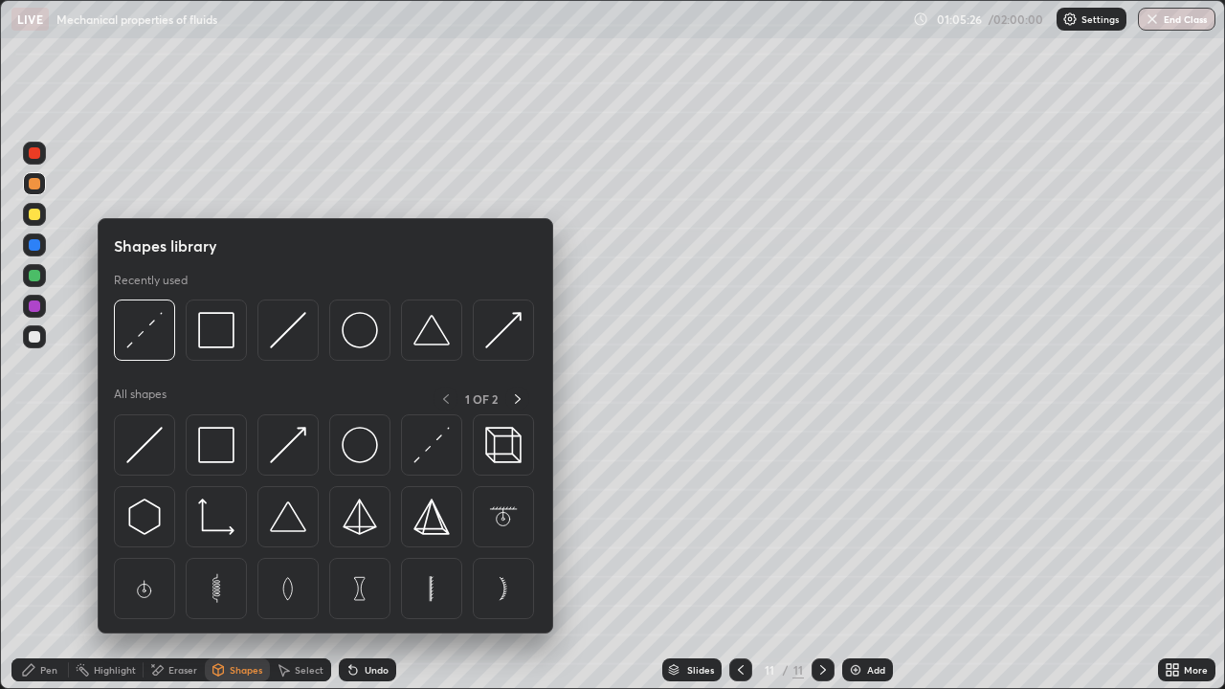
click at [233, 559] on div "Shapes" at bounding box center [246, 670] width 33 height 10
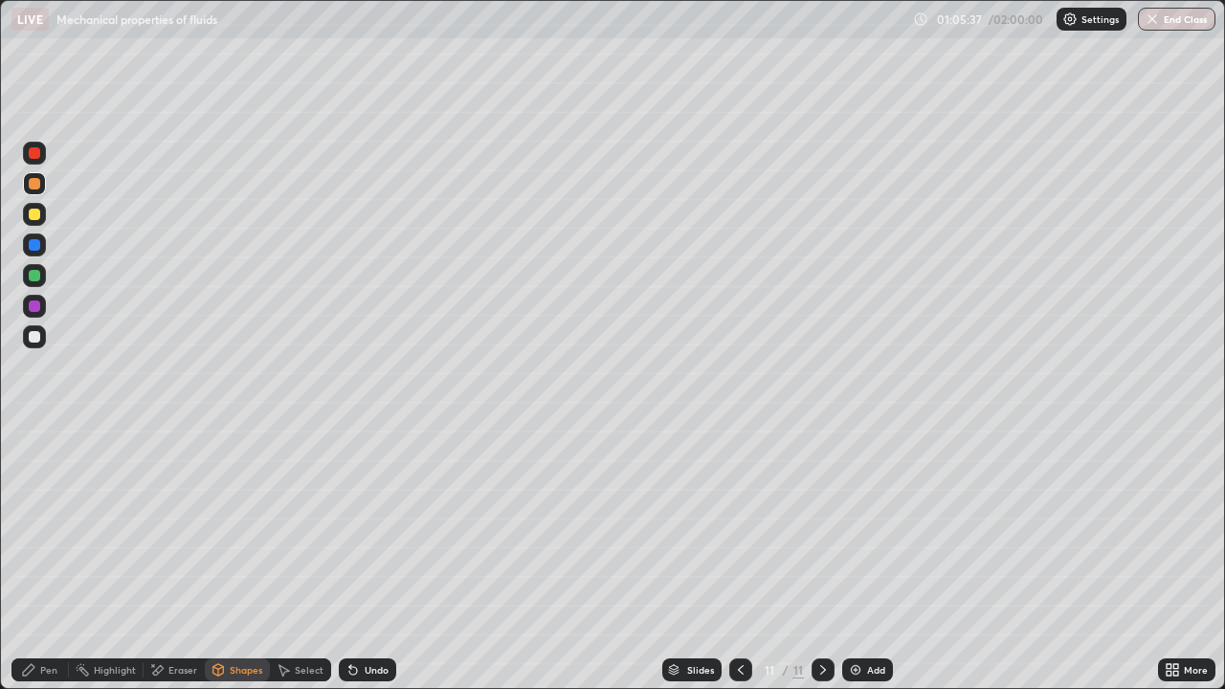
click at [39, 559] on div "Pen" at bounding box center [39, 669] width 57 height 23
click at [861, 559] on div "Add" at bounding box center [867, 669] width 51 height 23
click at [34, 338] on div at bounding box center [34, 336] width 11 height 11
click at [231, 559] on div "Shapes" at bounding box center [246, 670] width 33 height 10
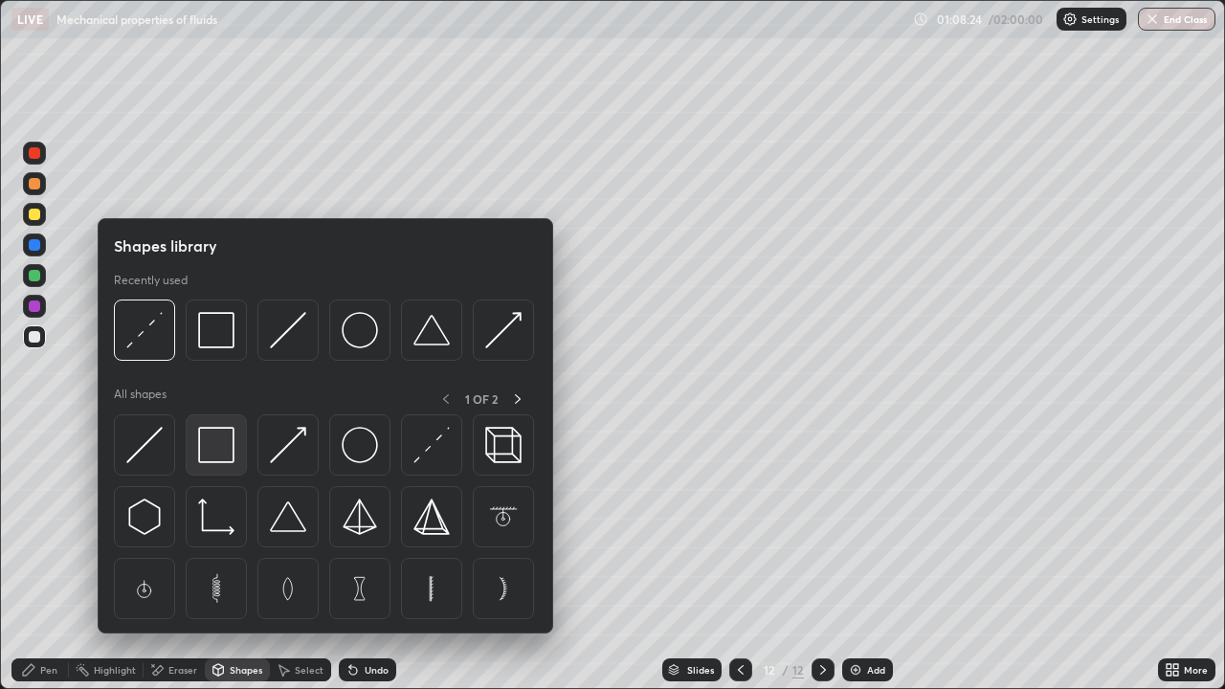
click at [217, 460] on img at bounding box center [216, 445] width 36 height 36
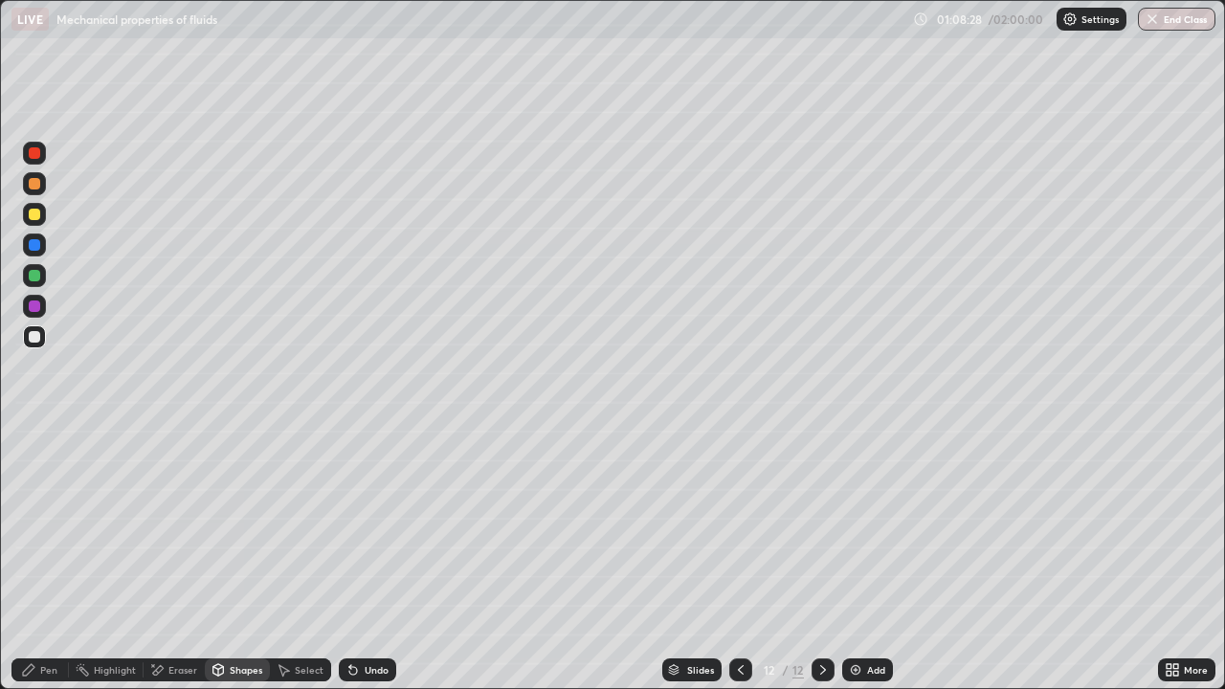
click at [185, 559] on div "Eraser" at bounding box center [182, 670] width 29 height 10
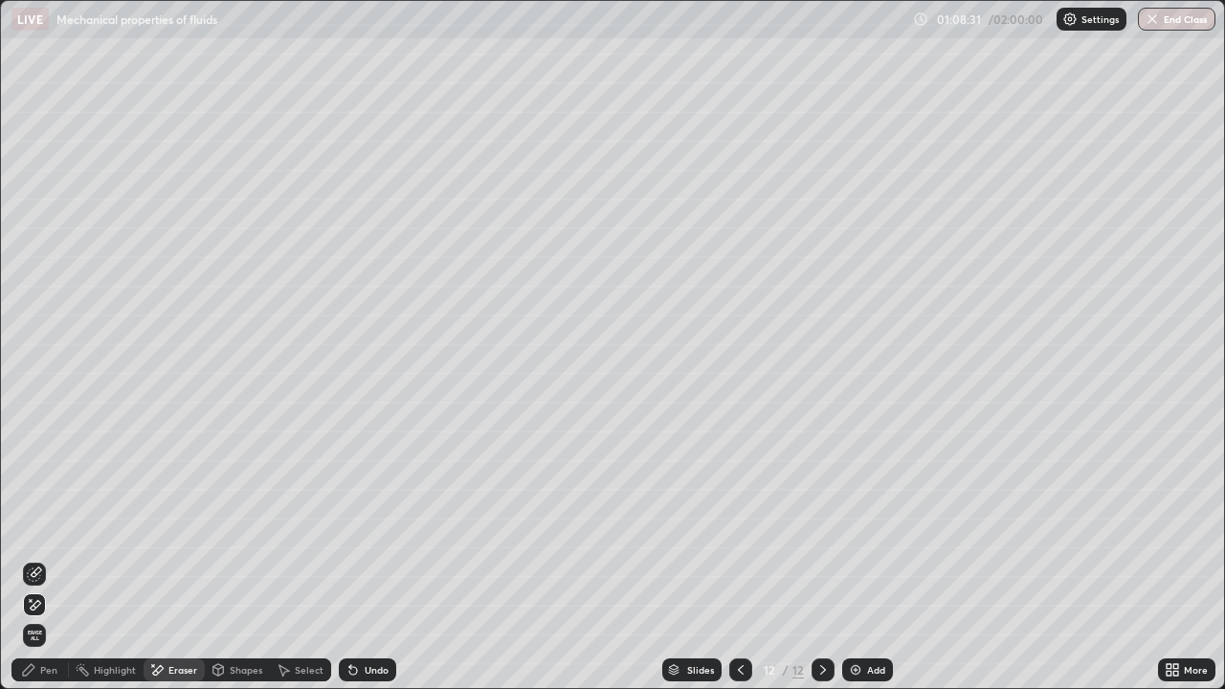
click at [368, 559] on div "Undo" at bounding box center [377, 670] width 24 height 10
click at [34, 559] on icon at bounding box center [36, 573] width 11 height 10
click at [238, 559] on div "Shapes" at bounding box center [246, 670] width 33 height 10
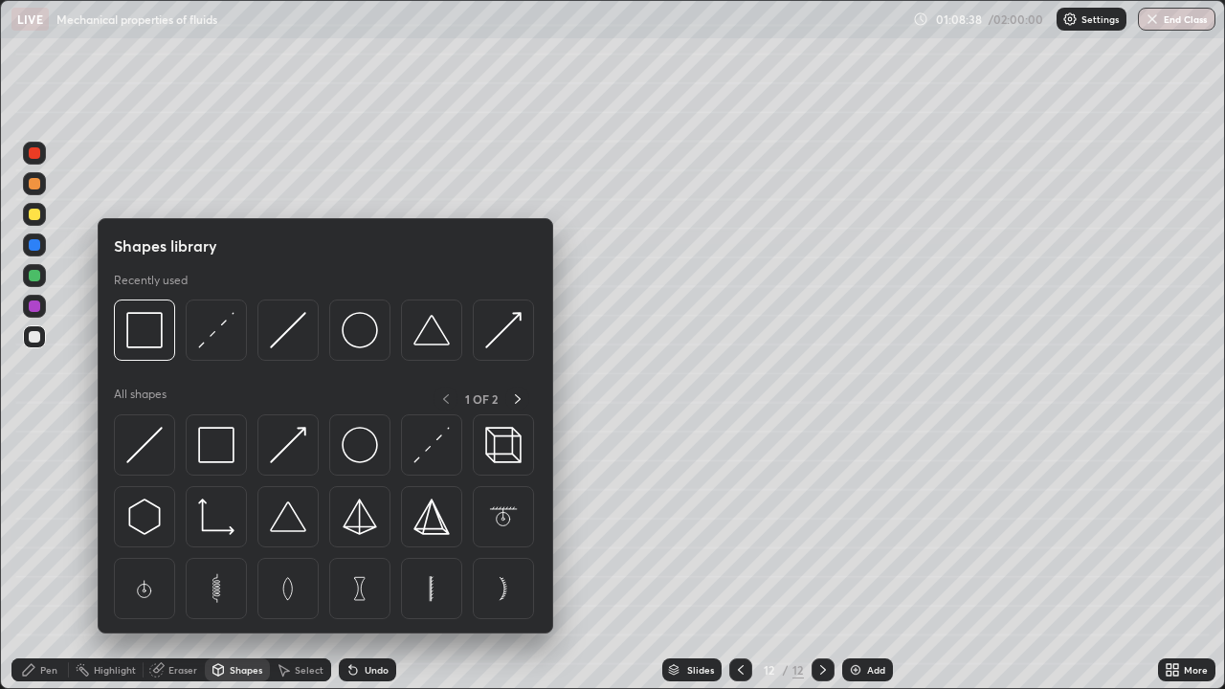
click at [247, 559] on div "Shapes" at bounding box center [246, 670] width 33 height 10
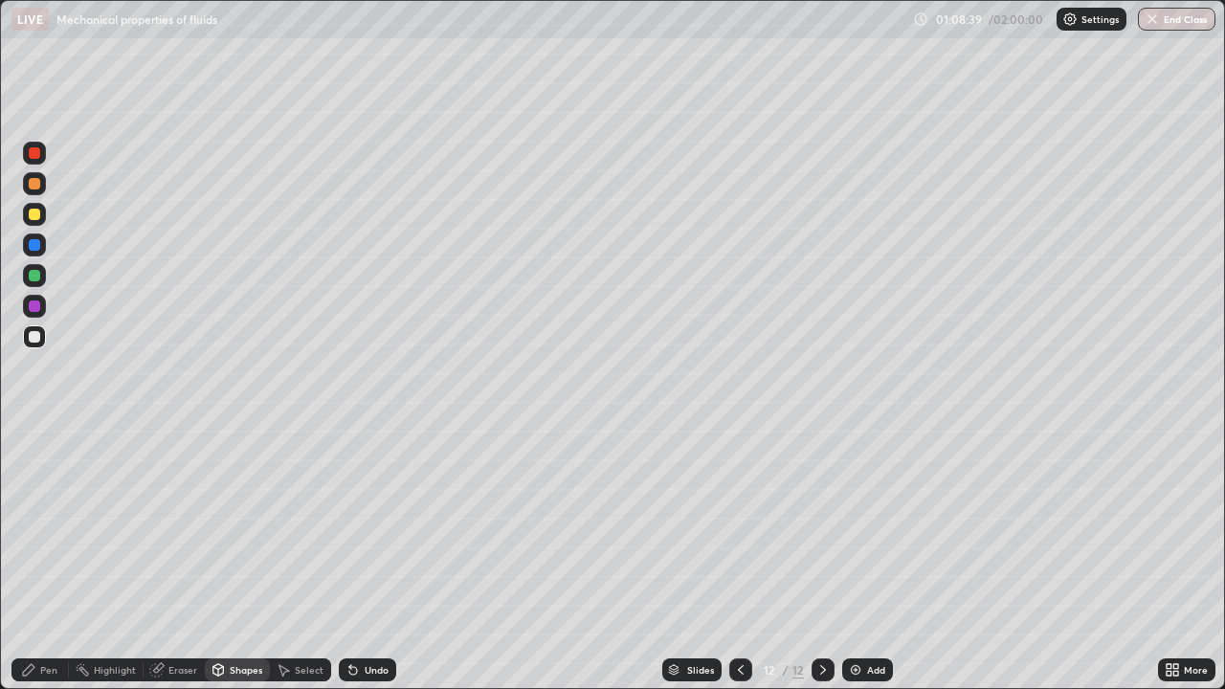
click at [56, 559] on div "Pen" at bounding box center [48, 670] width 17 height 10
click at [382, 559] on div "Undo" at bounding box center [377, 670] width 24 height 10
click at [165, 559] on div "Eraser" at bounding box center [174, 669] width 61 height 23
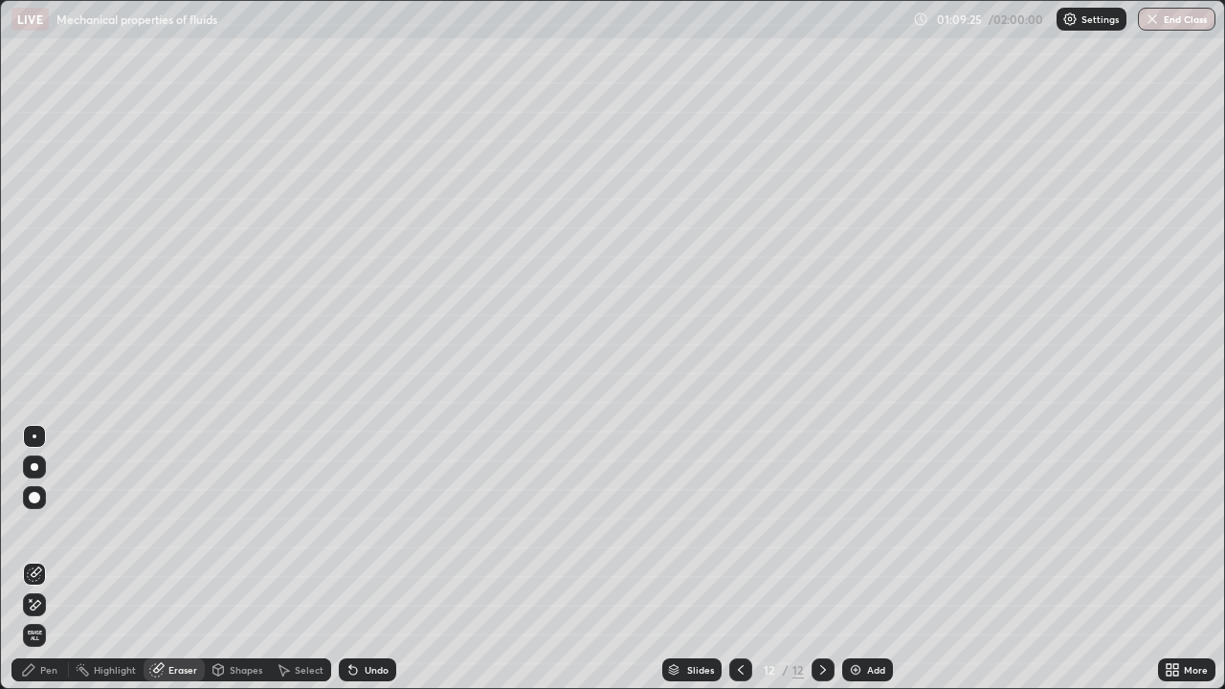
click at [48, 559] on div "Pen" at bounding box center [48, 670] width 17 height 10
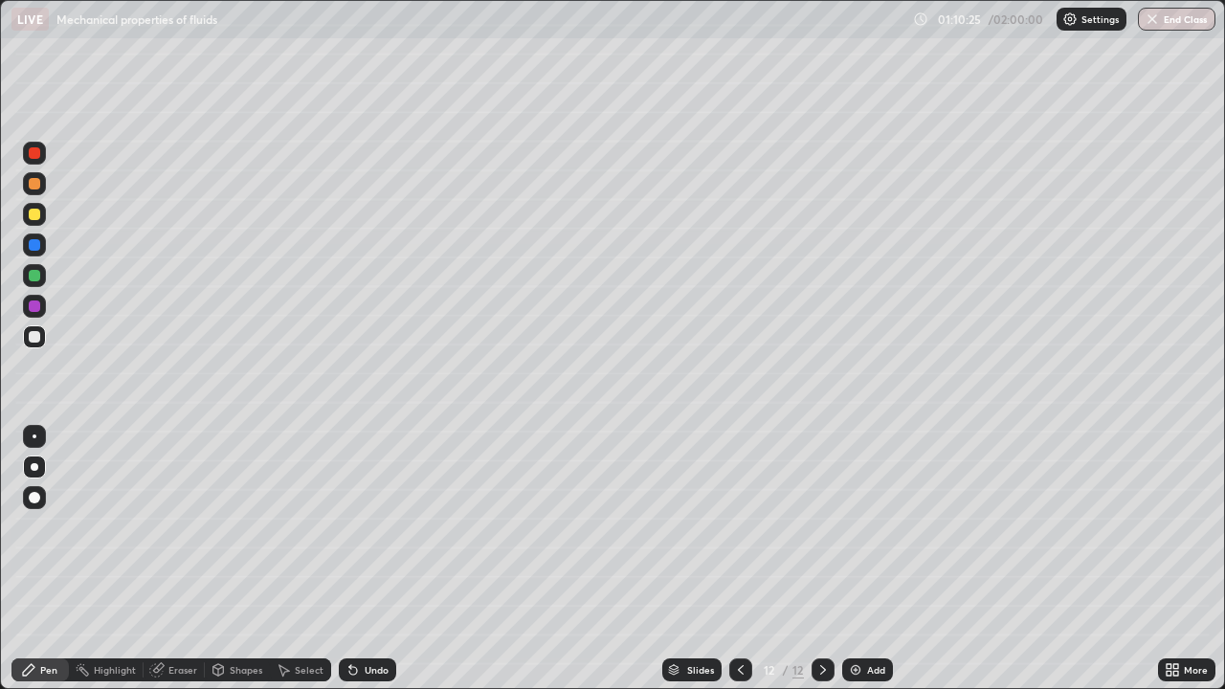
click at [34, 215] on div at bounding box center [34, 214] width 11 height 11
click at [859, 559] on img at bounding box center [855, 669] width 15 height 15
click at [38, 341] on div at bounding box center [34, 336] width 11 height 11
click at [247, 559] on div "Shapes" at bounding box center [246, 670] width 33 height 10
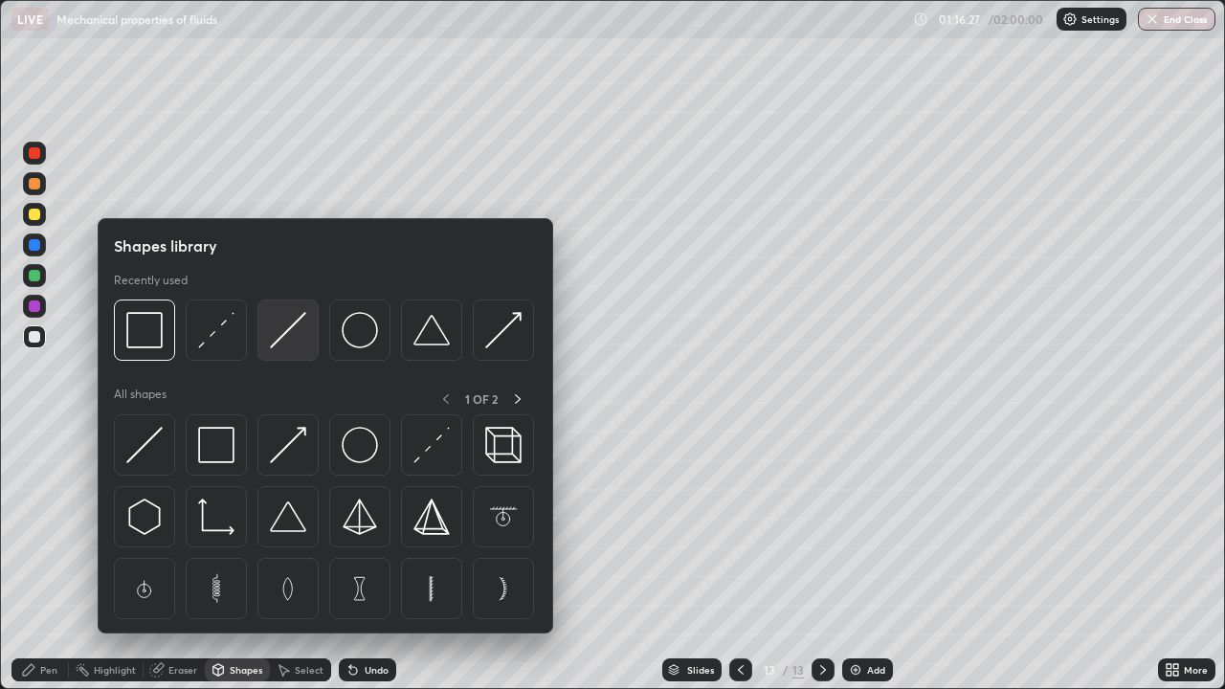
click at [302, 346] on img at bounding box center [288, 330] width 36 height 36
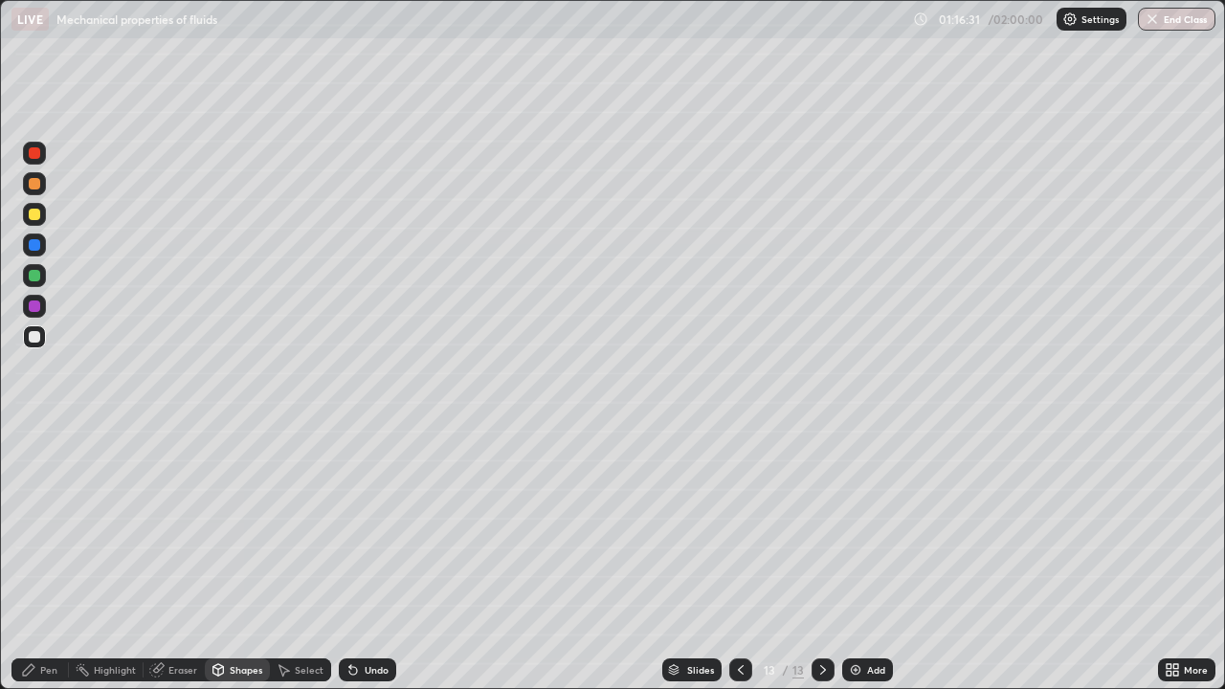
click at [57, 559] on div "Pen" at bounding box center [39, 669] width 57 height 23
click at [38, 273] on div at bounding box center [34, 275] width 11 height 11
click at [42, 559] on div "Pen" at bounding box center [48, 670] width 17 height 10
click at [33, 468] on div at bounding box center [35, 467] width 8 height 8
click at [31, 347] on div at bounding box center [34, 336] width 23 height 23
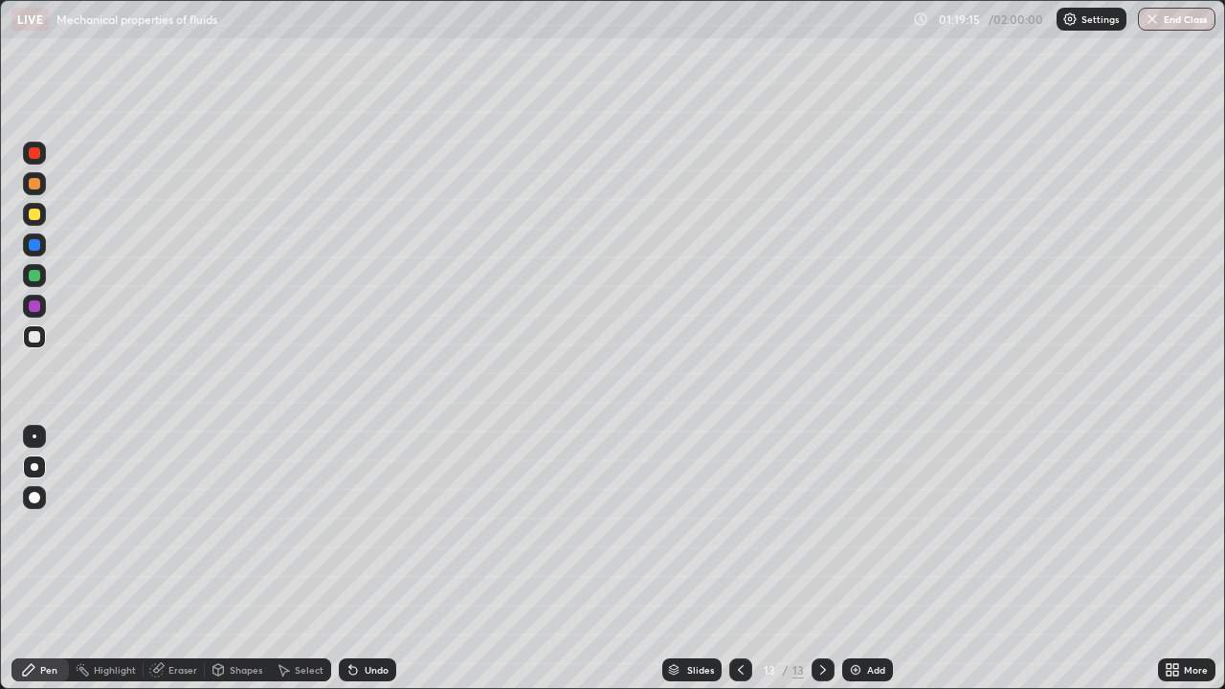
click at [863, 559] on div "Add" at bounding box center [867, 669] width 51 height 23
click at [246, 559] on div "Shapes" at bounding box center [246, 670] width 33 height 10
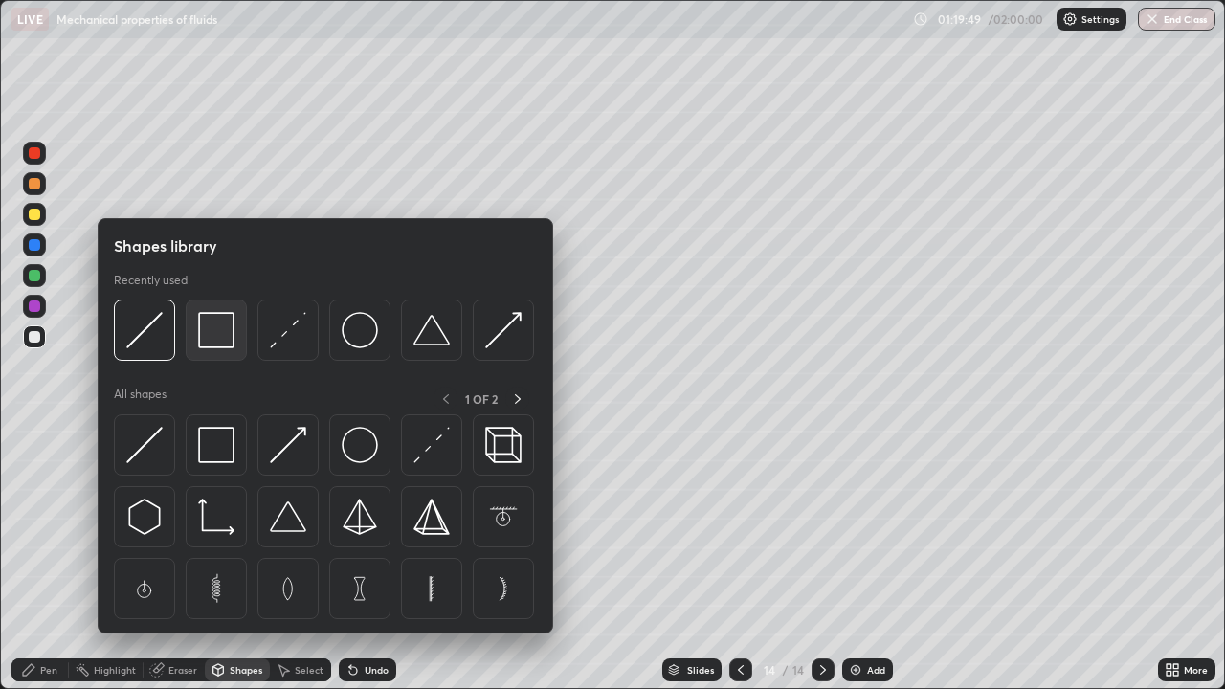
click at [220, 347] on img at bounding box center [216, 330] width 36 height 36
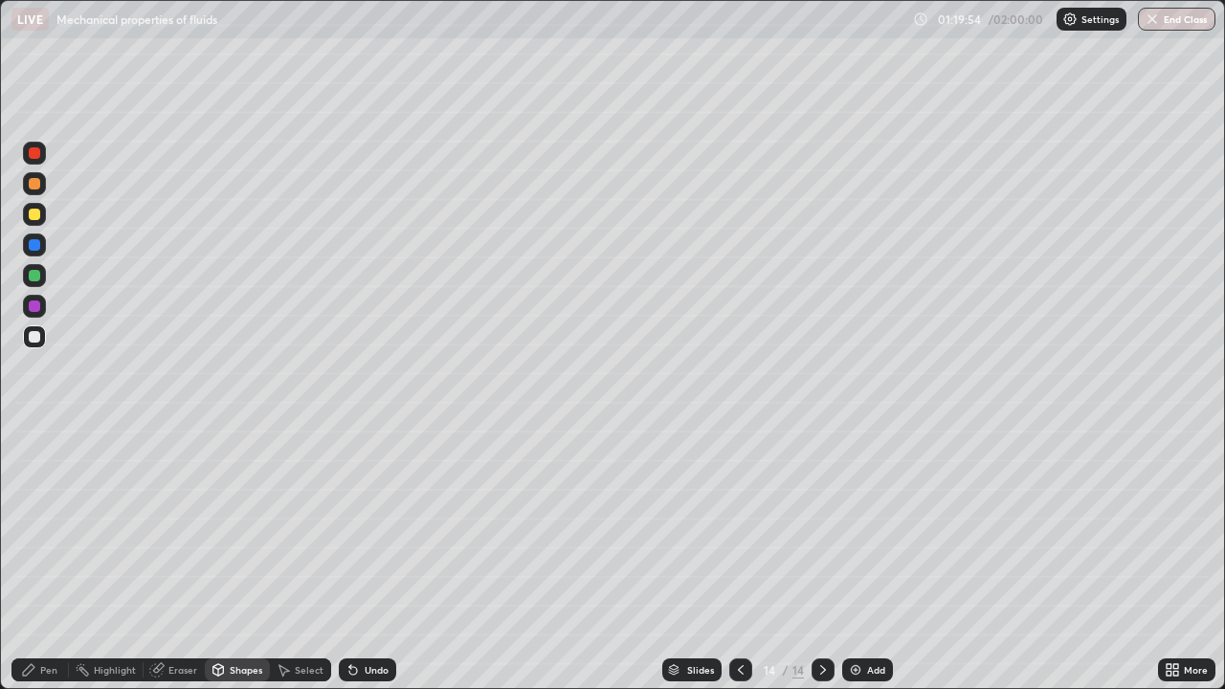
click at [56, 559] on div "Pen" at bounding box center [48, 670] width 17 height 10
click at [237, 559] on div "Shapes" at bounding box center [246, 670] width 33 height 10
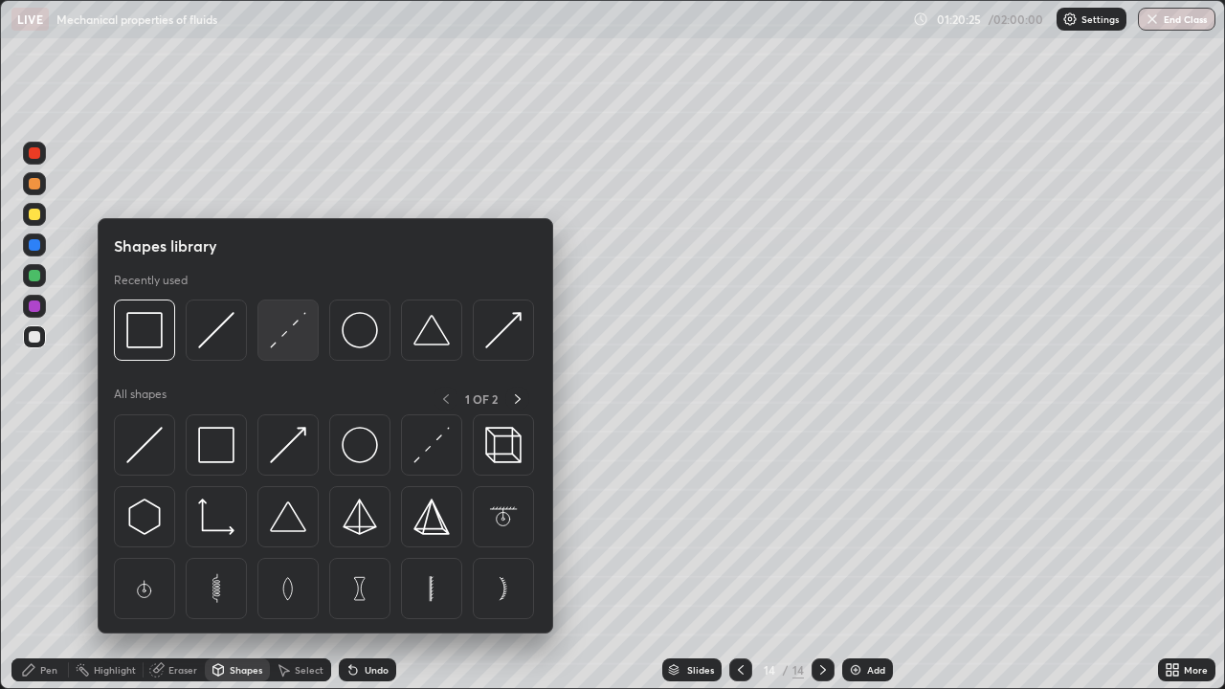
click at [284, 343] on img at bounding box center [288, 330] width 36 height 36
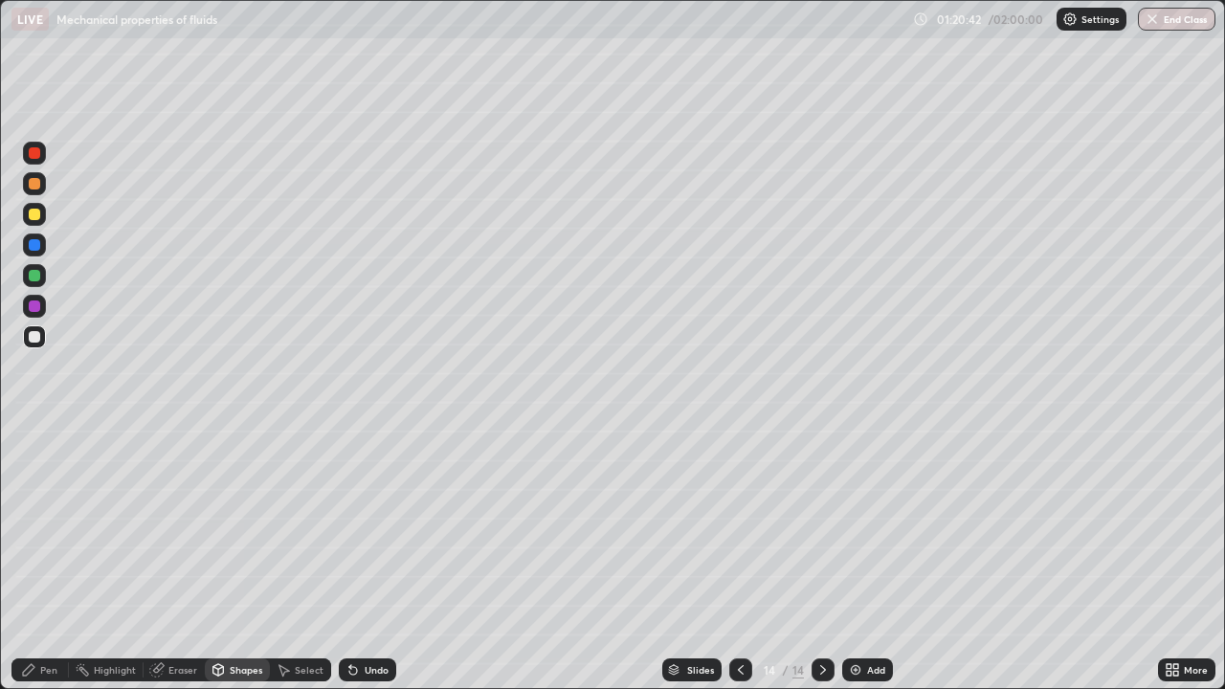
click at [52, 559] on div "Pen" at bounding box center [39, 669] width 57 height 23
click at [40, 487] on div at bounding box center [34, 497] width 23 height 23
click at [230, 559] on div "Shapes" at bounding box center [246, 670] width 33 height 10
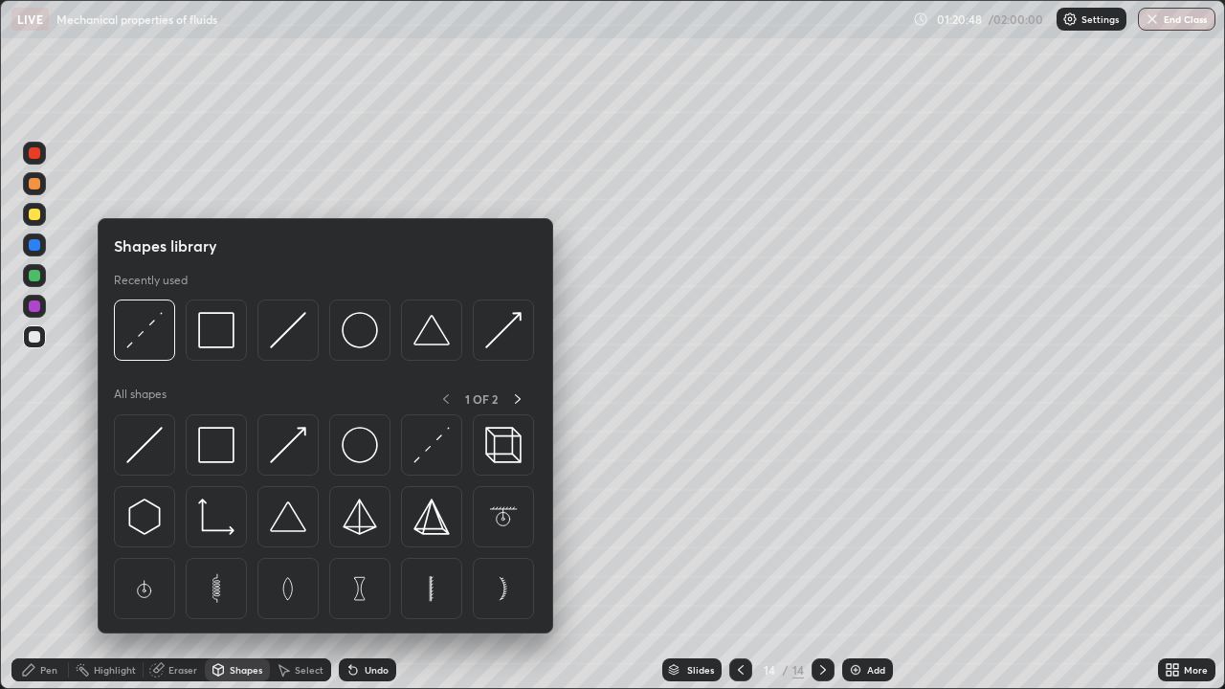
click at [240, 559] on div "Shapes" at bounding box center [237, 669] width 65 height 23
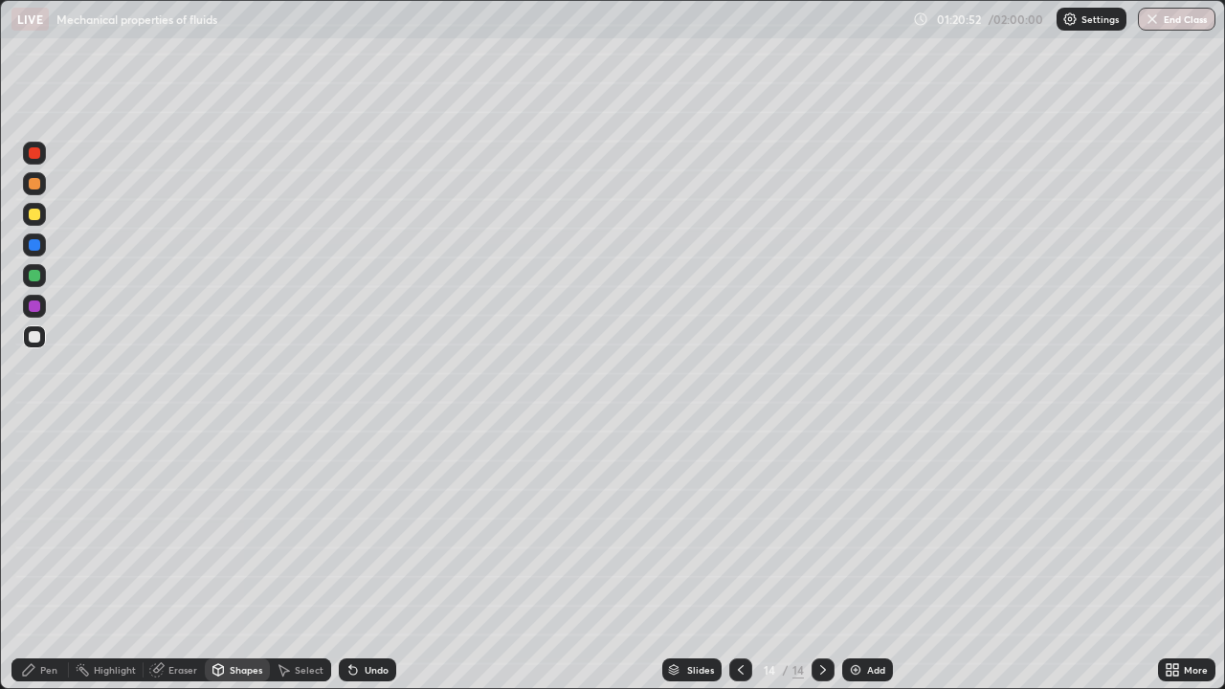
click at [47, 559] on div "Pen" at bounding box center [48, 670] width 17 height 10
click at [34, 467] on div at bounding box center [35, 467] width 8 height 8
click at [36, 275] on div at bounding box center [34, 275] width 11 height 11
click at [238, 559] on div "Shapes" at bounding box center [246, 670] width 33 height 10
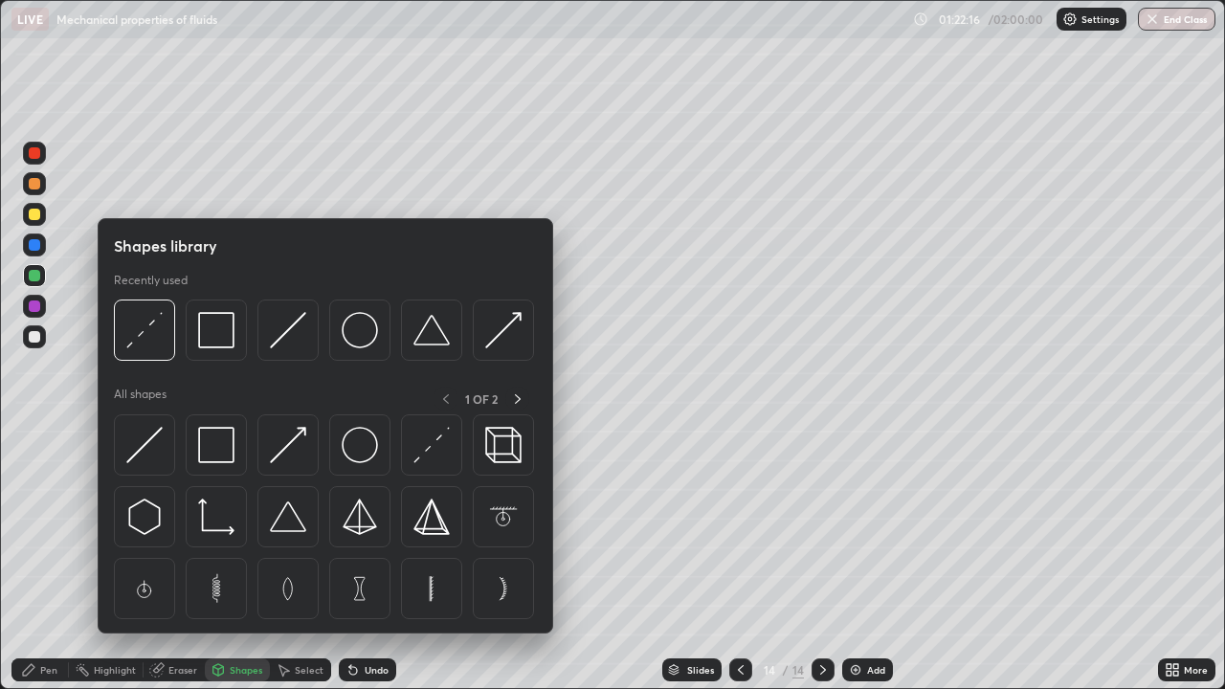
click at [233, 559] on div "Shapes" at bounding box center [237, 669] width 65 height 23
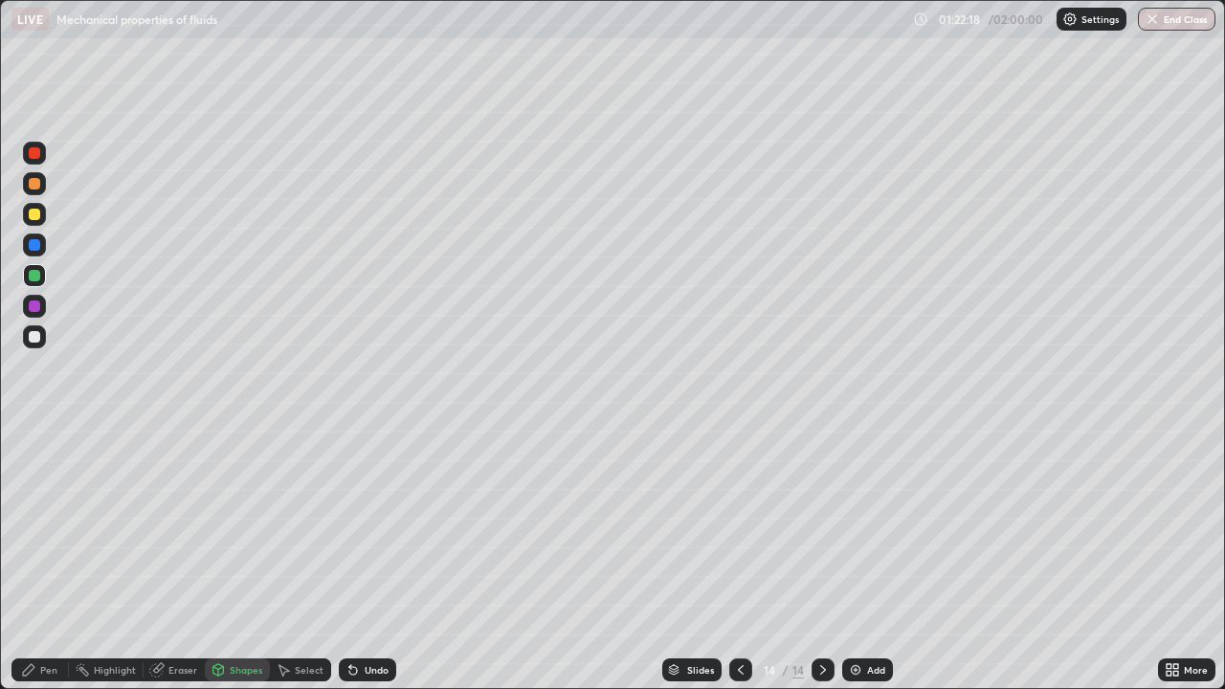
click at [171, 559] on div "Eraser" at bounding box center [182, 670] width 29 height 10
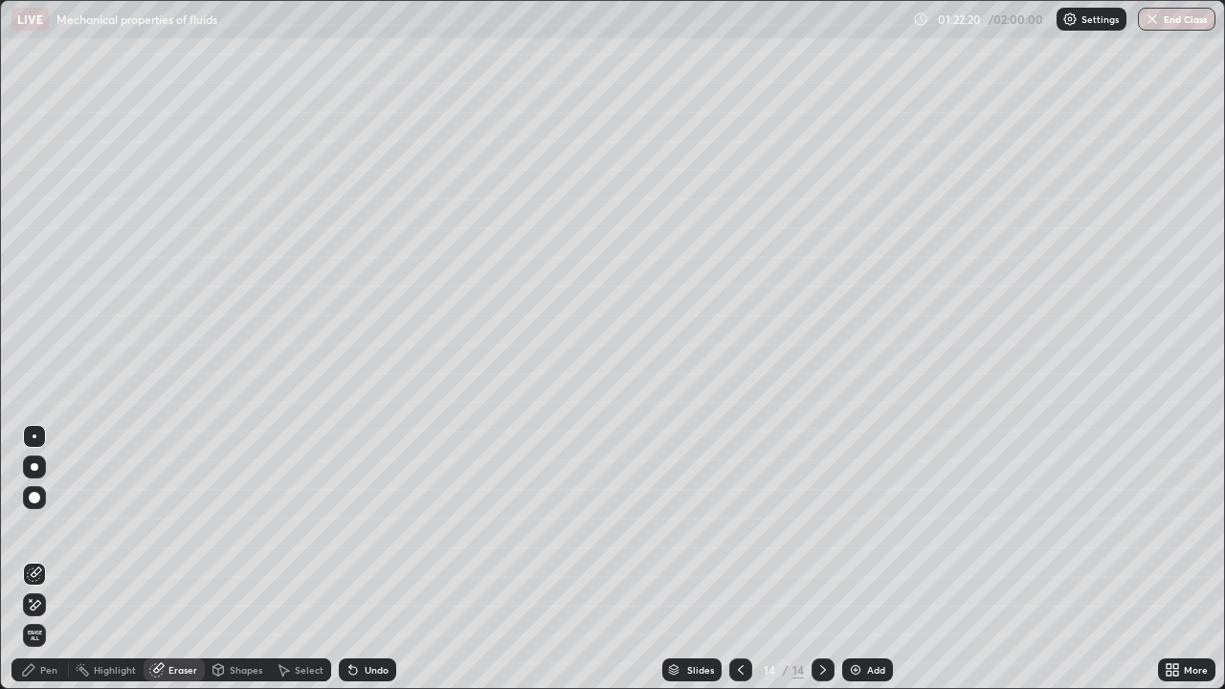
click at [186, 559] on div "Eraser" at bounding box center [174, 669] width 61 height 23
click at [365, 559] on div "Undo" at bounding box center [367, 669] width 57 height 23
click at [43, 559] on div "Pen" at bounding box center [48, 670] width 17 height 10
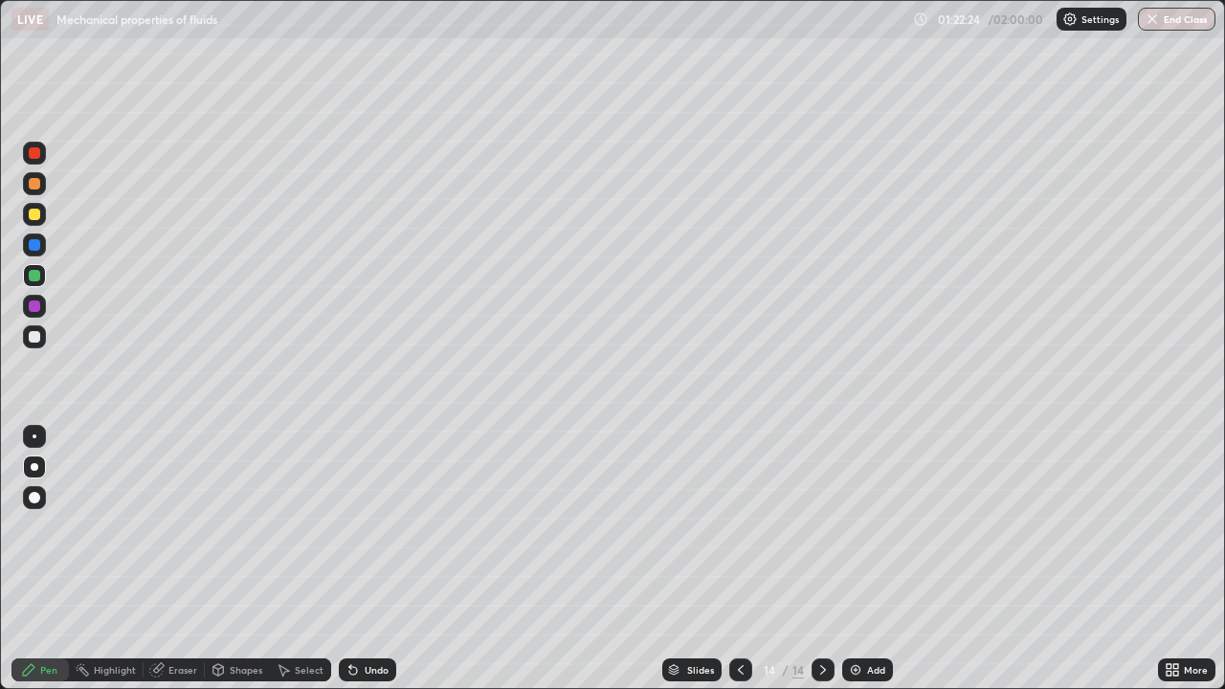
click at [36, 334] on div at bounding box center [34, 336] width 11 height 11
click at [368, 559] on div "Undo" at bounding box center [367, 669] width 57 height 23
click at [369, 559] on div "Undo" at bounding box center [367, 669] width 57 height 23
click at [370, 559] on div "Undo" at bounding box center [377, 670] width 24 height 10
click at [372, 559] on div "Undo" at bounding box center [377, 670] width 24 height 10
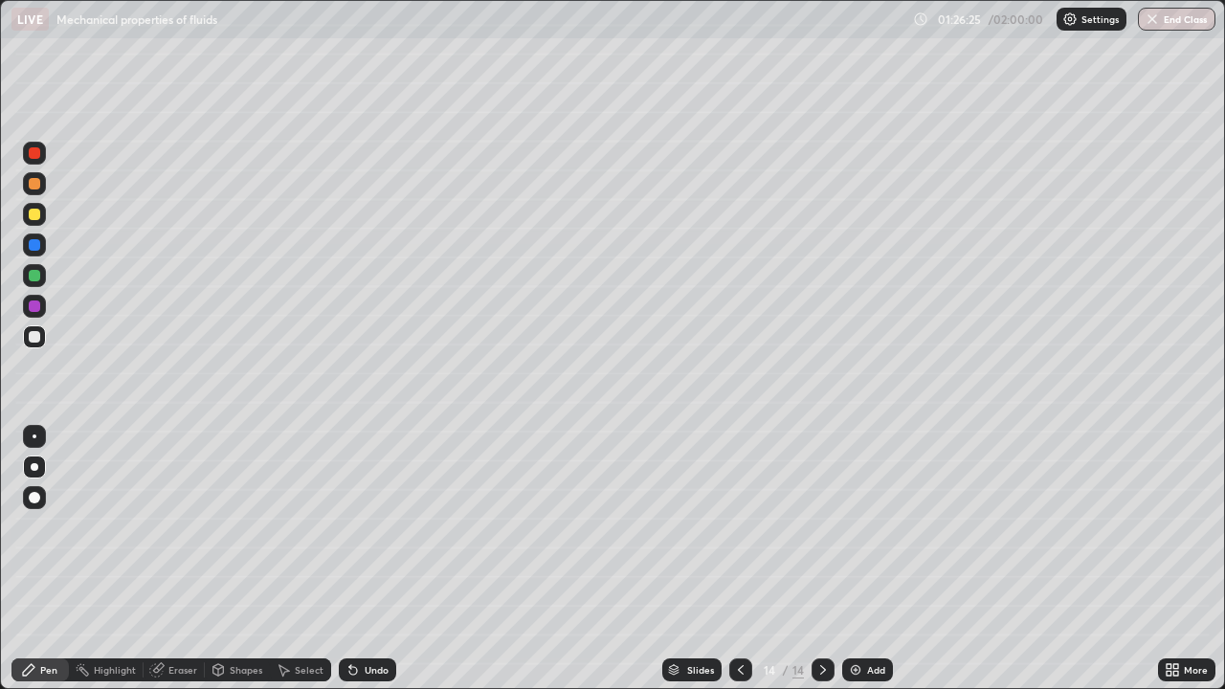
click at [172, 559] on div "Eraser" at bounding box center [174, 669] width 61 height 23
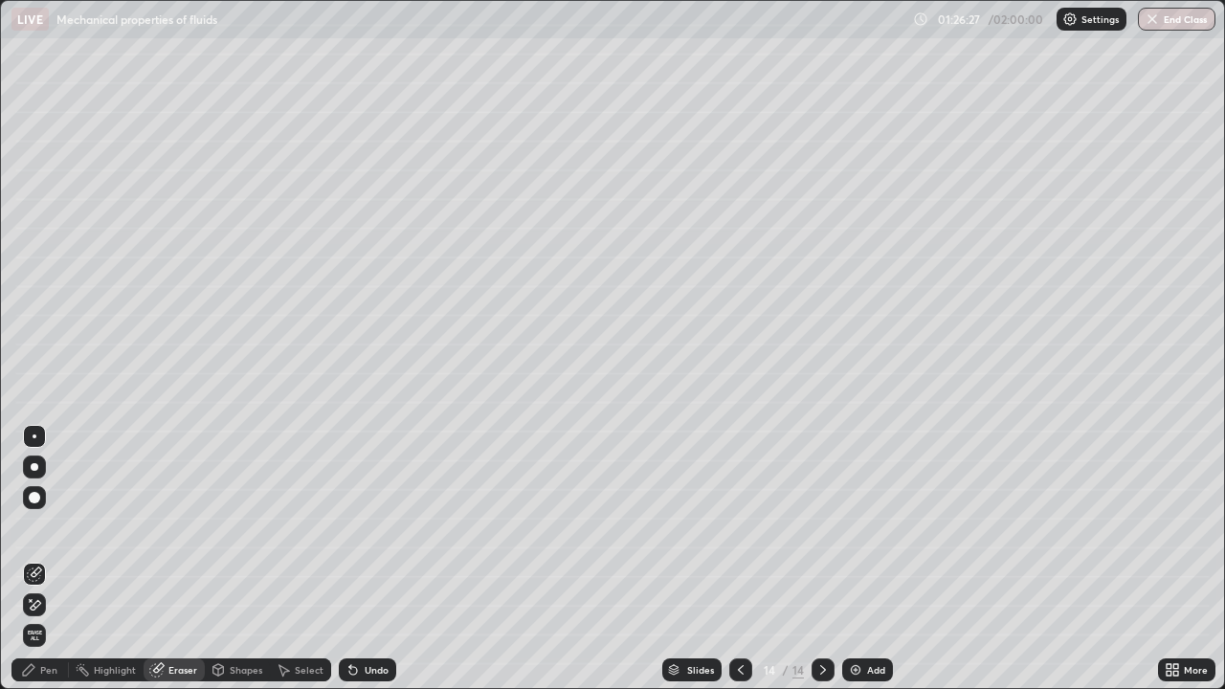
click at [31, 559] on icon at bounding box center [31, 600] width 2 height 2
click at [57, 559] on div "Pen" at bounding box center [39, 669] width 57 height 23
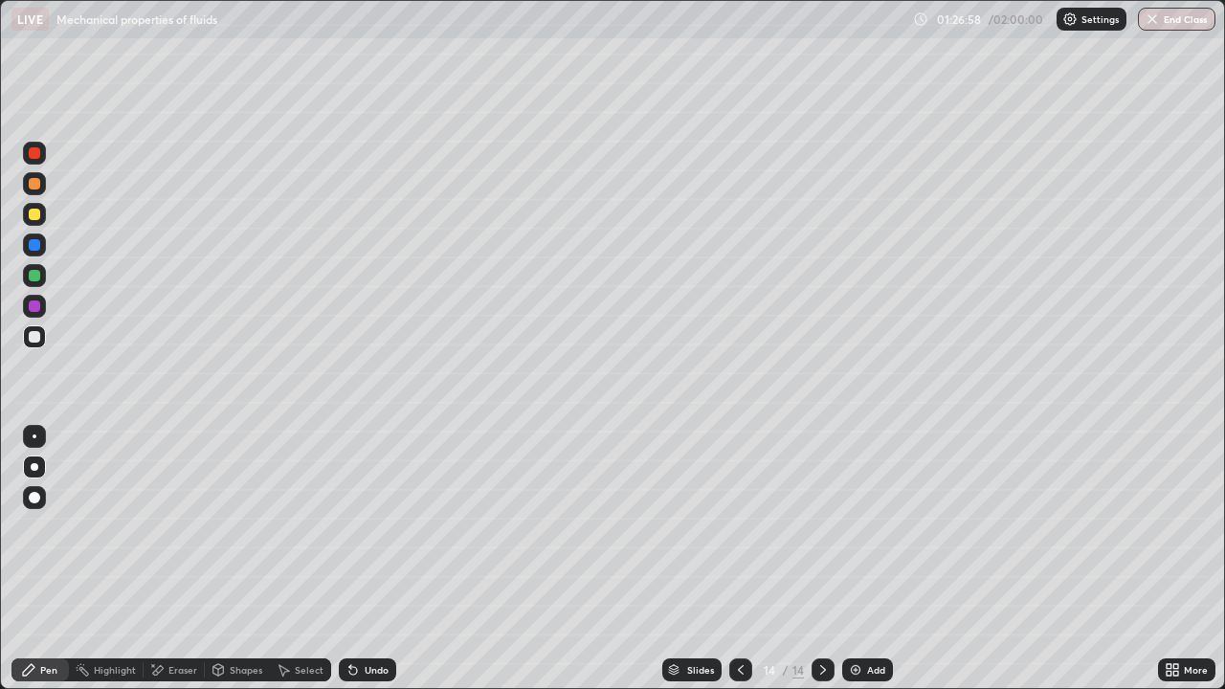
click at [875, 559] on div "Add" at bounding box center [876, 670] width 18 height 10
click at [176, 559] on div "Eraser" at bounding box center [182, 670] width 29 height 10
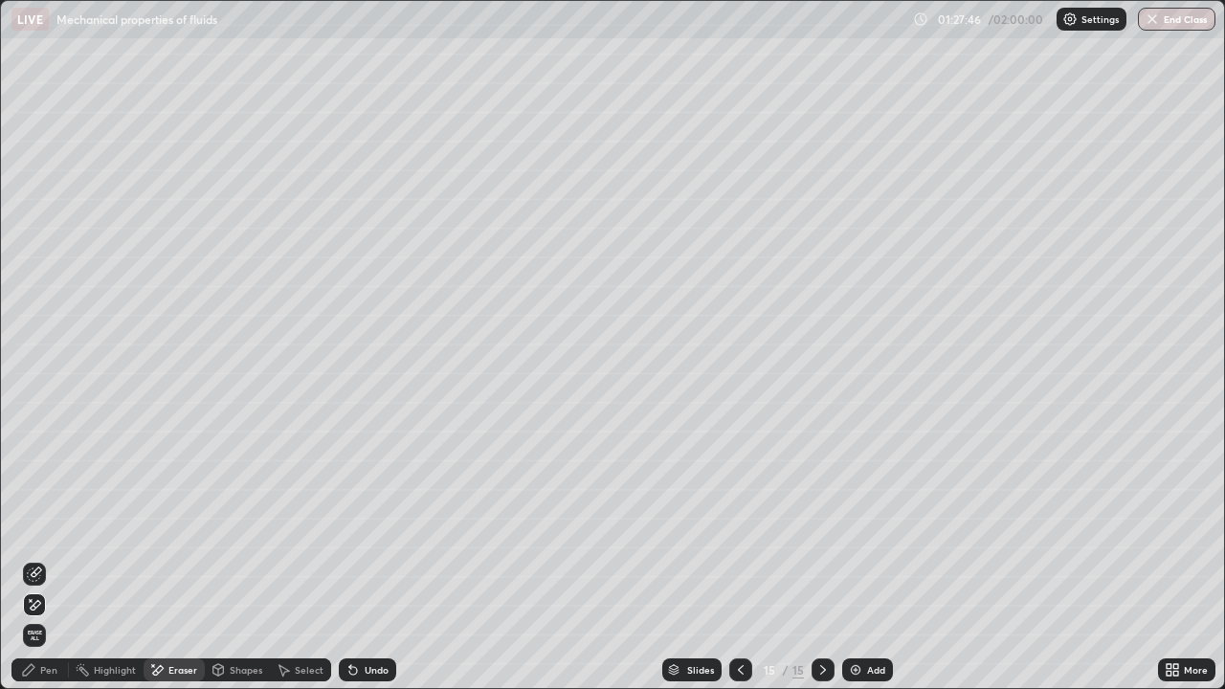
click at [43, 559] on span "Erase all" at bounding box center [34, 635] width 21 height 11
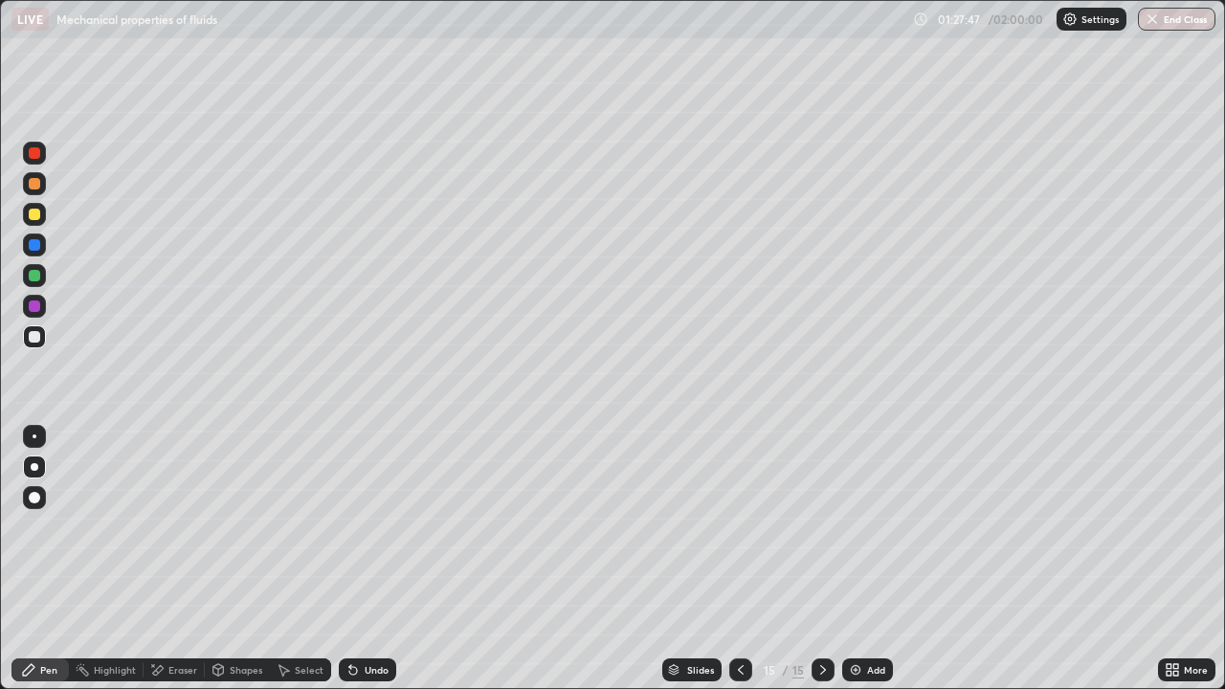
click at [46, 559] on div "Pen" at bounding box center [48, 670] width 17 height 10
click at [741, 559] on icon at bounding box center [740, 669] width 15 height 15
click at [818, 559] on icon at bounding box center [822, 669] width 15 height 15
click at [370, 559] on div "Undo" at bounding box center [377, 670] width 24 height 10
click at [361, 559] on div "Undo" at bounding box center [367, 669] width 57 height 23
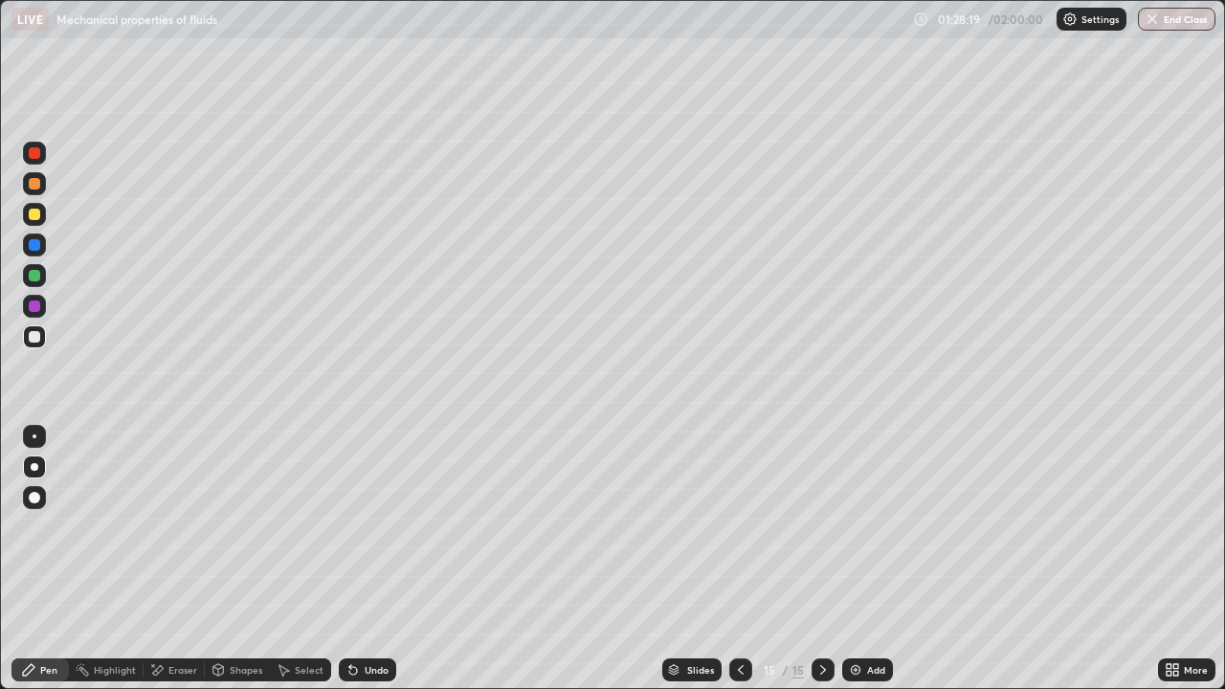
click at [31, 222] on div at bounding box center [34, 214] width 23 height 23
click at [227, 559] on div "Shapes" at bounding box center [237, 669] width 65 height 23
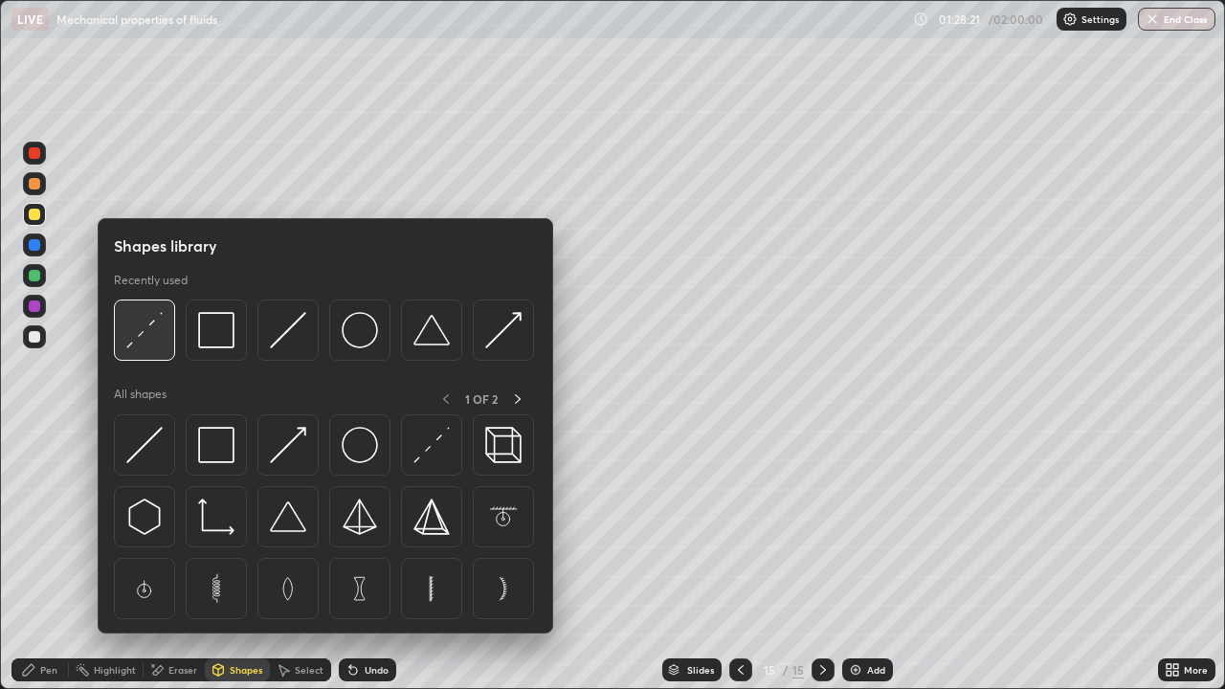
click at [146, 348] on img at bounding box center [144, 330] width 36 height 36
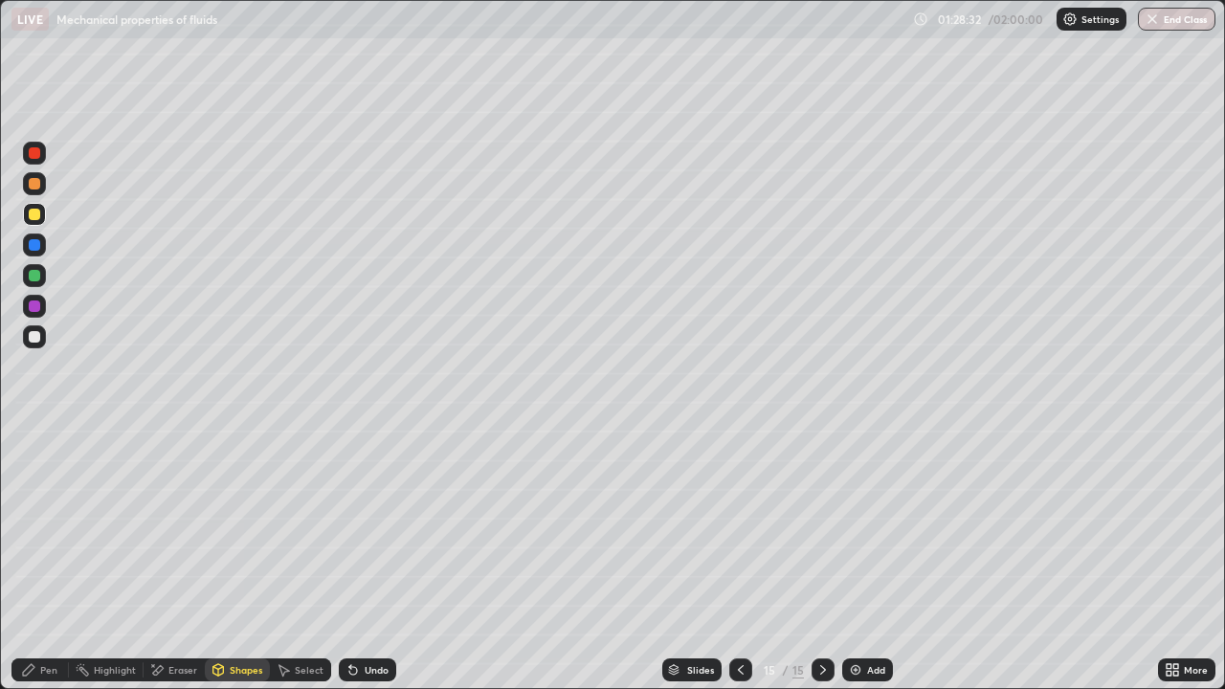
click at [49, 559] on div "Pen" at bounding box center [48, 670] width 17 height 10
click at [729, 559] on div at bounding box center [740, 669] width 23 height 23
click at [815, 559] on icon at bounding box center [822, 669] width 15 height 15
click at [739, 559] on icon at bounding box center [740, 669] width 15 height 15
click at [821, 559] on icon at bounding box center [822, 669] width 15 height 15
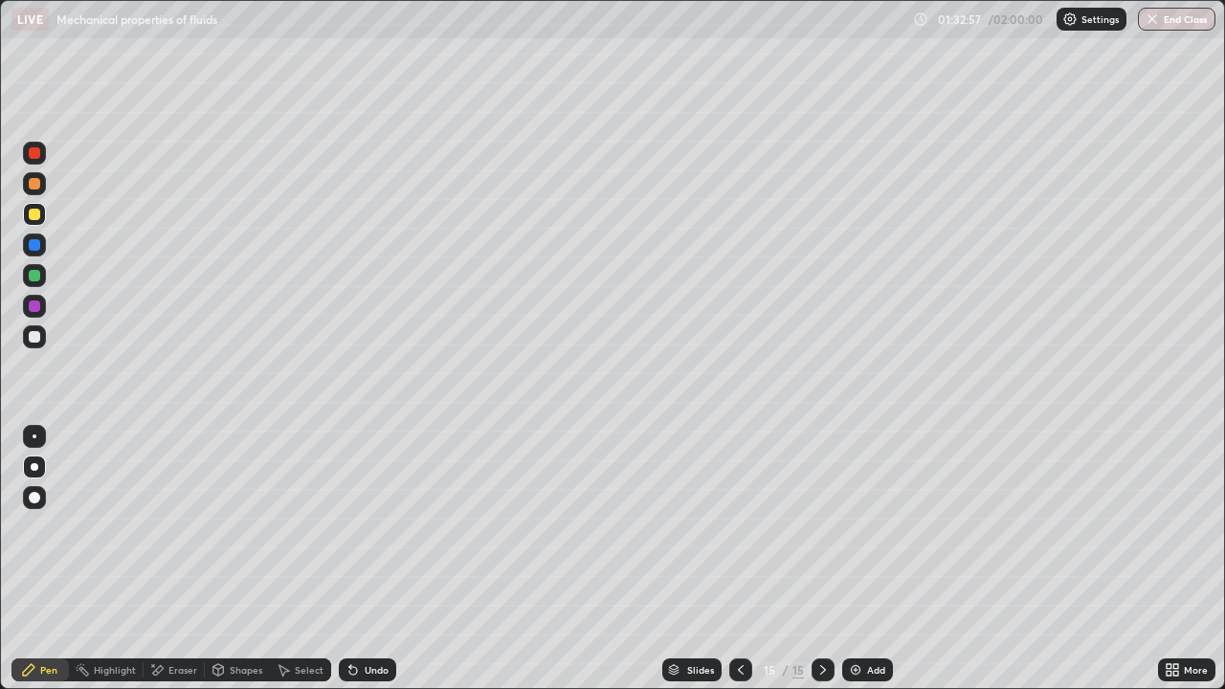
click at [33, 345] on div at bounding box center [34, 336] width 23 height 23
click at [848, 559] on img at bounding box center [855, 669] width 15 height 15
click at [243, 559] on div "Shapes" at bounding box center [246, 670] width 33 height 10
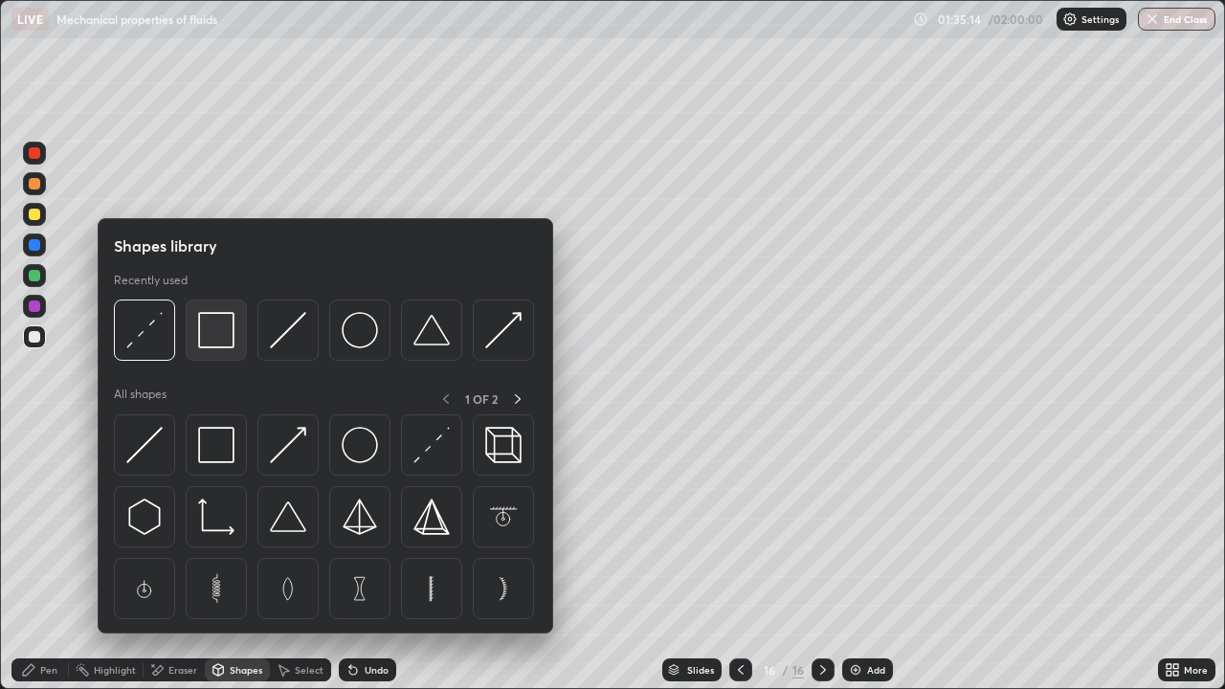
click at [217, 339] on img at bounding box center [216, 330] width 36 height 36
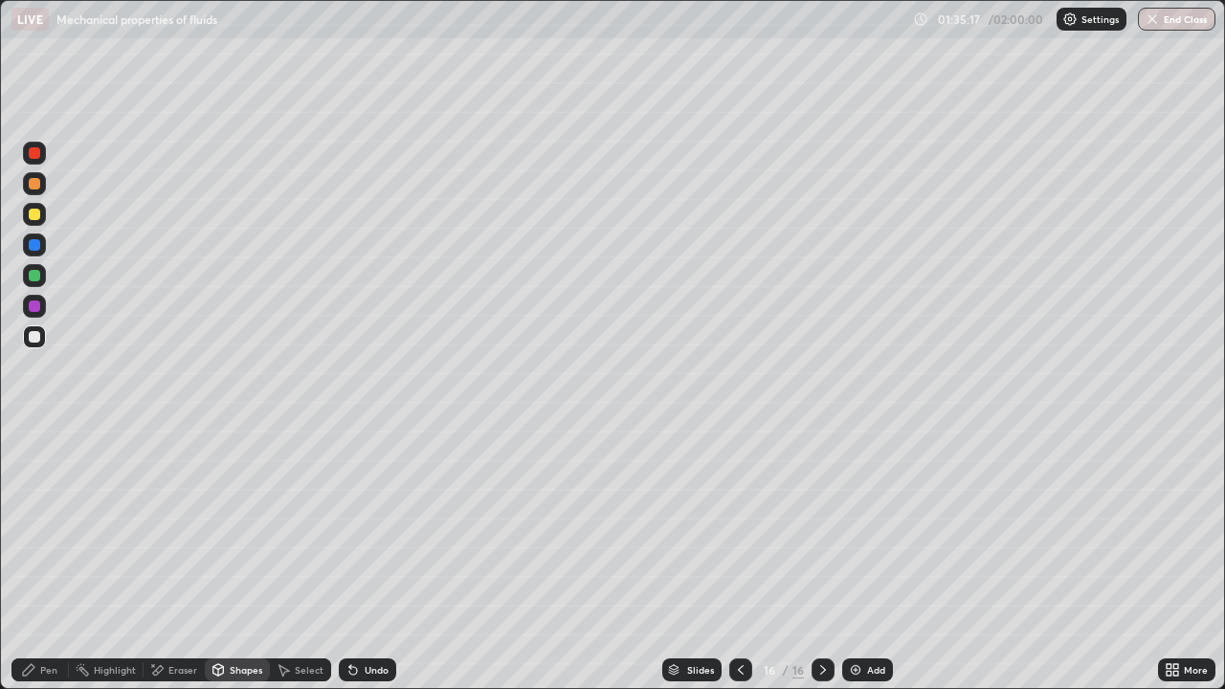
click at [49, 559] on div "Pen" at bounding box center [48, 670] width 17 height 10
click at [45, 216] on div at bounding box center [34, 214] width 23 height 23
click at [736, 559] on icon at bounding box center [740, 669] width 15 height 15
click at [821, 559] on icon at bounding box center [822, 669] width 15 height 15
click at [365, 559] on div "Undo" at bounding box center [377, 670] width 24 height 10
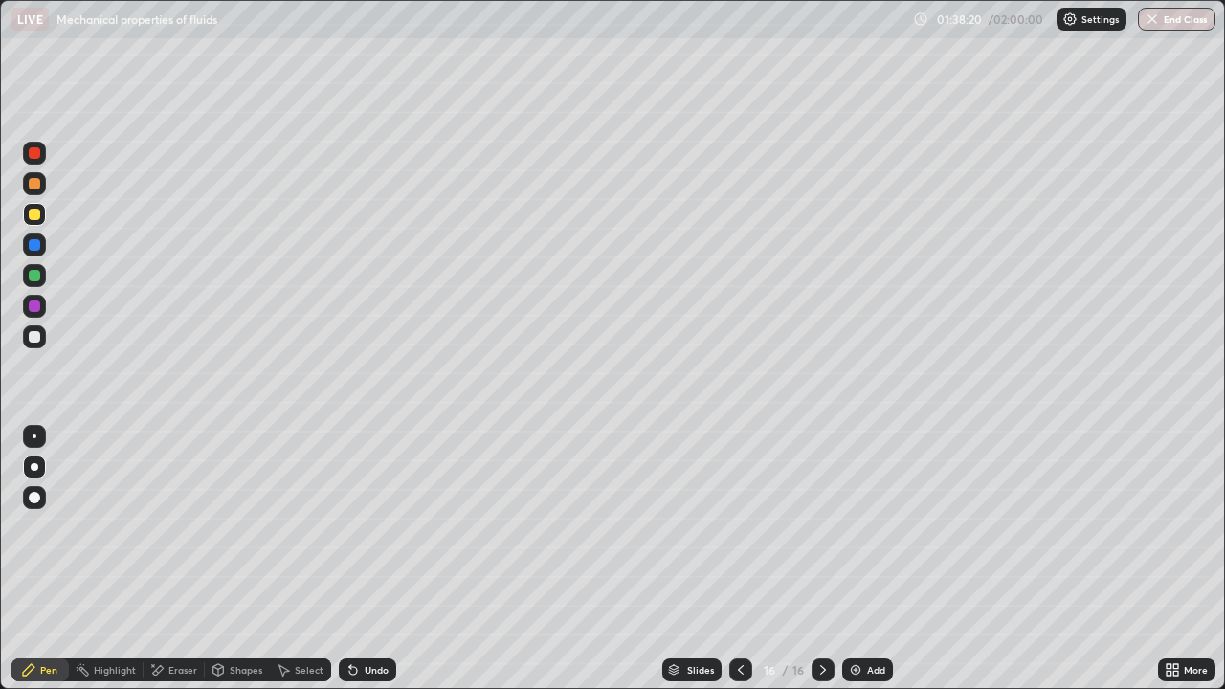
click at [36, 342] on div at bounding box center [34, 336] width 11 height 11
click at [42, 212] on div at bounding box center [34, 214] width 23 height 23
click at [739, 559] on icon at bounding box center [740, 669] width 15 height 15
click at [739, 559] on icon at bounding box center [741, 670] width 6 height 10
click at [821, 559] on icon at bounding box center [822, 669] width 15 height 15
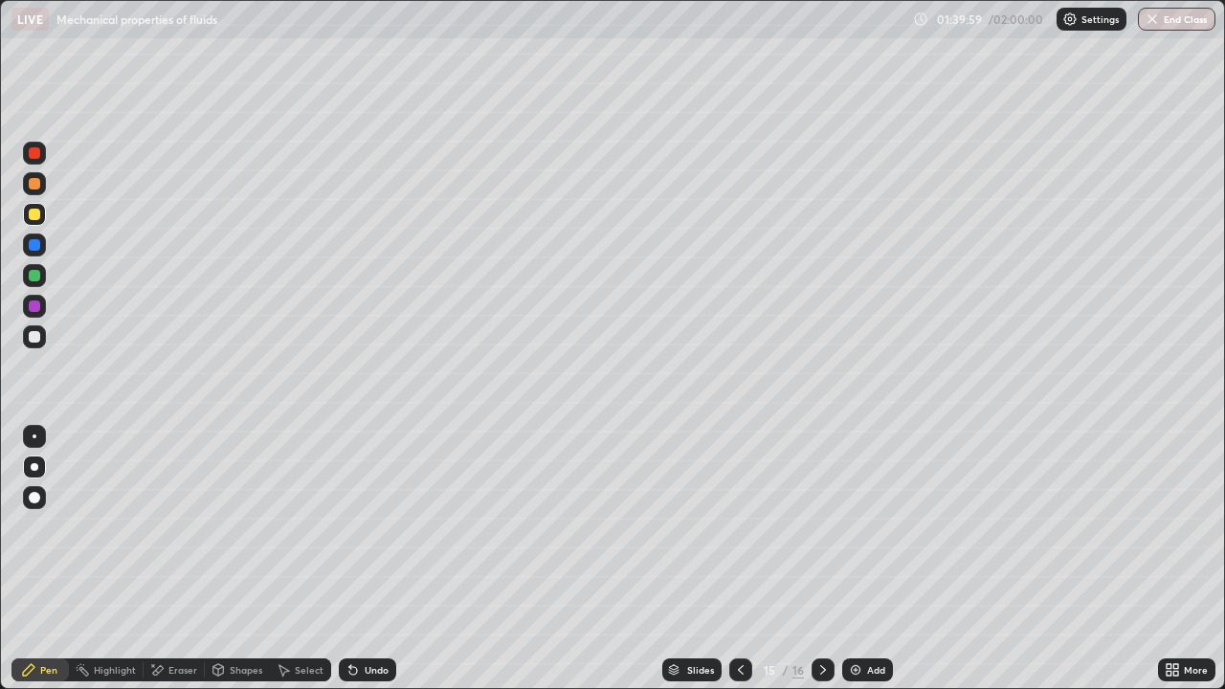
click at [817, 559] on icon at bounding box center [822, 669] width 15 height 15
click at [819, 559] on icon at bounding box center [822, 669] width 15 height 15
click at [858, 559] on img at bounding box center [855, 669] width 15 height 15
click at [33, 340] on div at bounding box center [34, 336] width 11 height 11
click at [234, 559] on div "Shapes" at bounding box center [246, 670] width 33 height 10
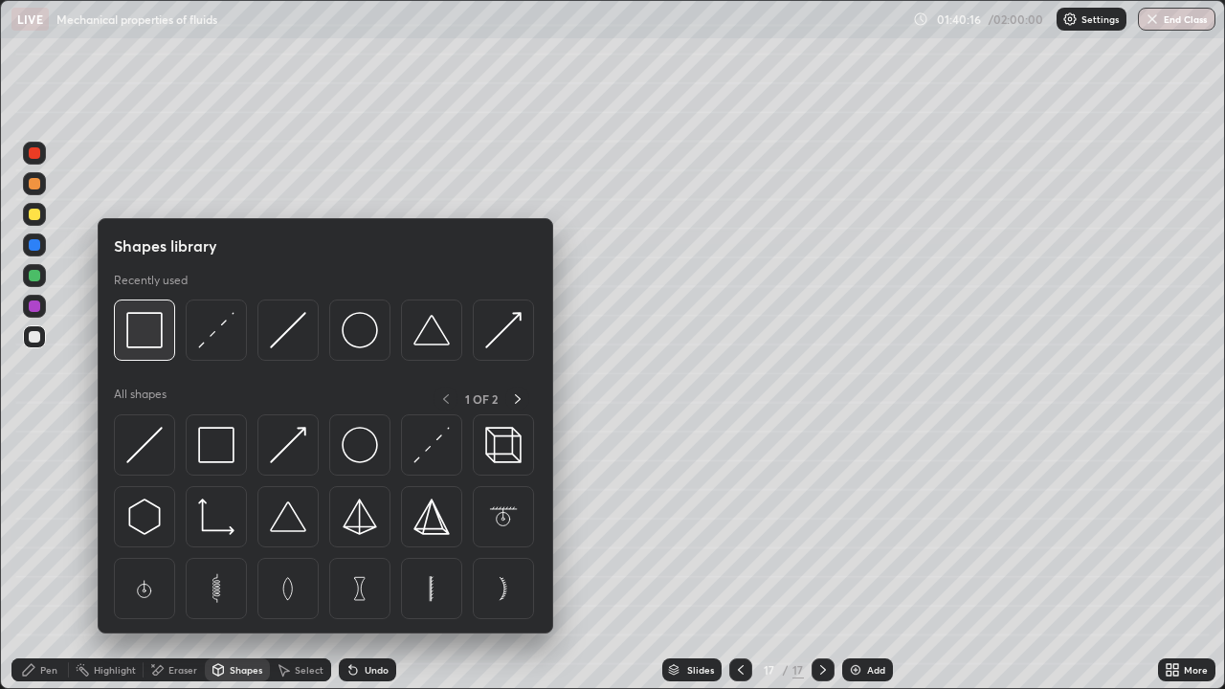
click at [158, 342] on img at bounding box center [144, 330] width 36 height 36
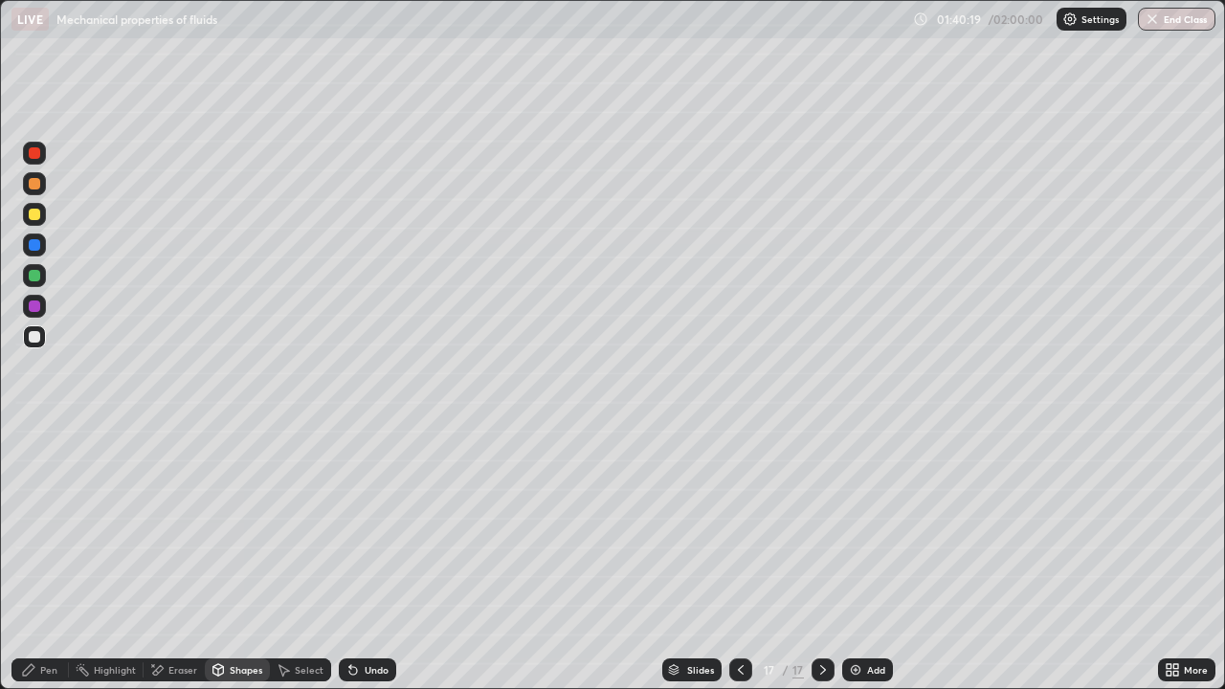
click at [48, 559] on div "Pen" at bounding box center [39, 669] width 57 height 23
click at [373, 559] on div "Undo" at bounding box center [367, 669] width 57 height 23
click at [370, 559] on div "Undo" at bounding box center [367, 669] width 57 height 23
click at [247, 559] on div "Shapes" at bounding box center [246, 670] width 33 height 10
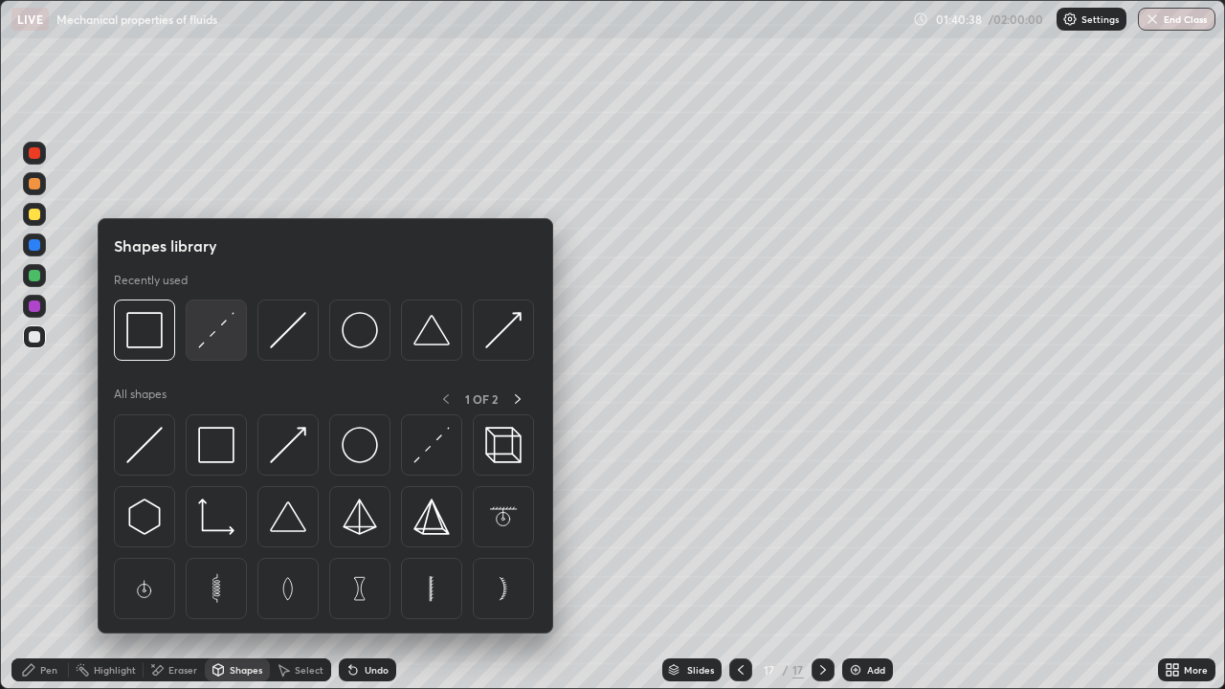
click at [224, 342] on img at bounding box center [216, 330] width 36 height 36
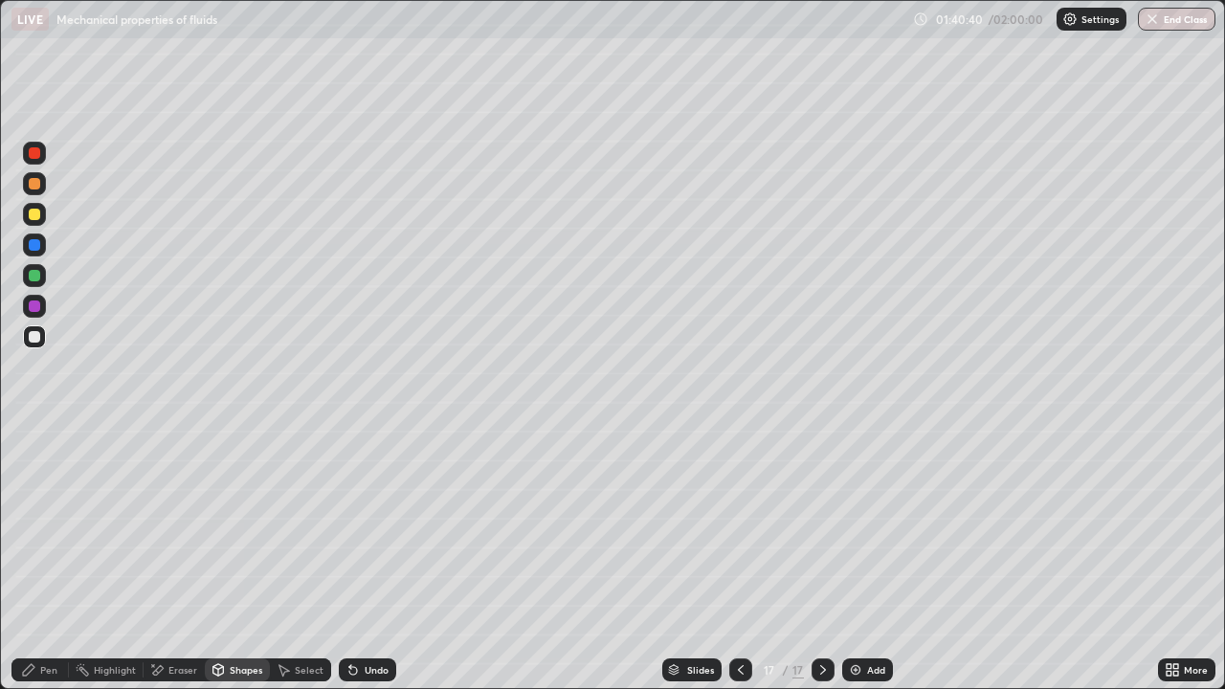
click at [365, 559] on div "Undo" at bounding box center [377, 670] width 24 height 10
click at [62, 559] on div "Pen" at bounding box center [39, 669] width 57 height 23
click at [372, 559] on div "Undo" at bounding box center [377, 670] width 24 height 10
click at [170, 559] on div "Eraser" at bounding box center [182, 670] width 29 height 10
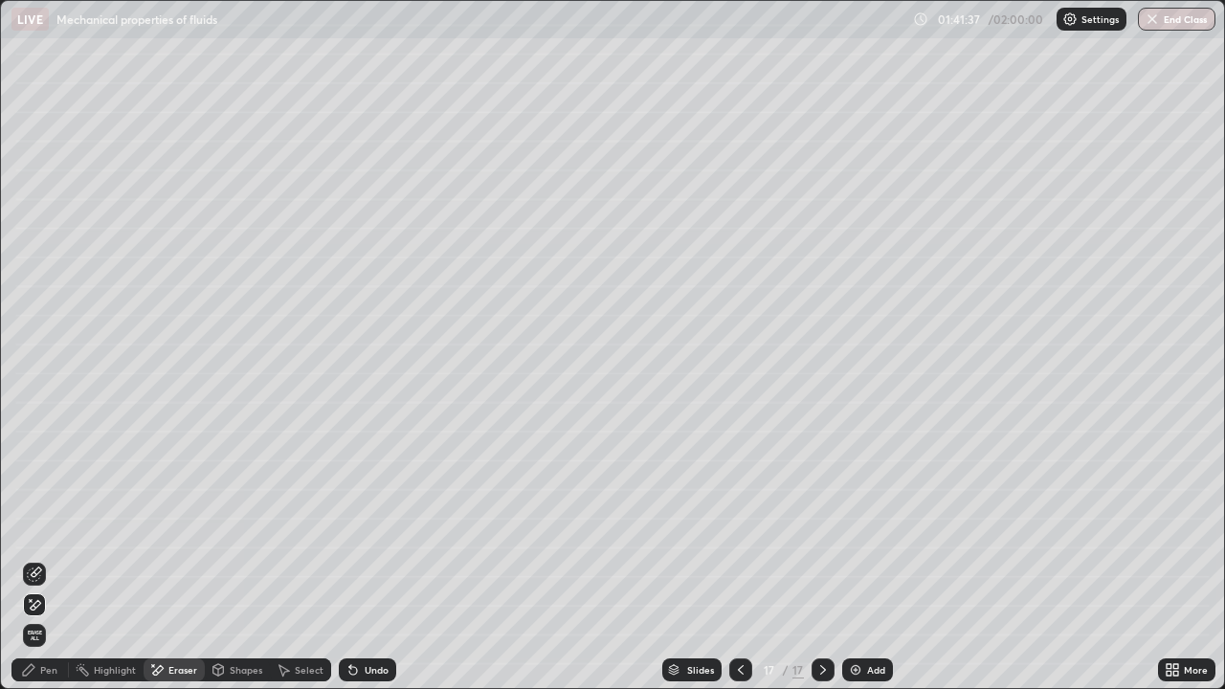
click at [46, 559] on div "Pen" at bounding box center [39, 669] width 57 height 23
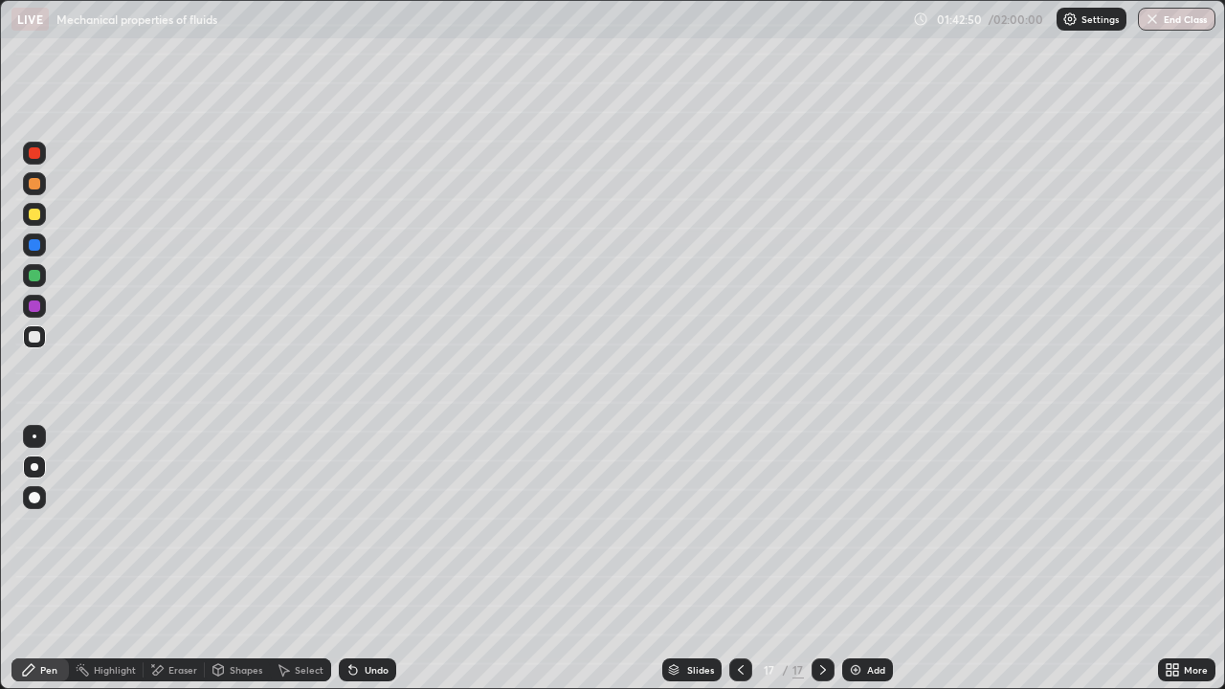
click at [234, 559] on div "Shapes" at bounding box center [246, 670] width 33 height 10
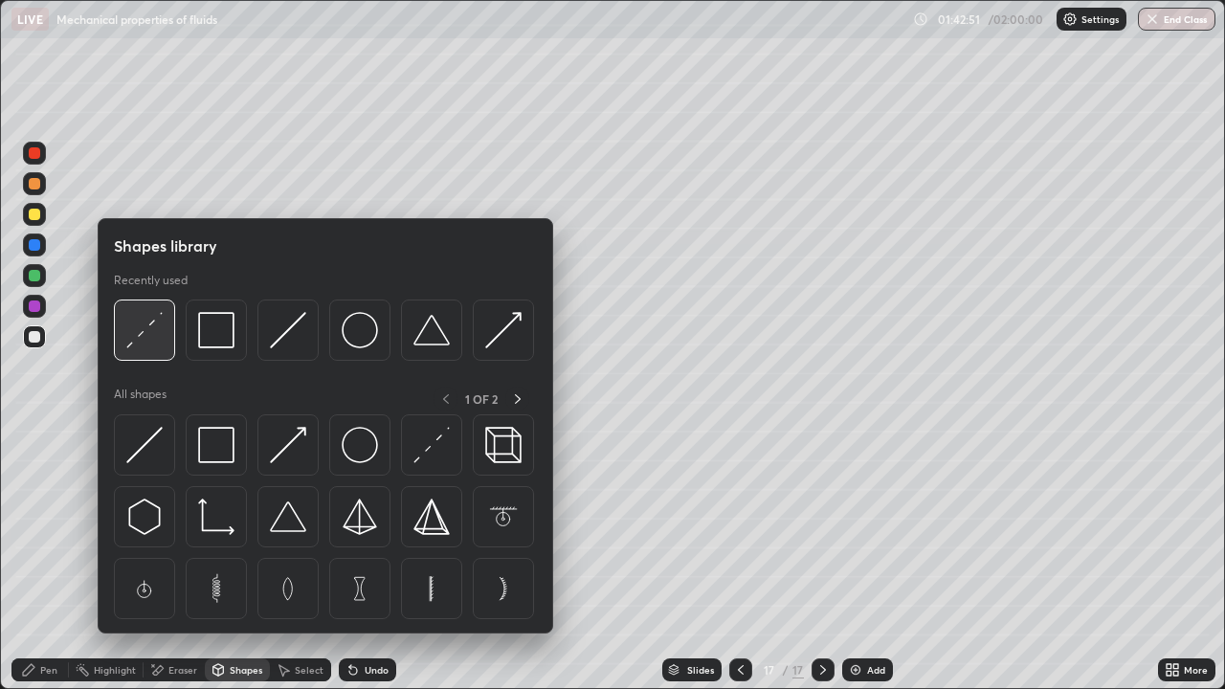
click at [158, 341] on img at bounding box center [144, 330] width 36 height 36
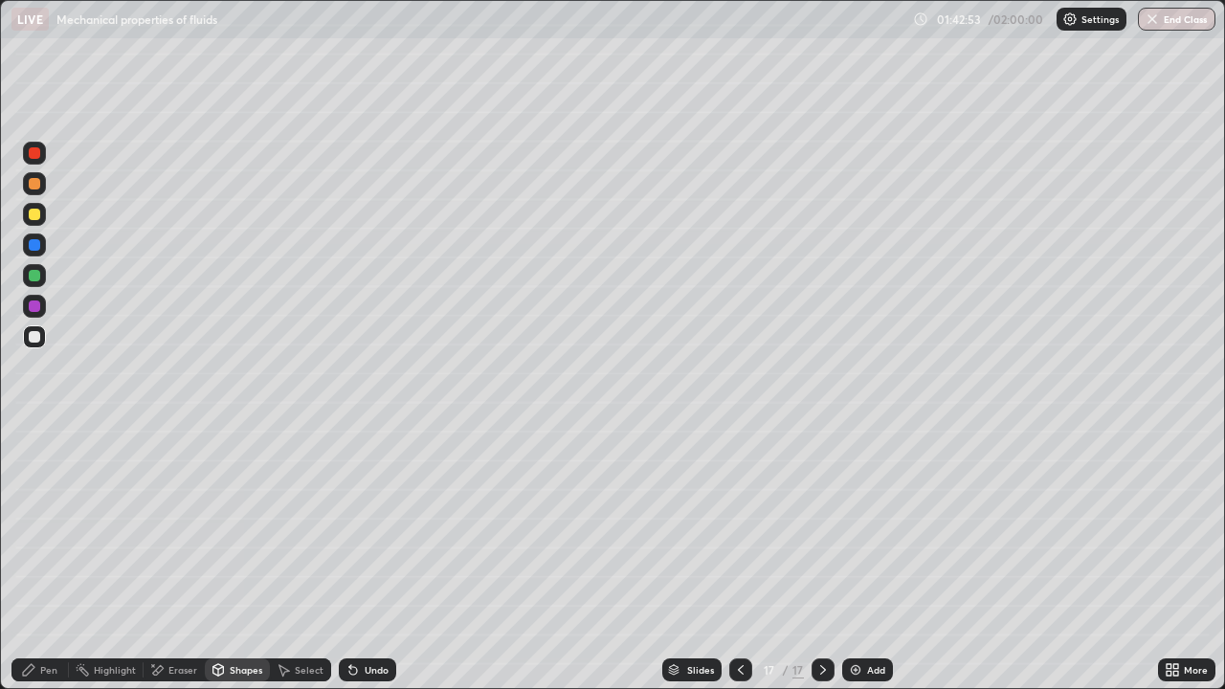
click at [46, 559] on div "Pen" at bounding box center [48, 670] width 17 height 10
click at [858, 559] on img at bounding box center [855, 669] width 15 height 15
click at [234, 559] on div "Shapes" at bounding box center [246, 670] width 33 height 10
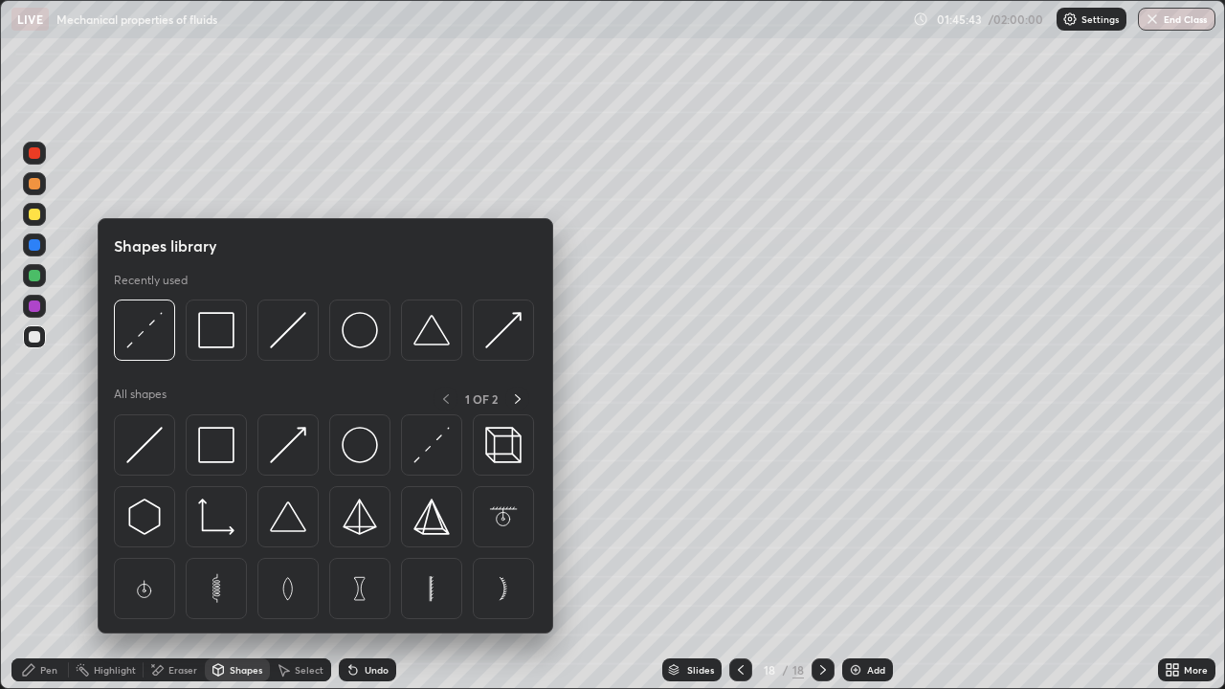
click at [56, 559] on div "Pen" at bounding box center [39, 669] width 57 height 23
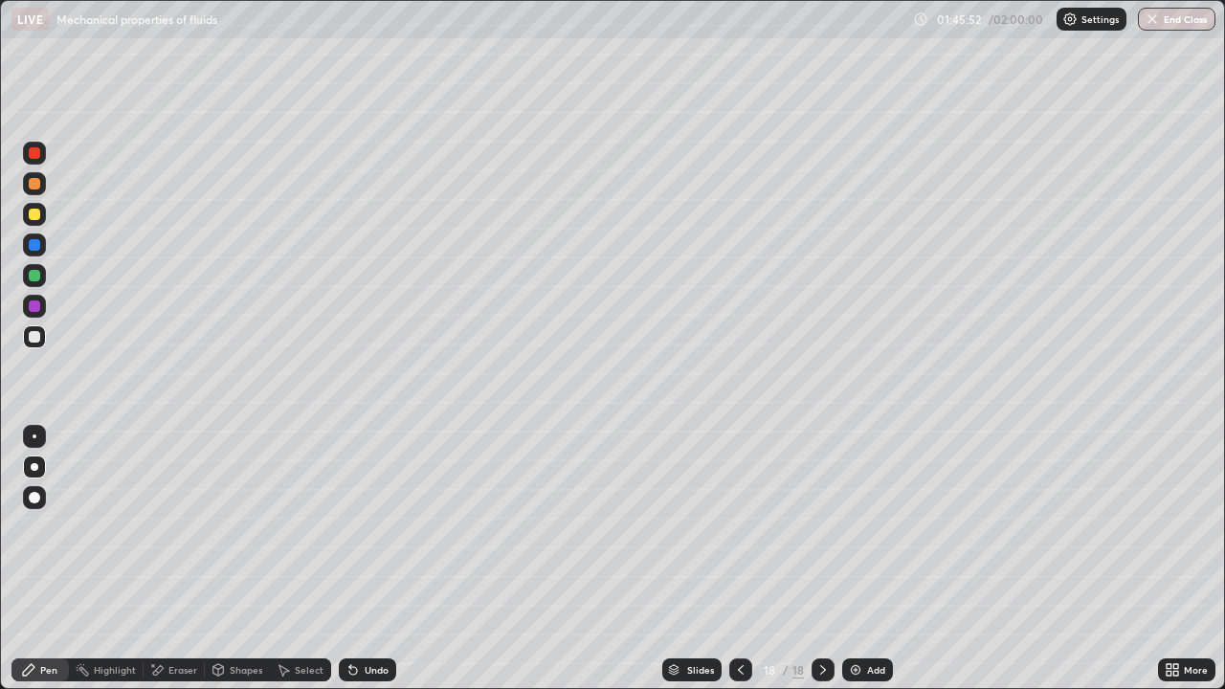
click at [185, 559] on div "Eraser" at bounding box center [182, 670] width 29 height 10
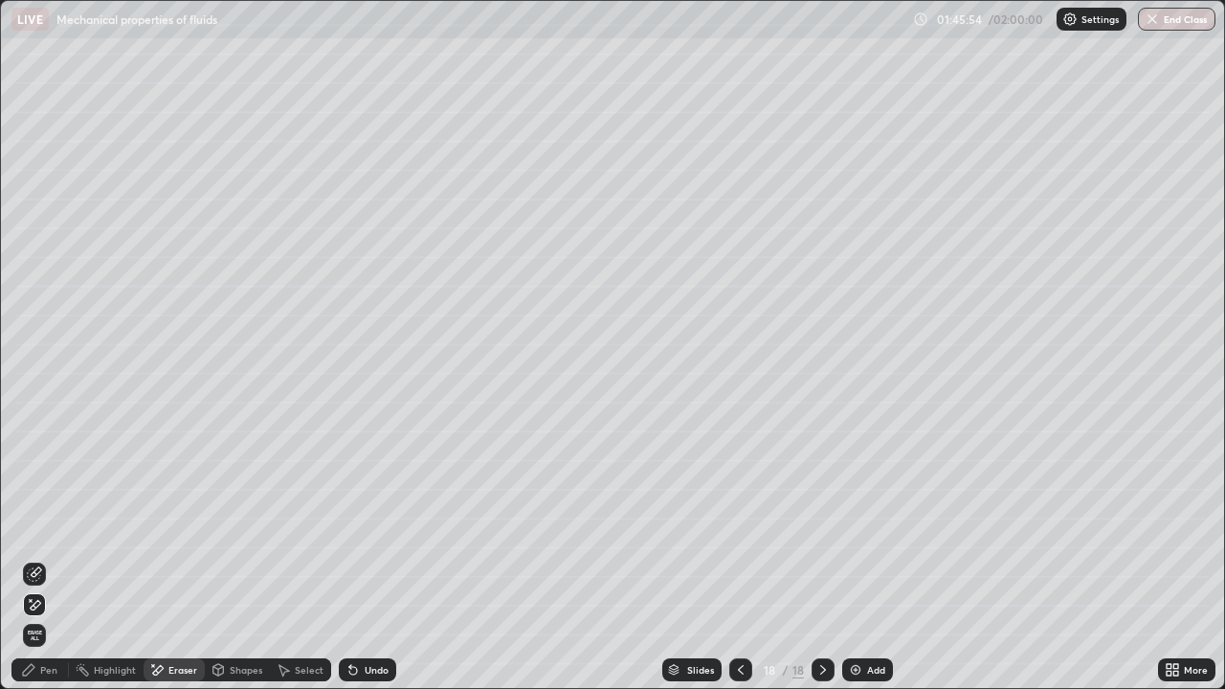
click at [57, 559] on div "Pen" at bounding box center [39, 669] width 57 height 23
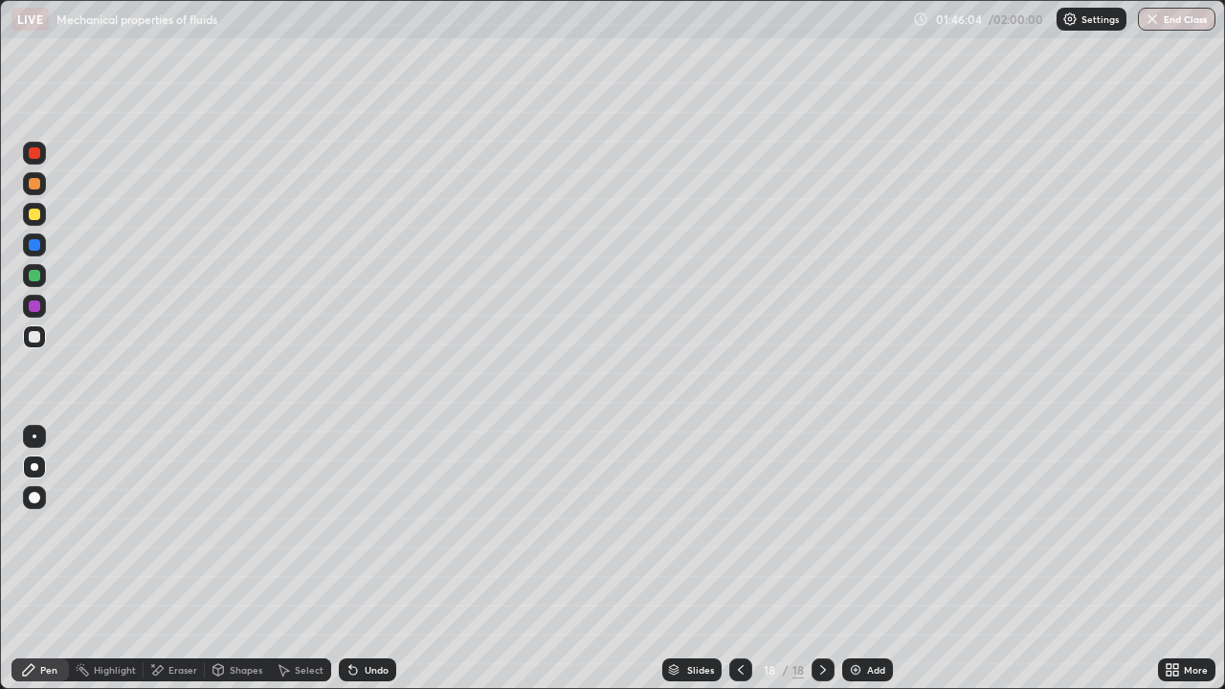
click at [366, 559] on div "Undo" at bounding box center [367, 669] width 57 height 23
click at [369, 559] on div "Undo" at bounding box center [377, 670] width 24 height 10
click at [33, 217] on div at bounding box center [34, 214] width 11 height 11
click at [233, 559] on div "Shapes" at bounding box center [246, 670] width 33 height 10
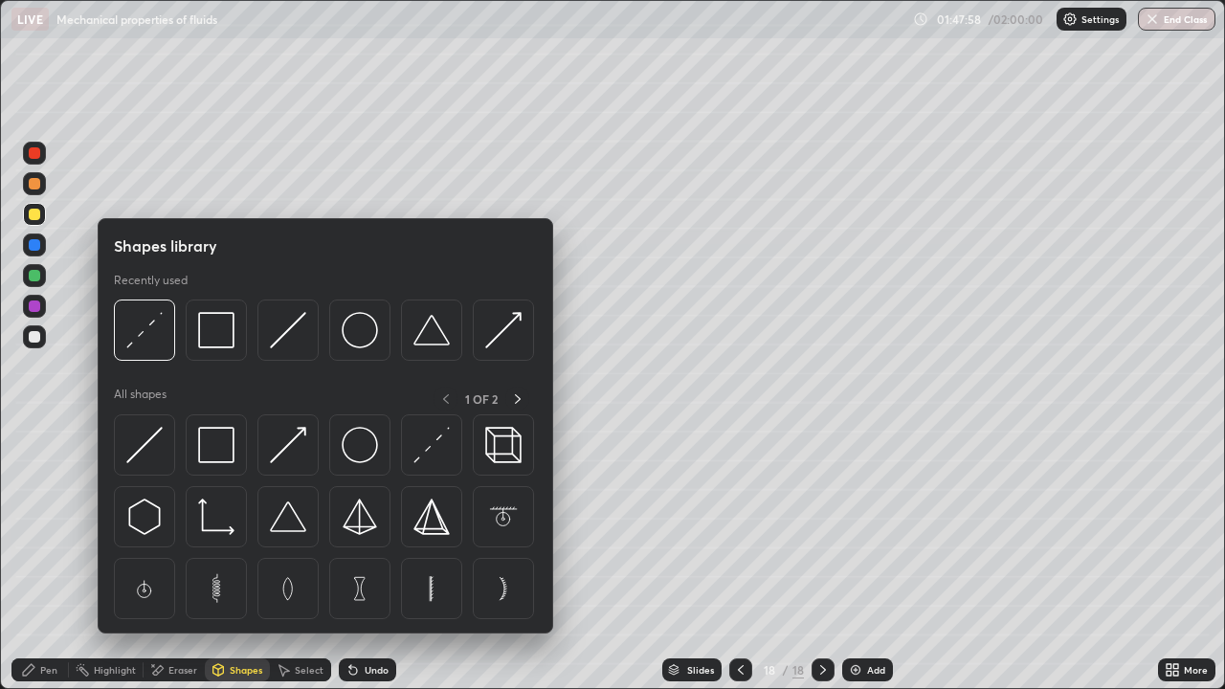
click at [185, 559] on div "Eraser" at bounding box center [182, 670] width 29 height 10
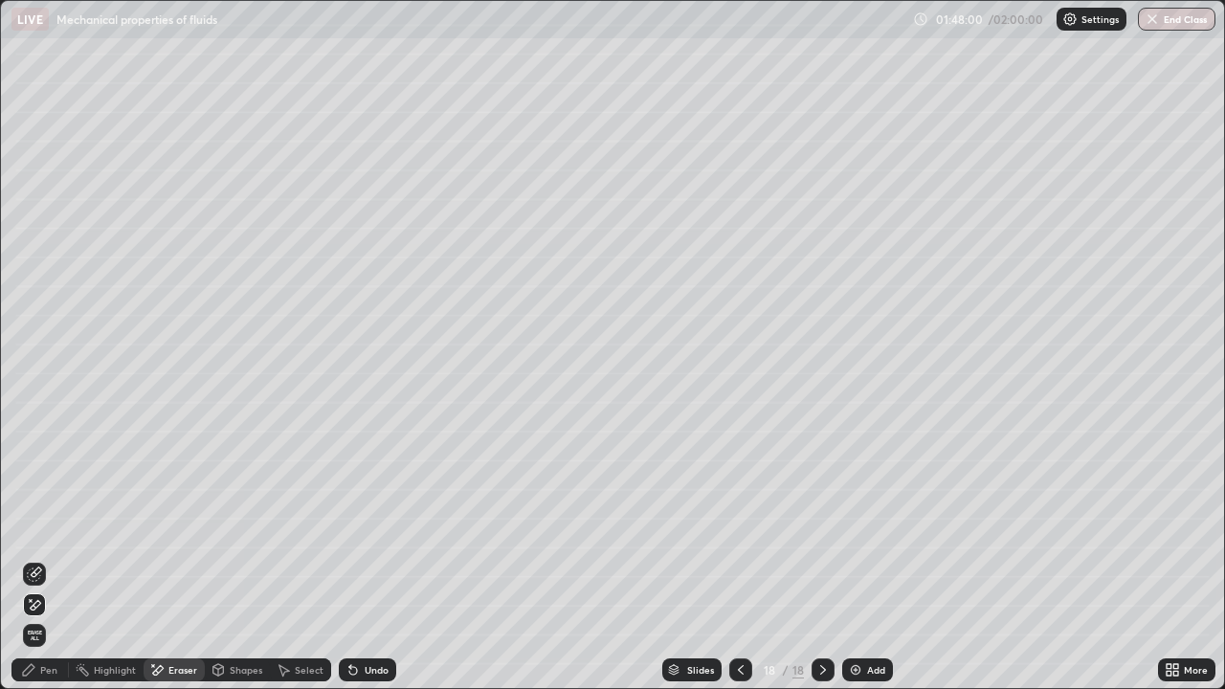
click at [47, 559] on div "Pen" at bounding box center [48, 670] width 17 height 10
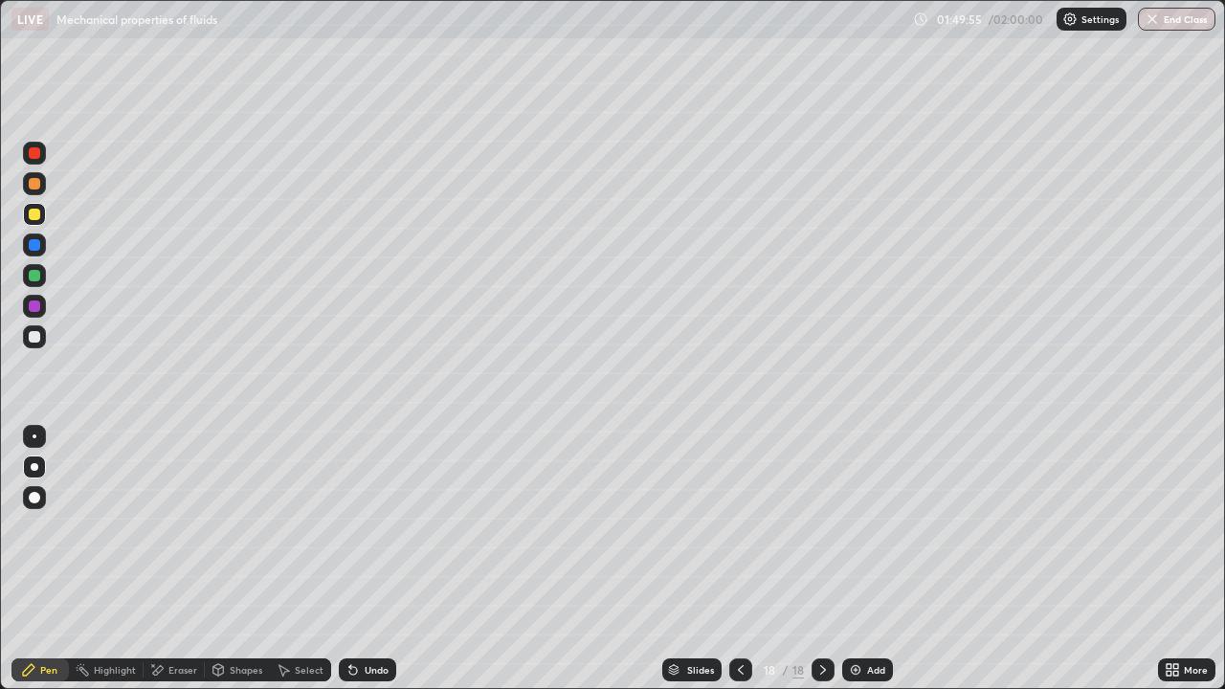
click at [1187, 21] on button "End Class" at bounding box center [1177, 19] width 78 height 23
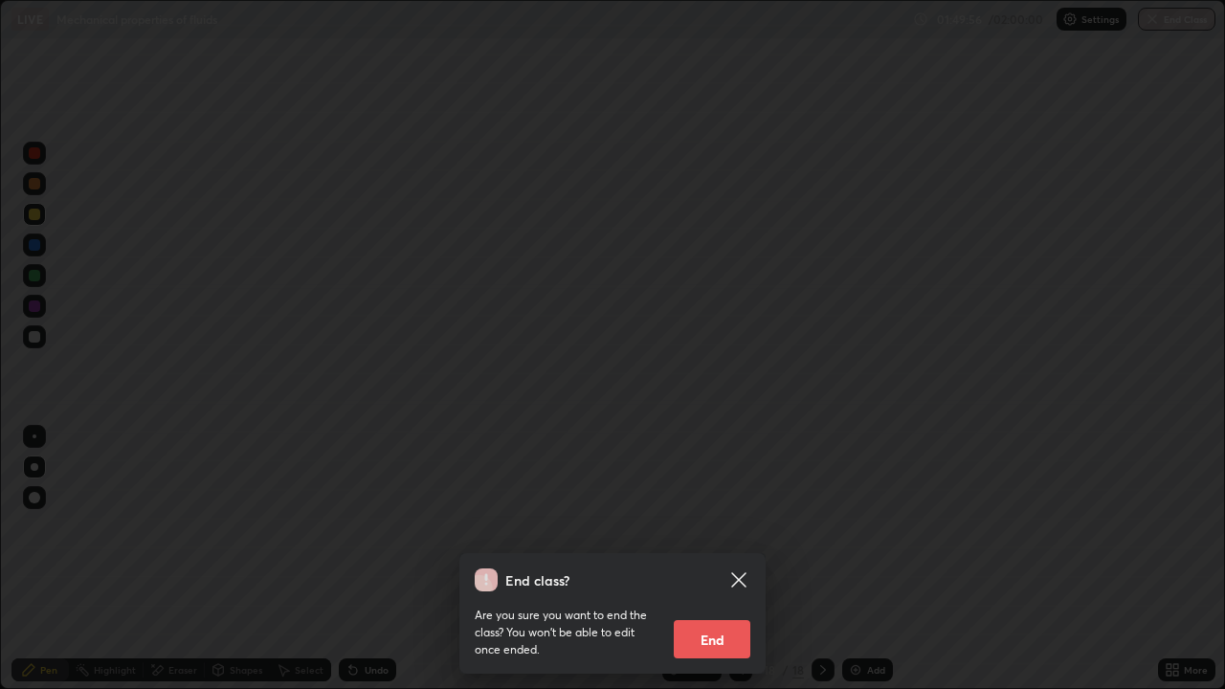
click at [702, 559] on button "End" at bounding box center [712, 639] width 77 height 38
